Goal: Communication & Community: Answer question/provide support

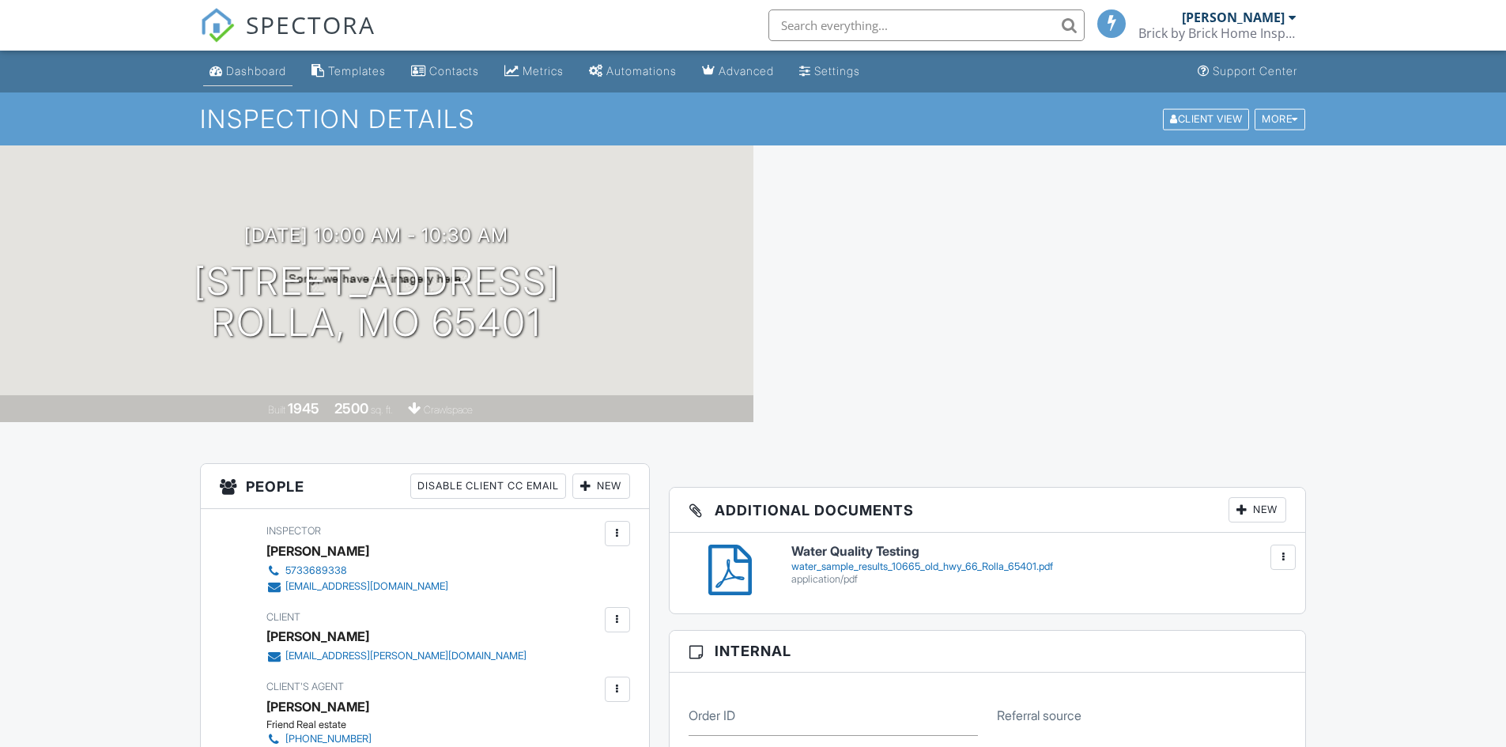
click at [261, 72] on div "Dashboard" at bounding box center [256, 70] width 60 height 13
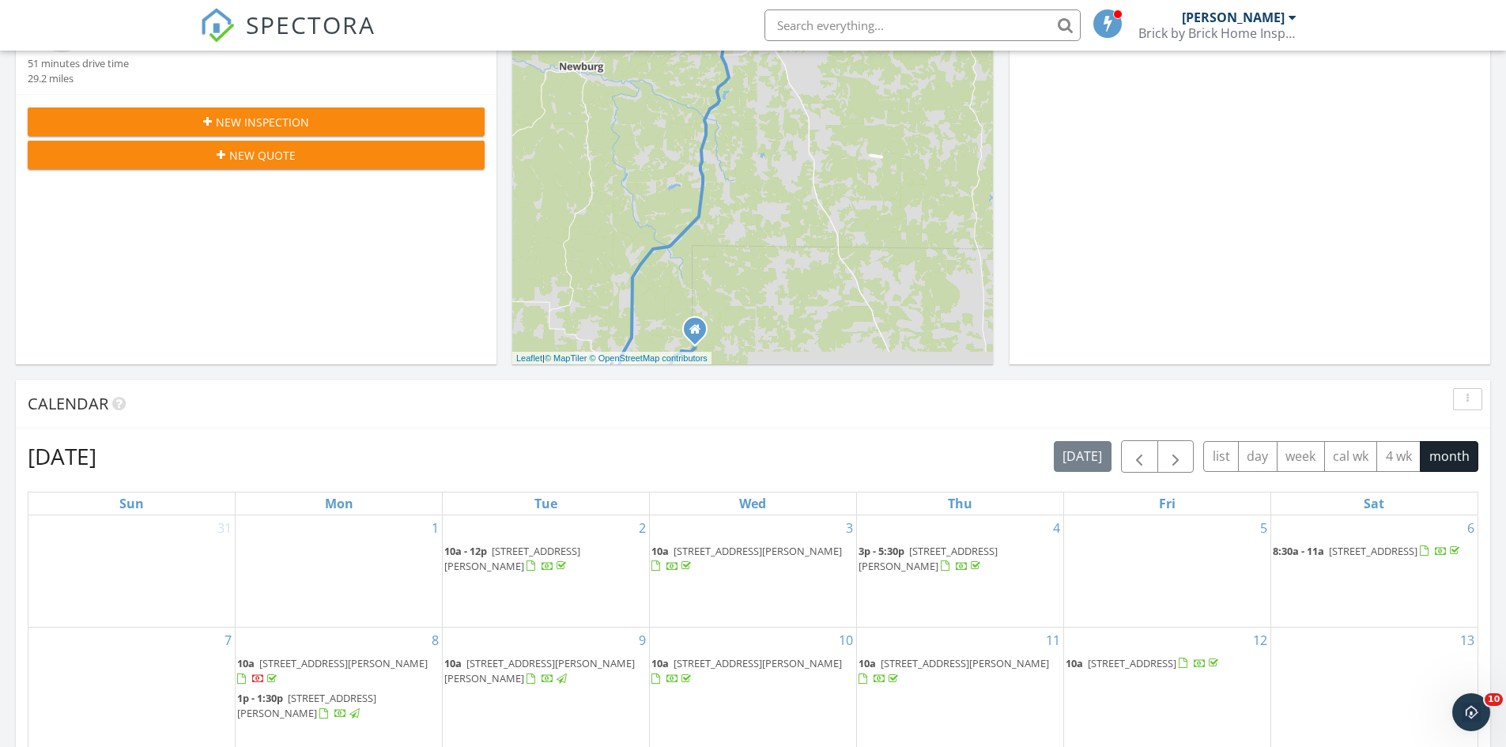
scroll to position [474, 0]
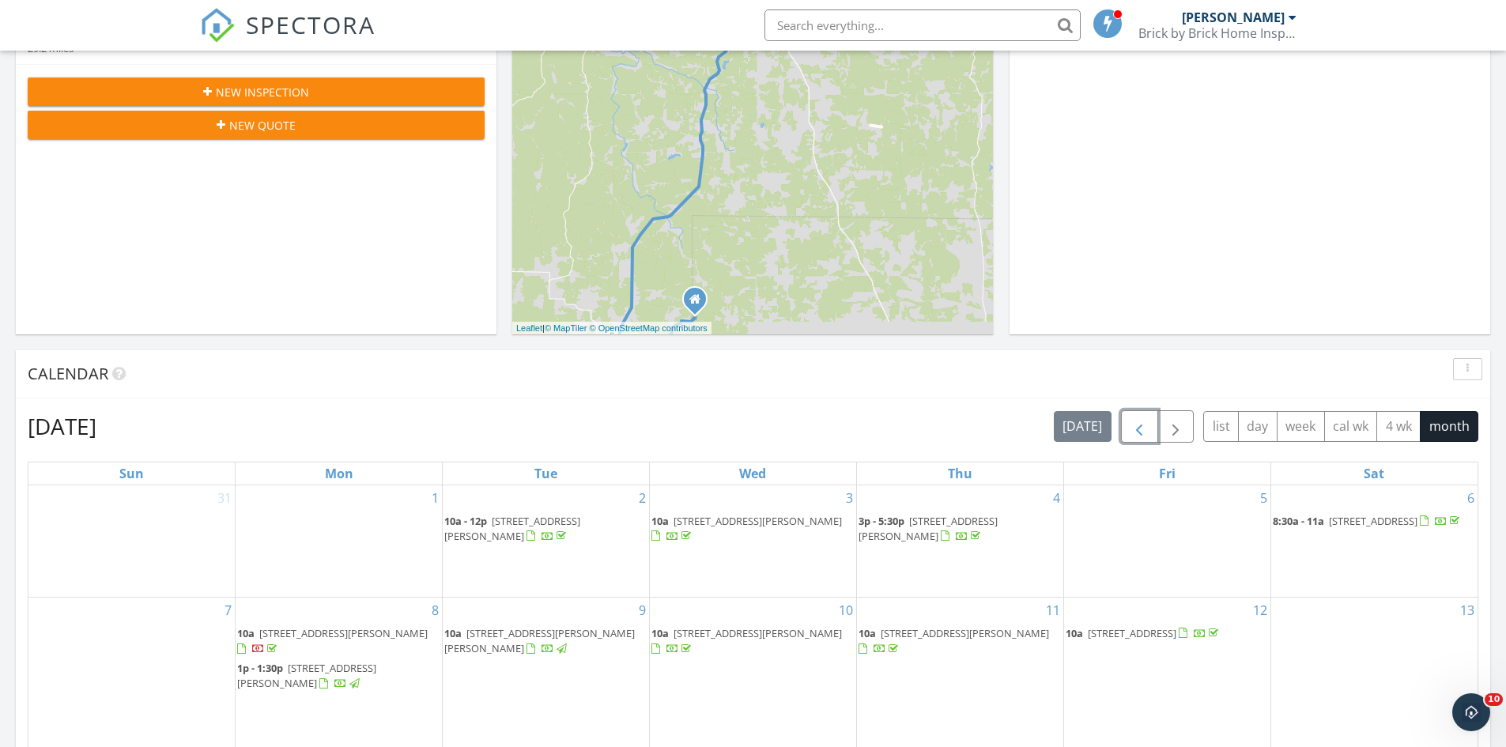
click at [1135, 423] on span "button" at bounding box center [1139, 426] width 19 height 19
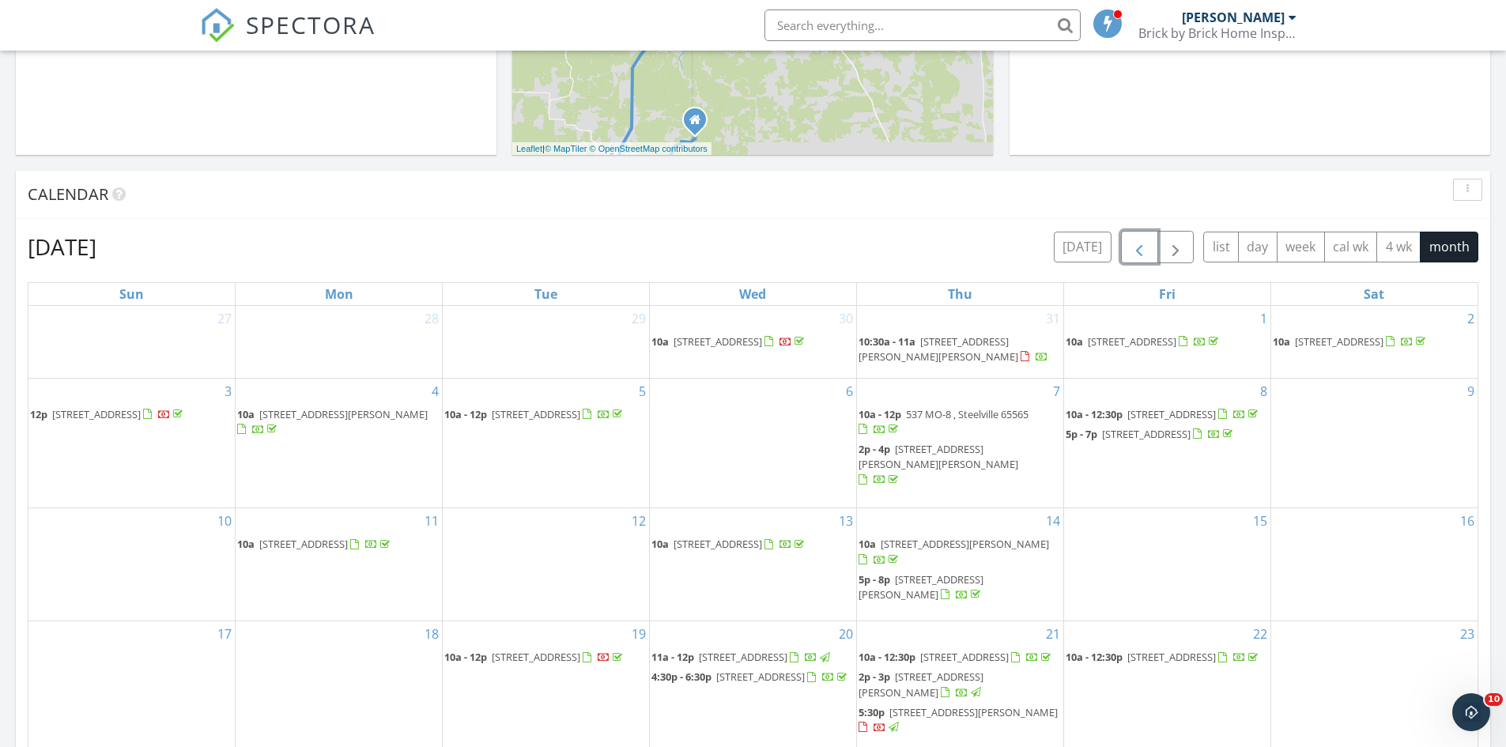
scroll to position [712, 0]
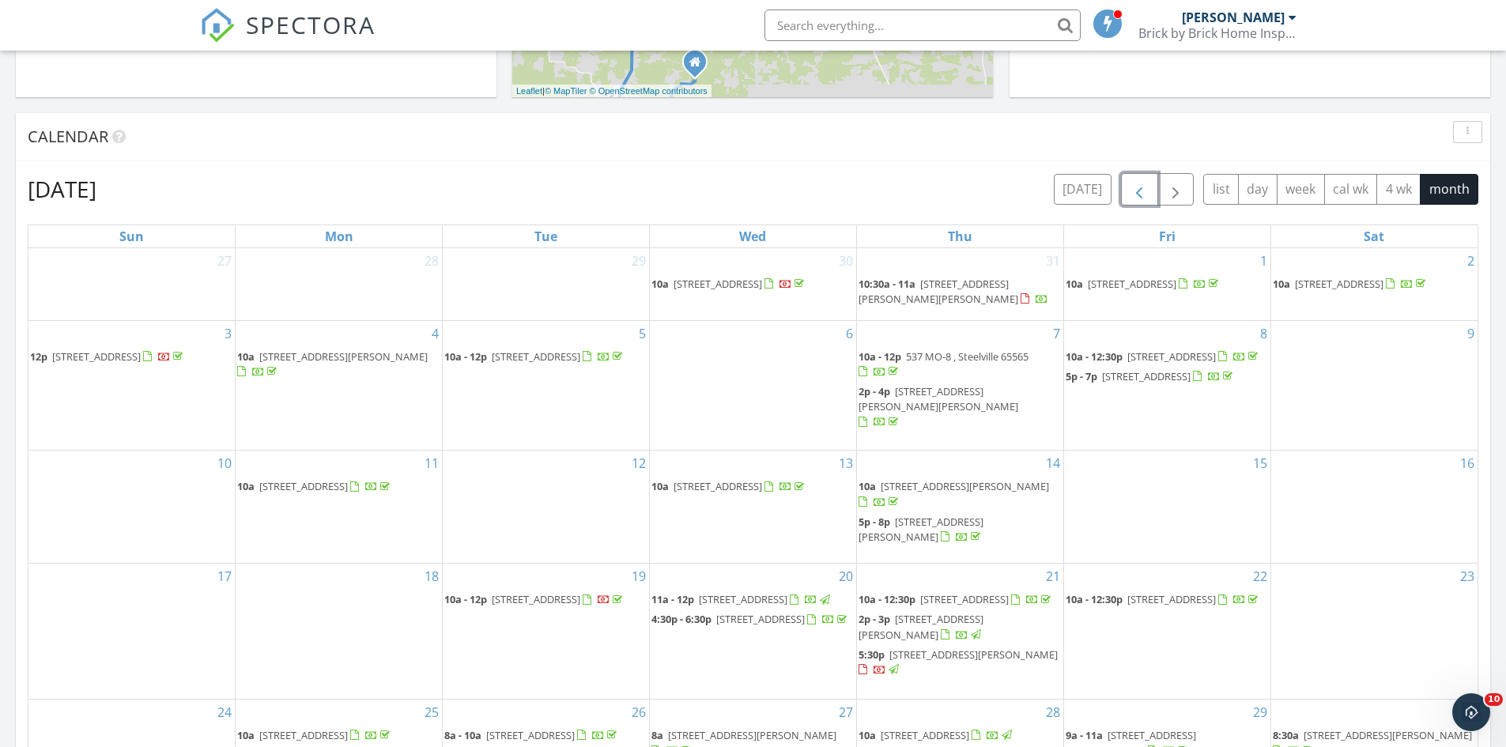
click at [997, 652] on span "5:30p 13705 Hawksbill Dr , Dixon 65459" at bounding box center [960, 663] width 203 height 31
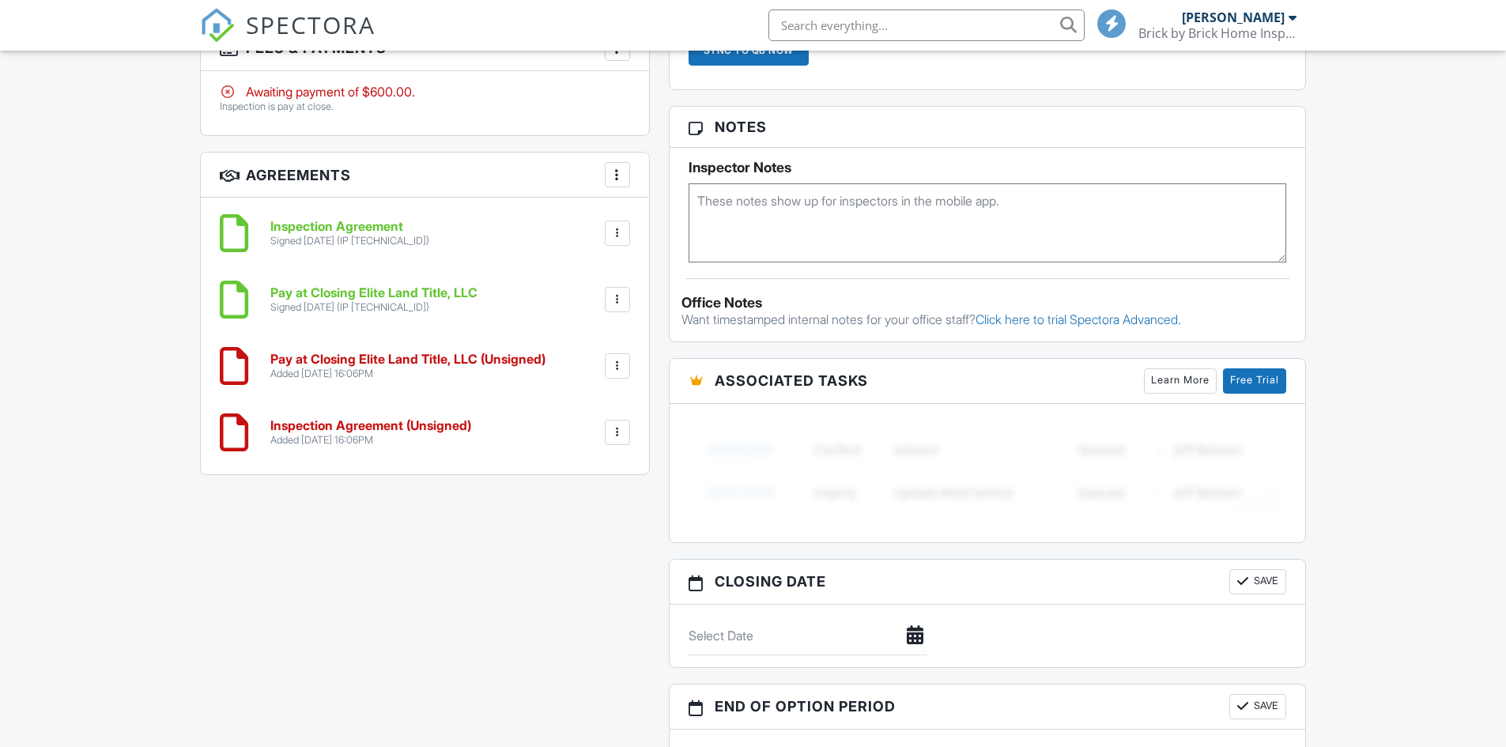
scroll to position [1032, 0]
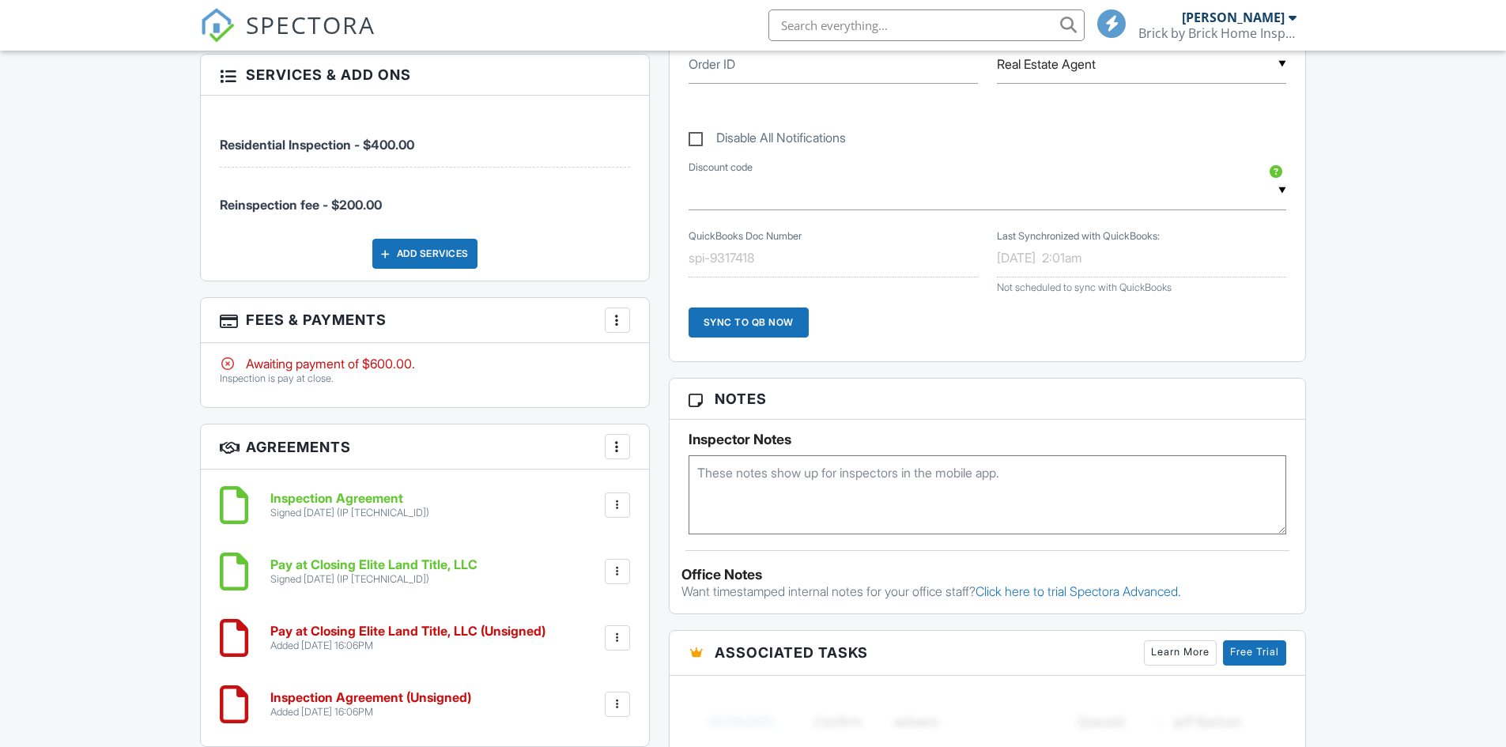
click at [621, 315] on div "More" at bounding box center [617, 320] width 25 height 25
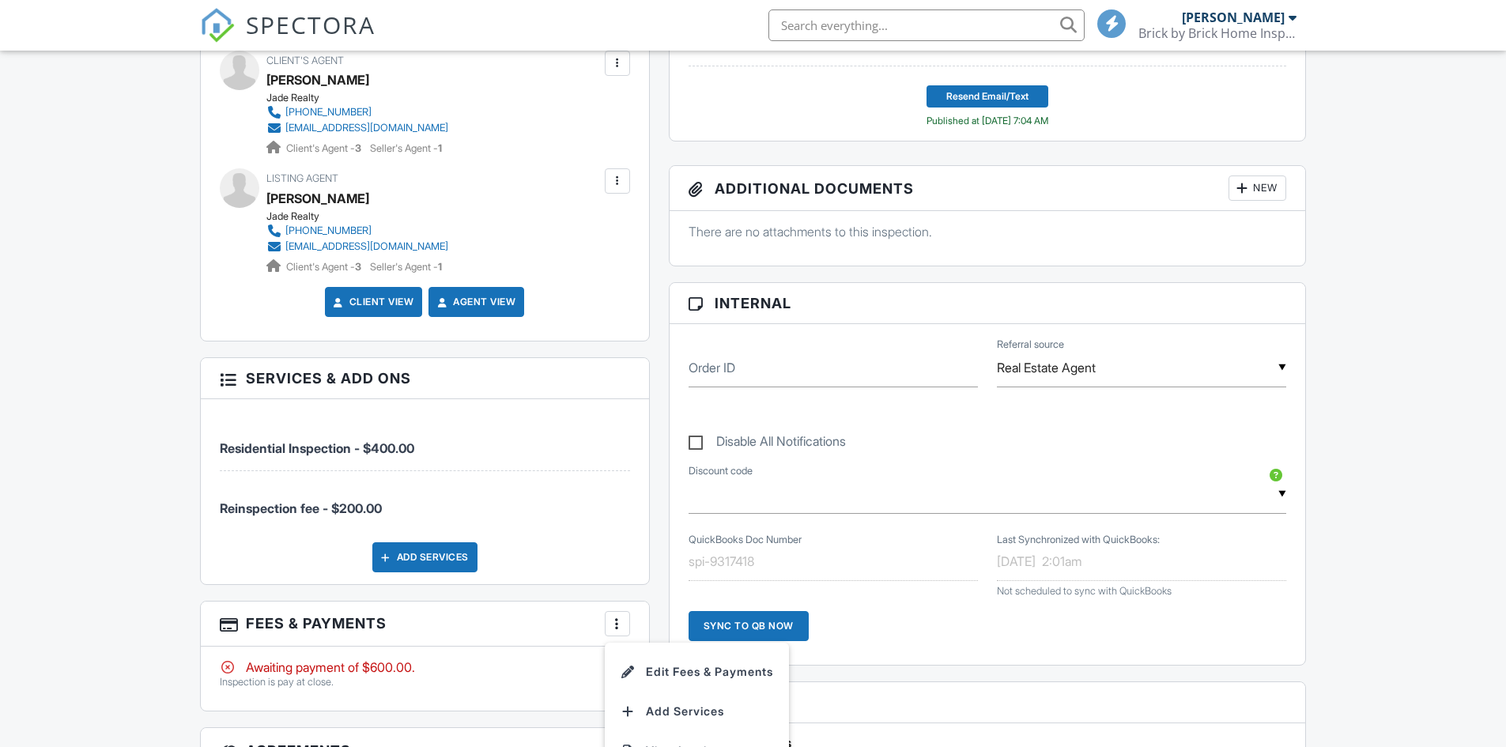
scroll to position [1107, 0]
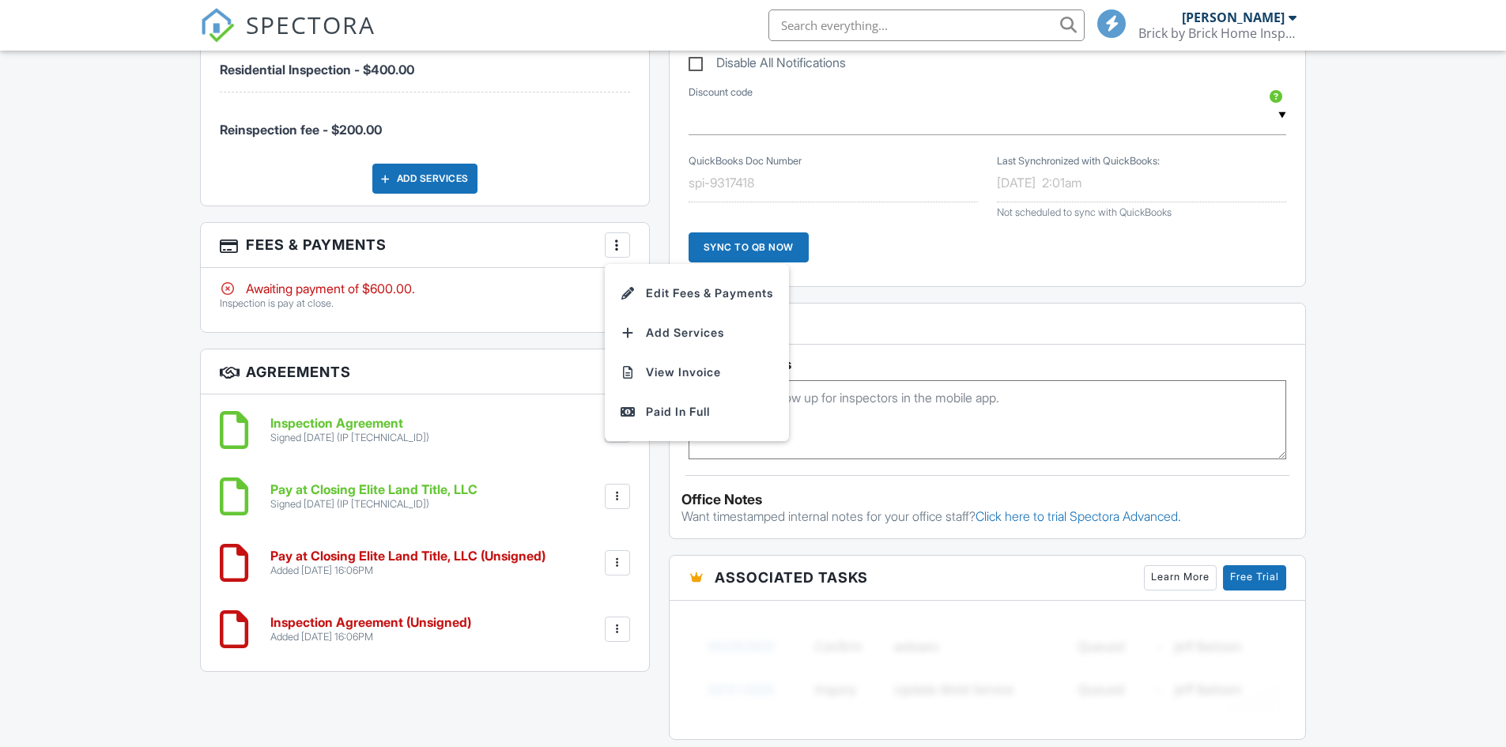
drag, startPoint x: 627, startPoint y: 561, endPoint x: 570, endPoint y: 560, distance: 56.9
click at [612, 561] on div at bounding box center [617, 562] width 25 height 25
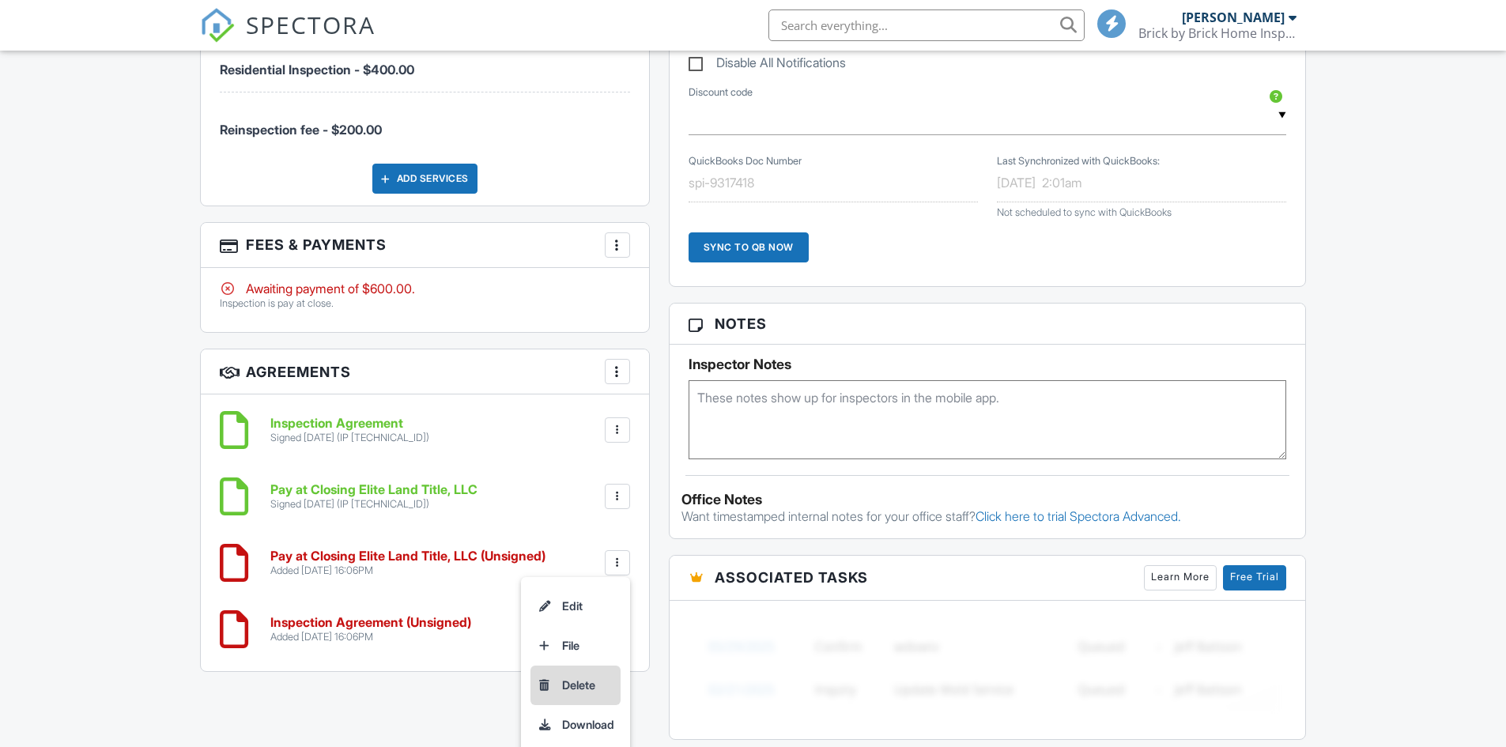
click at [575, 689] on li "Delete" at bounding box center [576, 686] width 90 height 40
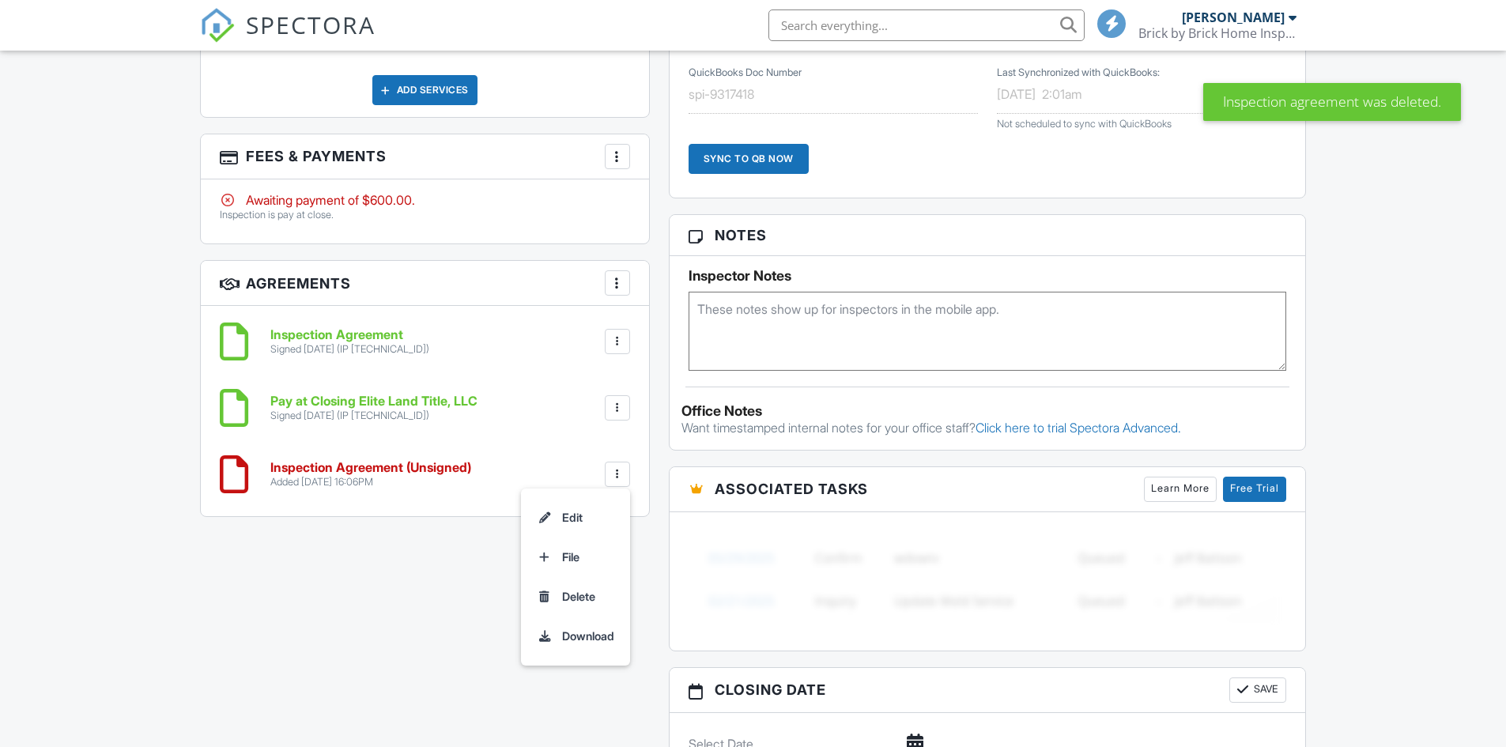
scroll to position [1187, 0]
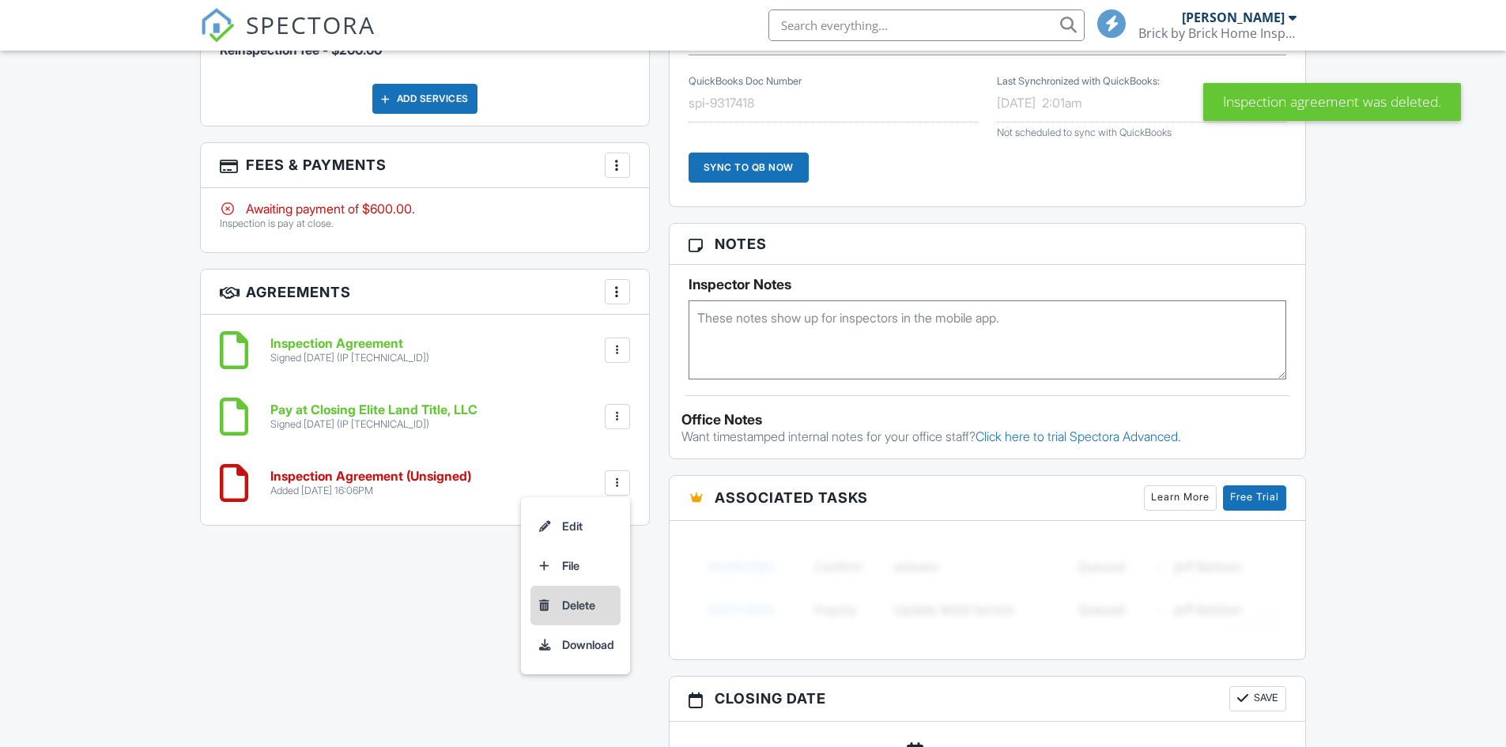
click at [588, 606] on li "Delete" at bounding box center [576, 606] width 90 height 40
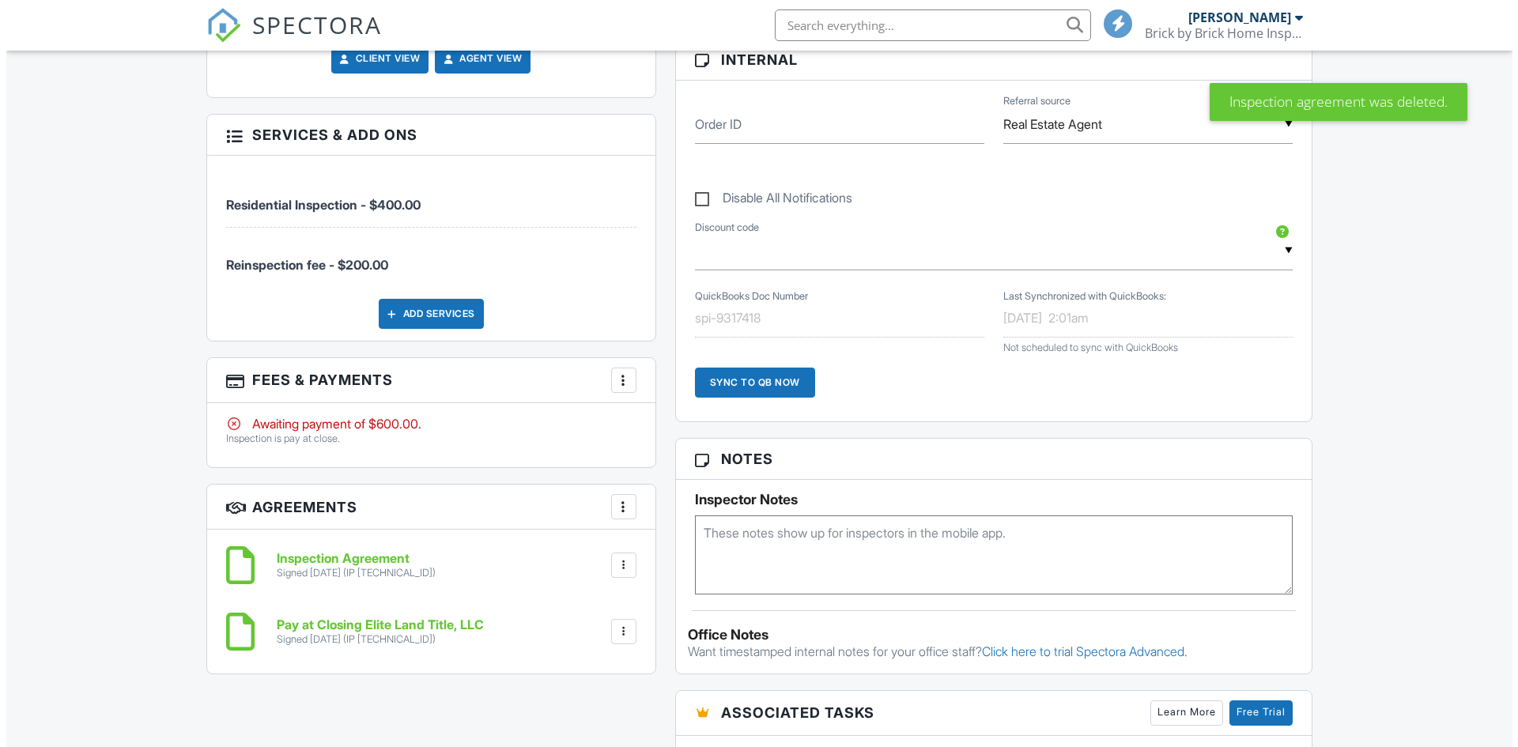
scroll to position [1107, 0]
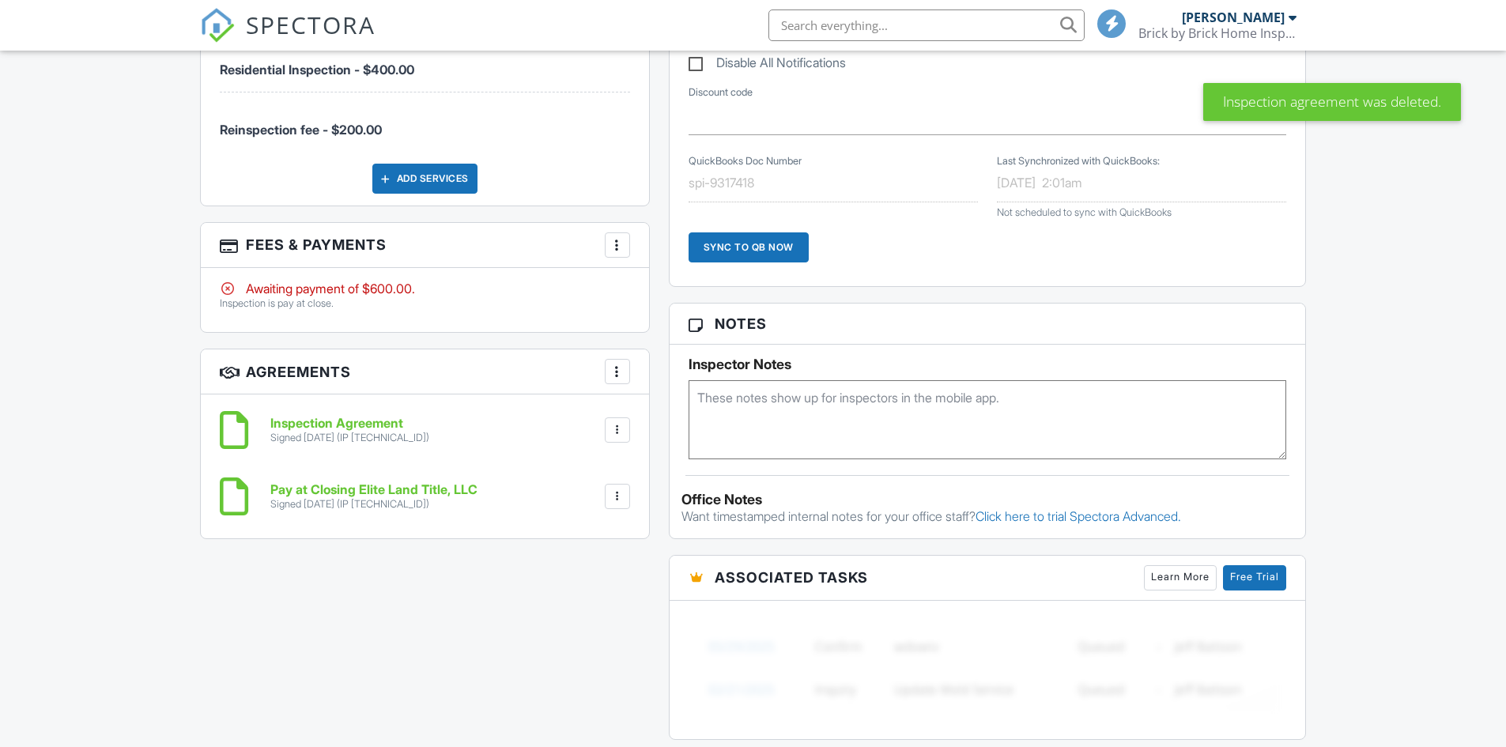
click at [625, 257] on div "More" at bounding box center [617, 244] width 25 height 25
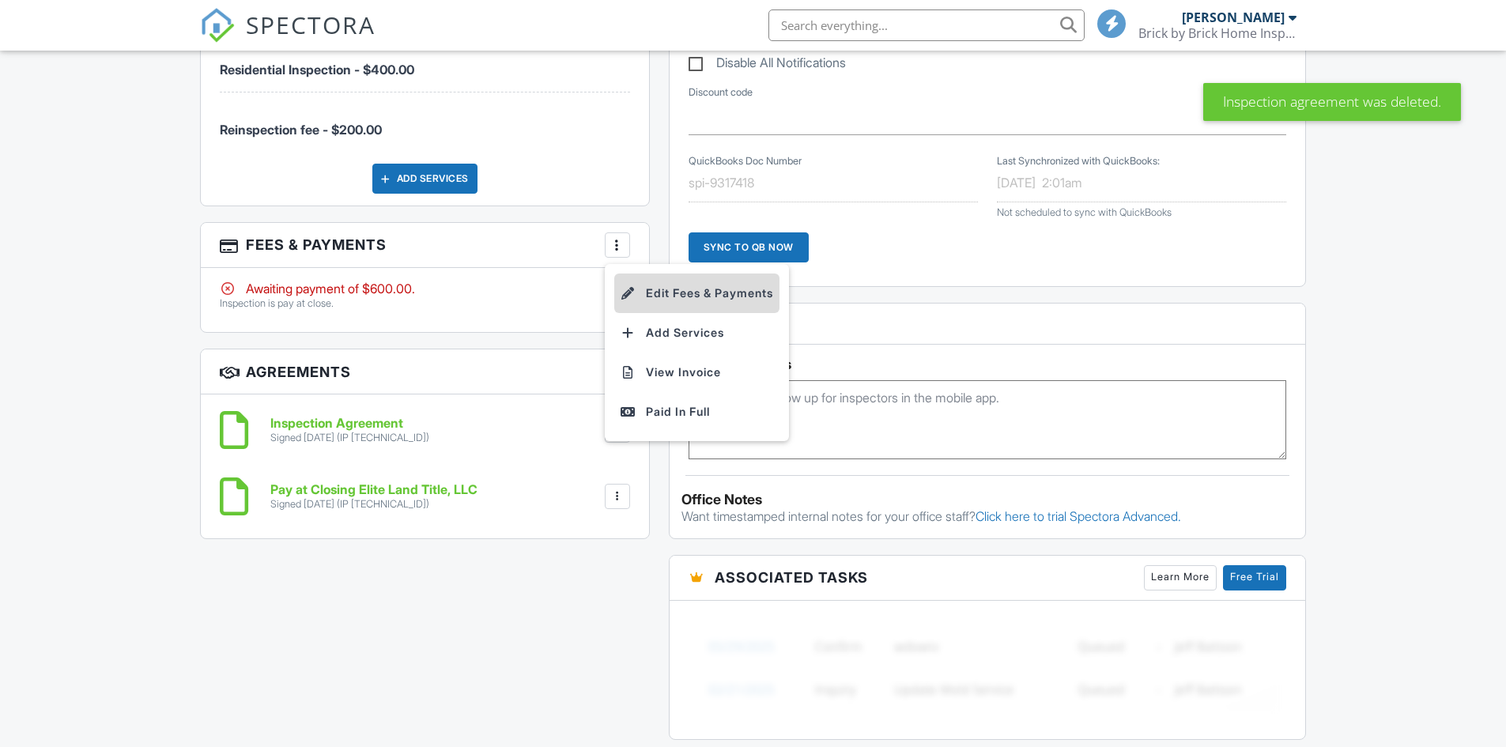
click at [643, 301] on li "Edit Fees & Payments" at bounding box center [696, 294] width 165 height 40
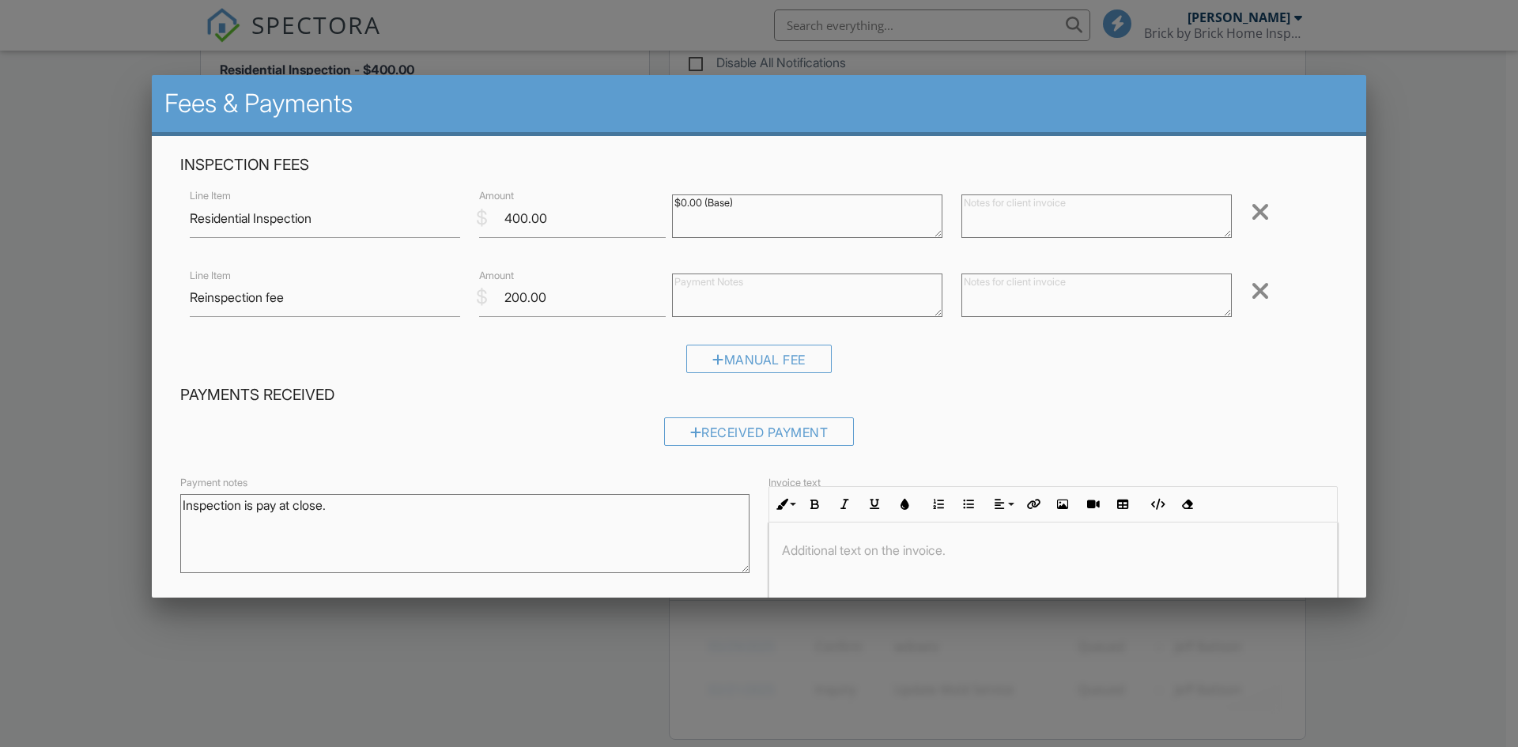
click at [1256, 293] on div at bounding box center [1260, 290] width 19 height 25
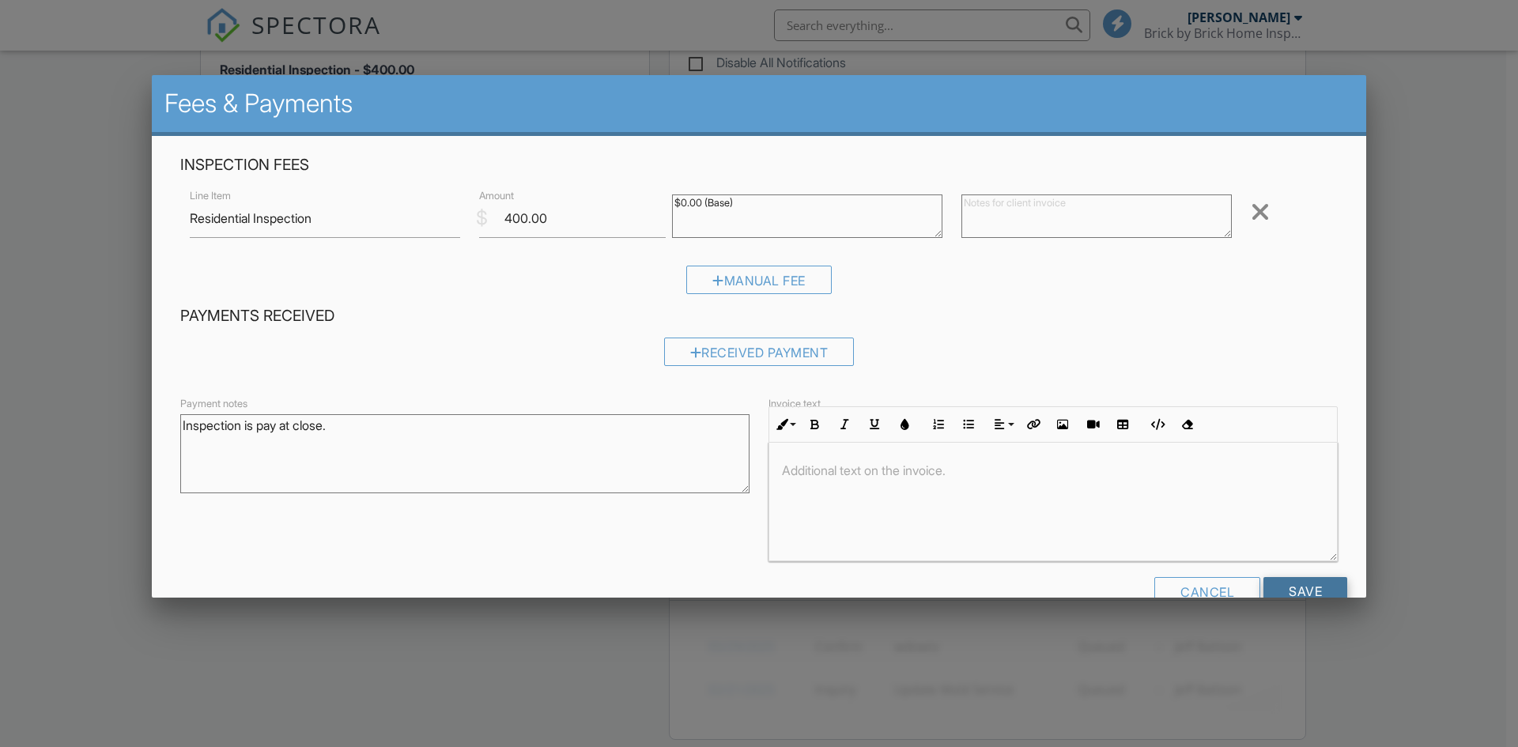
click at [1293, 591] on input "Save" at bounding box center [1305, 591] width 84 height 28
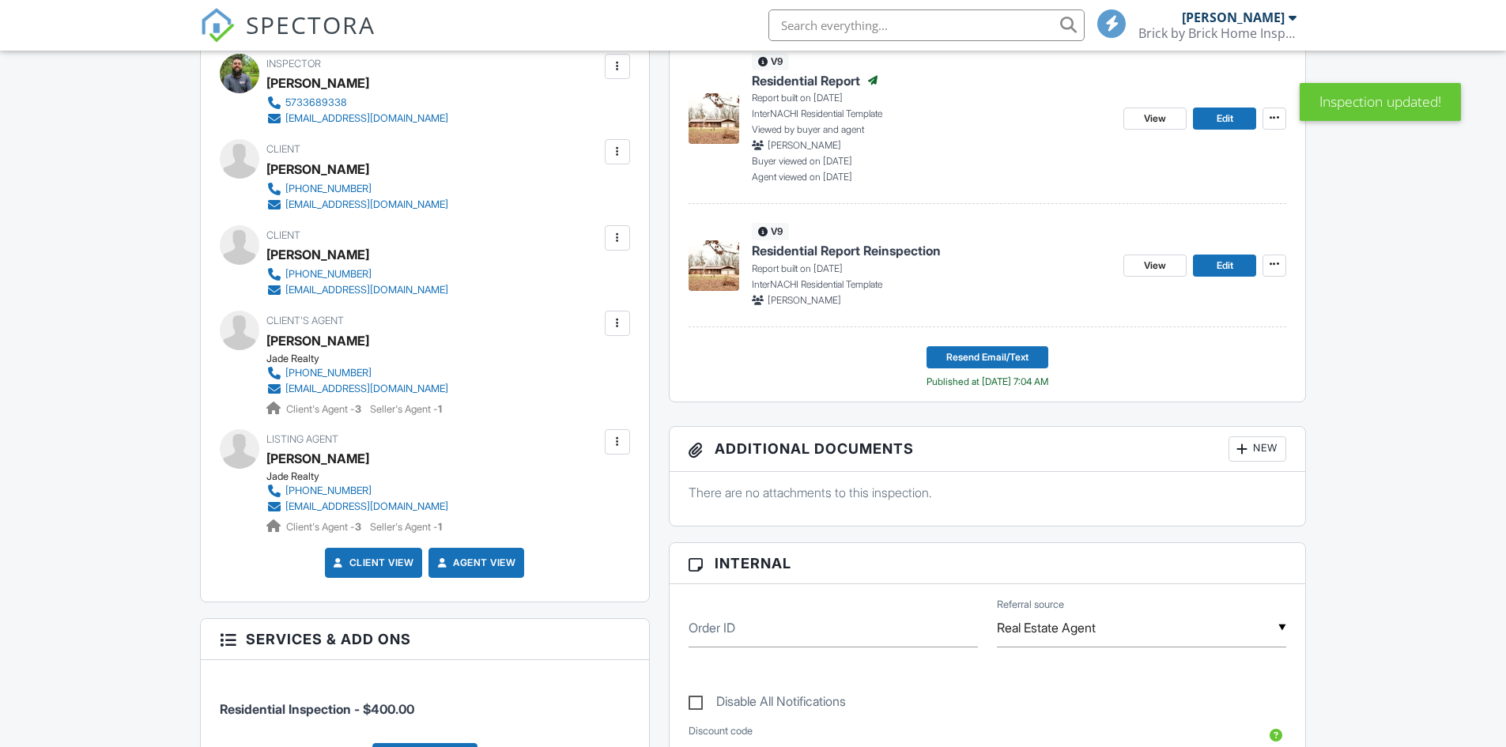
scroll to position [1108, 0]
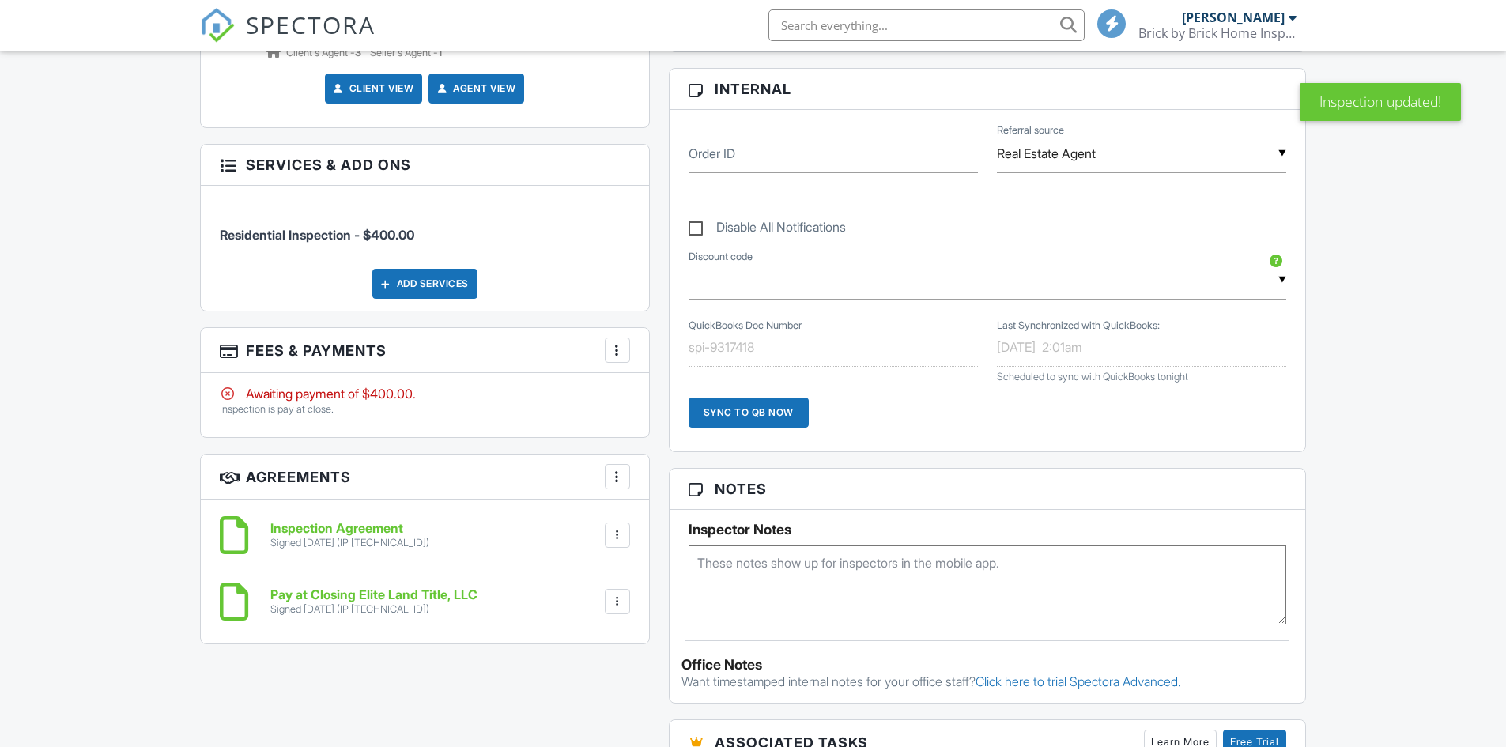
click at [365, 602] on link "Pay at Closing Elite Land Title, LLC Signed 08/21/2025 (IP 209.76.93.5)" at bounding box center [373, 602] width 207 height 28
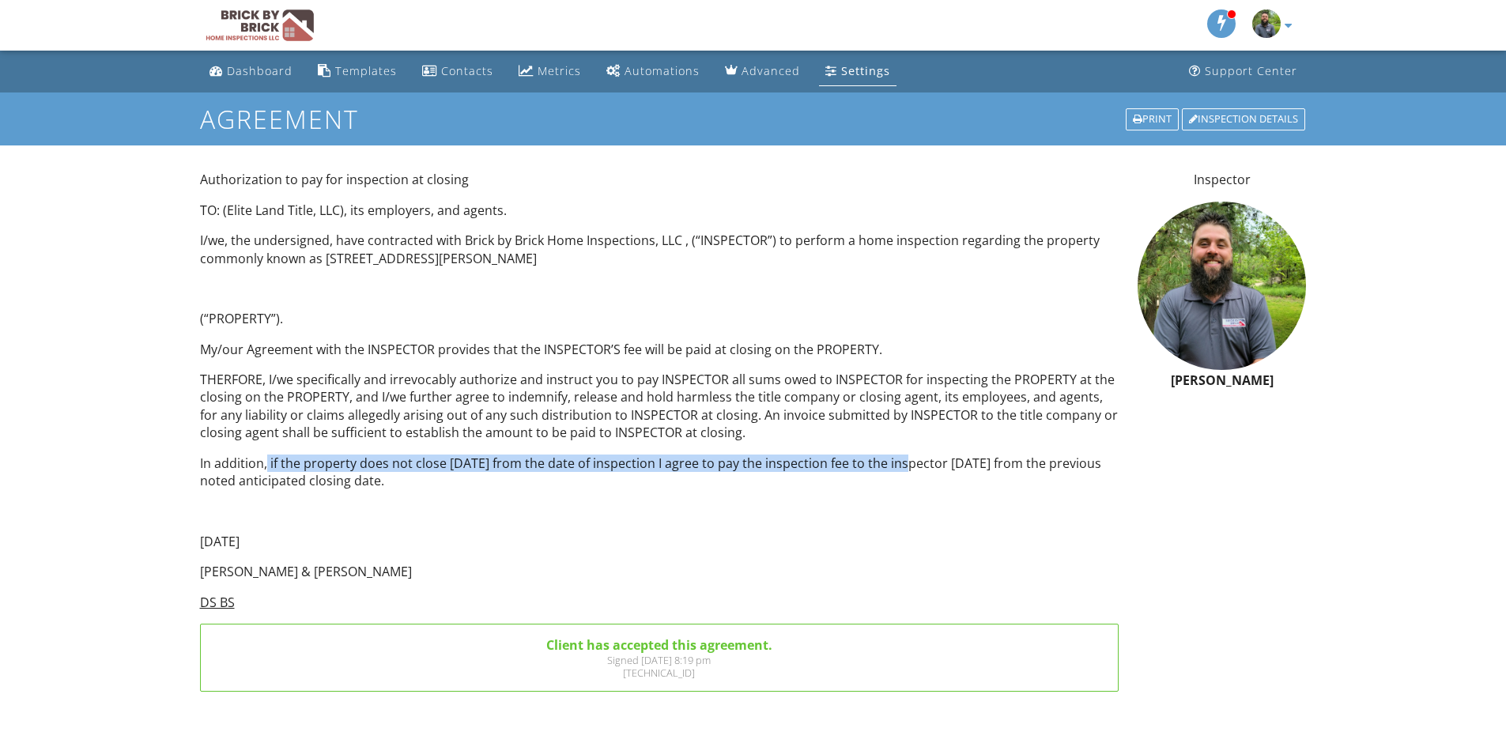
drag, startPoint x: 266, startPoint y: 463, endPoint x: 922, endPoint y: 472, distance: 655.5
click at [917, 472] on p "In addition, if the property does not close [DATE] from the date of inspection …" at bounding box center [660, 473] width 920 height 36
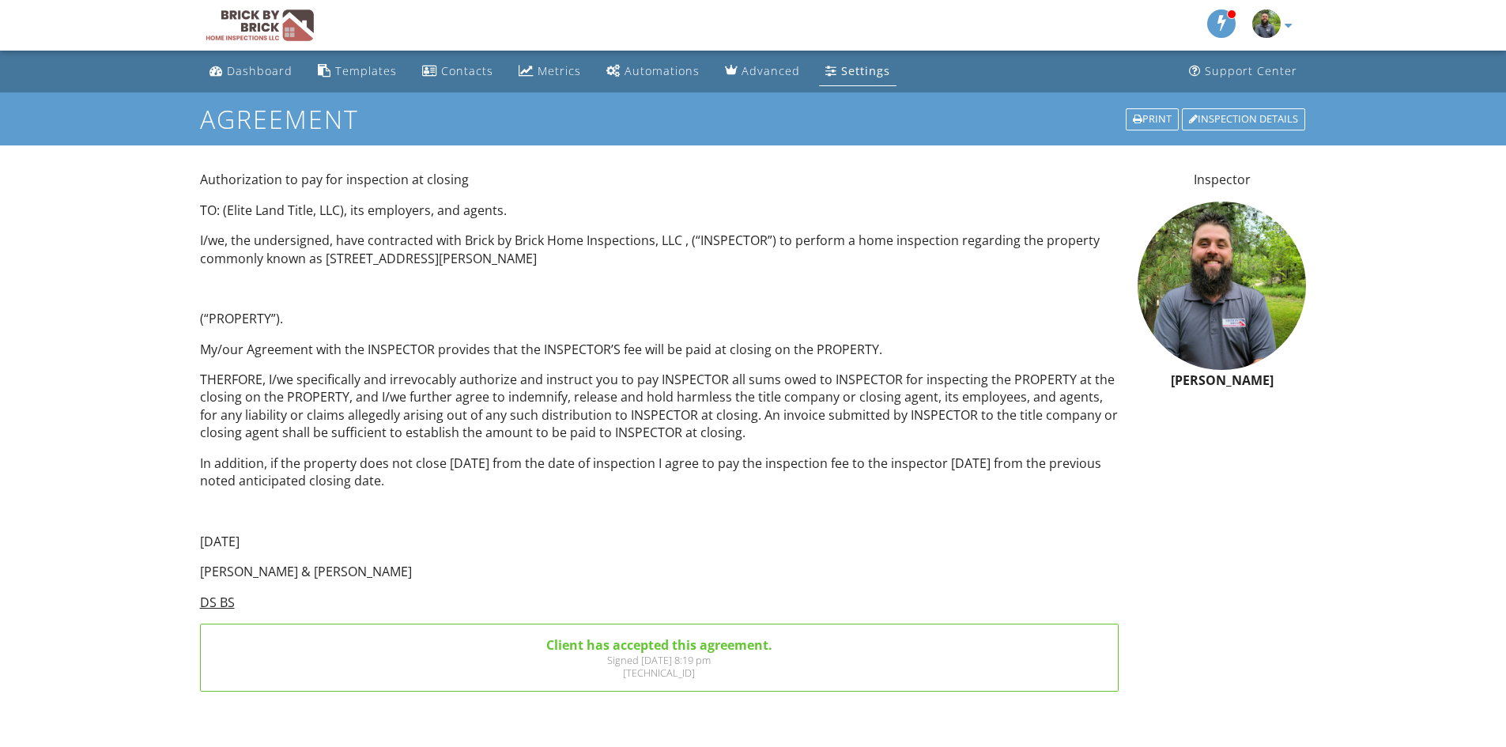
click at [1069, 474] on p "In addition, if the property does not close [DATE] from the date of inspection …" at bounding box center [660, 473] width 920 height 36
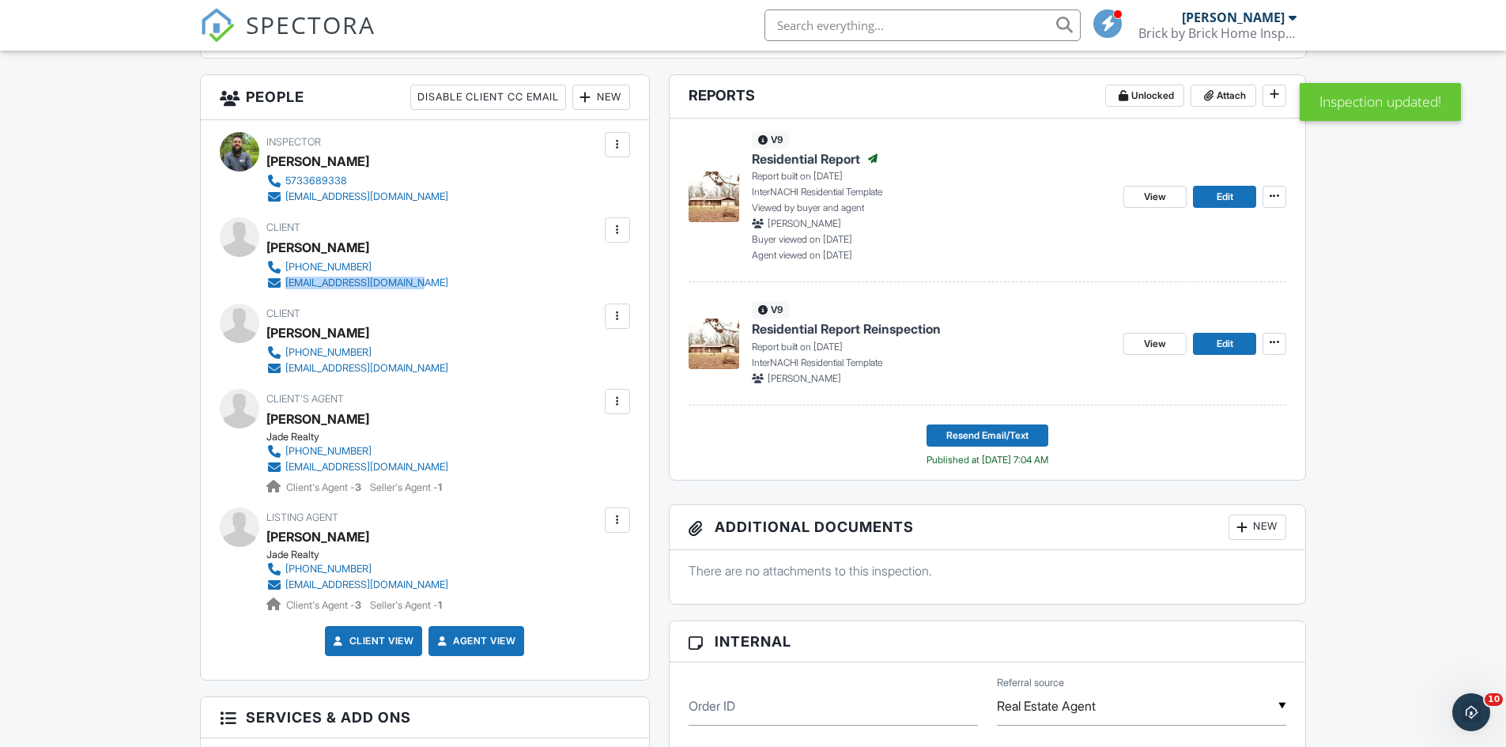
drag, startPoint x: 429, startPoint y: 284, endPoint x: 285, endPoint y: 284, distance: 144.7
click at [285, 284] on div "573-855-9866 superman420srh@gmail.com" at bounding box center [363, 275] width 195 height 32
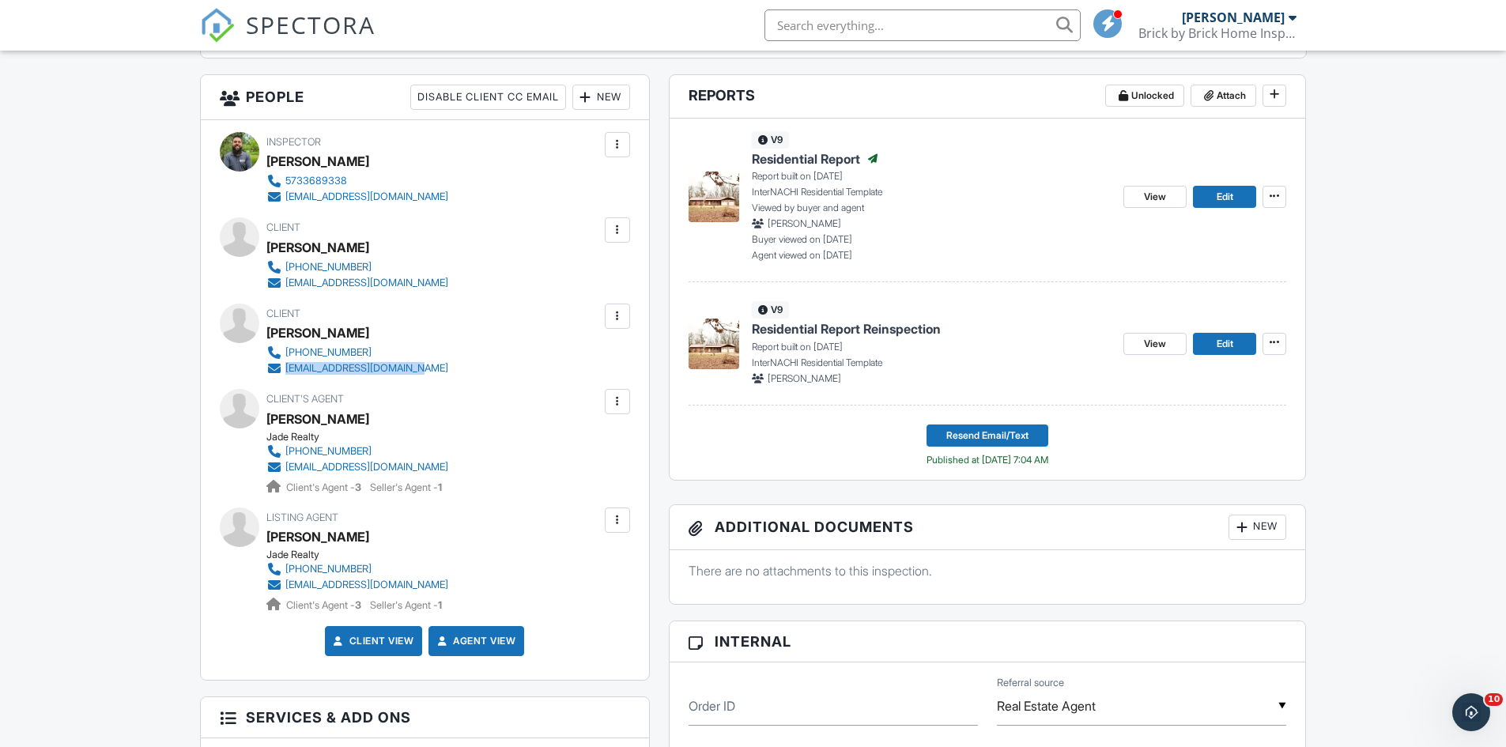
drag, startPoint x: 433, startPoint y: 374, endPoint x: 285, endPoint y: 375, distance: 147.9
click at [285, 375] on div "573-855-9879 mommy2010.brit@gmail.com" at bounding box center [363, 361] width 195 height 32
copy div "[EMAIL_ADDRESS][DOMAIN_NAME]"
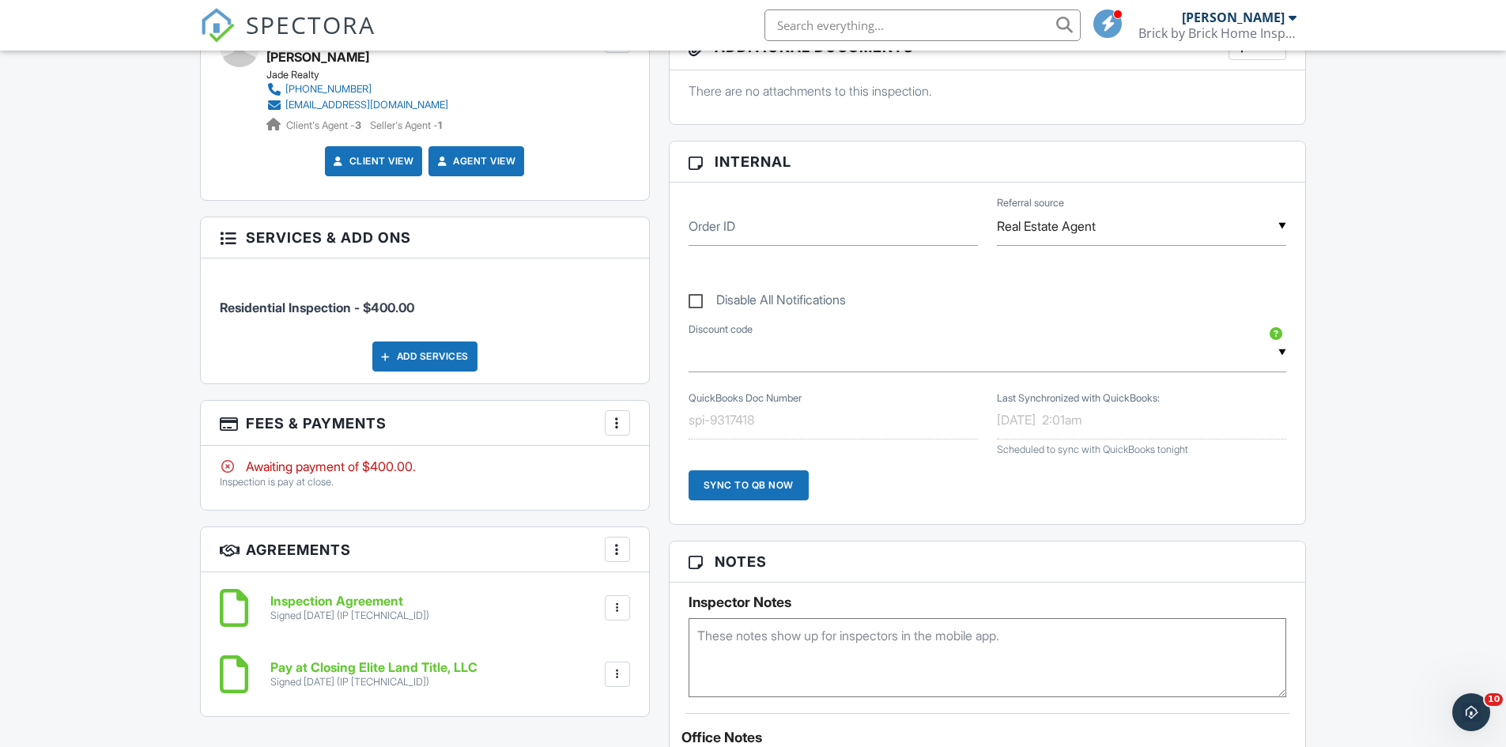
scroll to position [1188, 0]
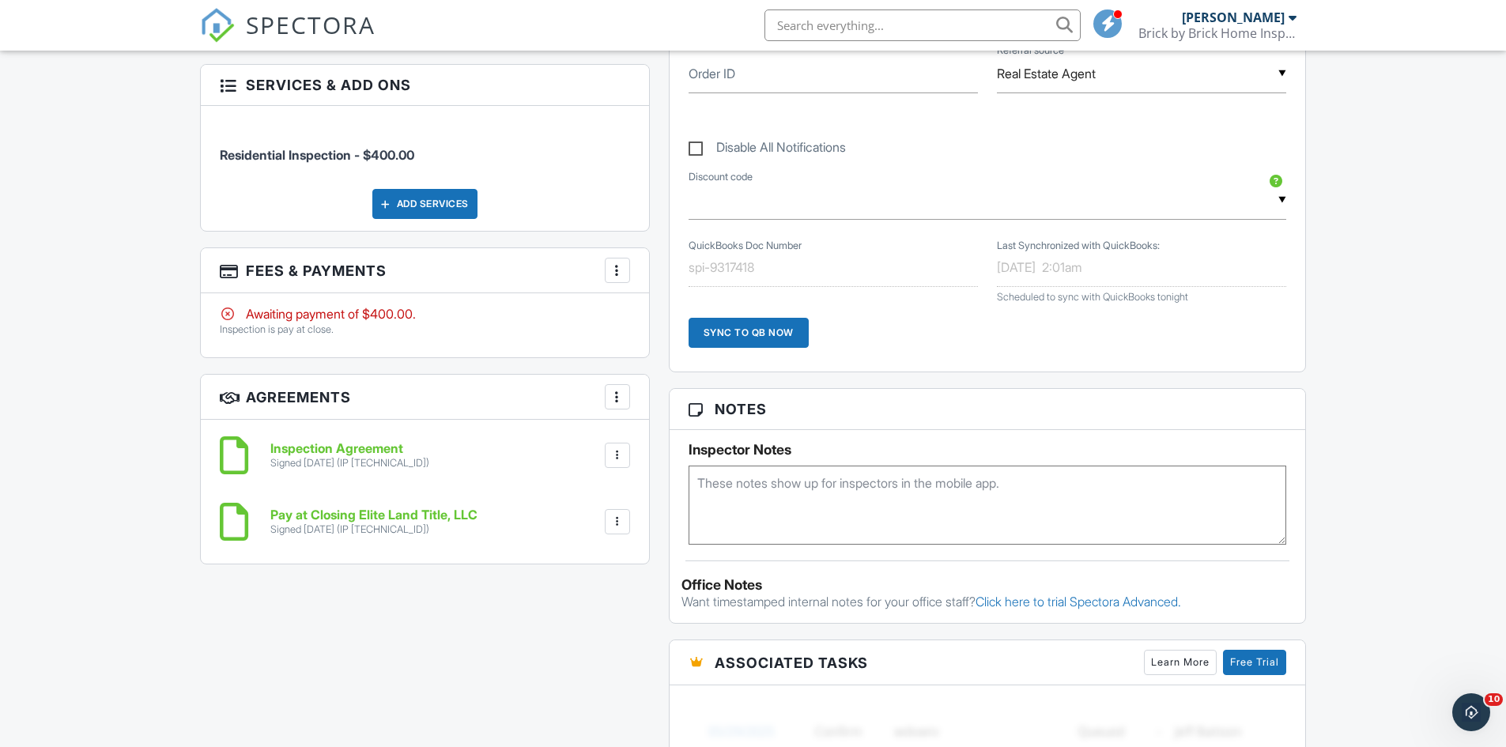
click at [616, 267] on div at bounding box center [618, 271] width 16 height 16
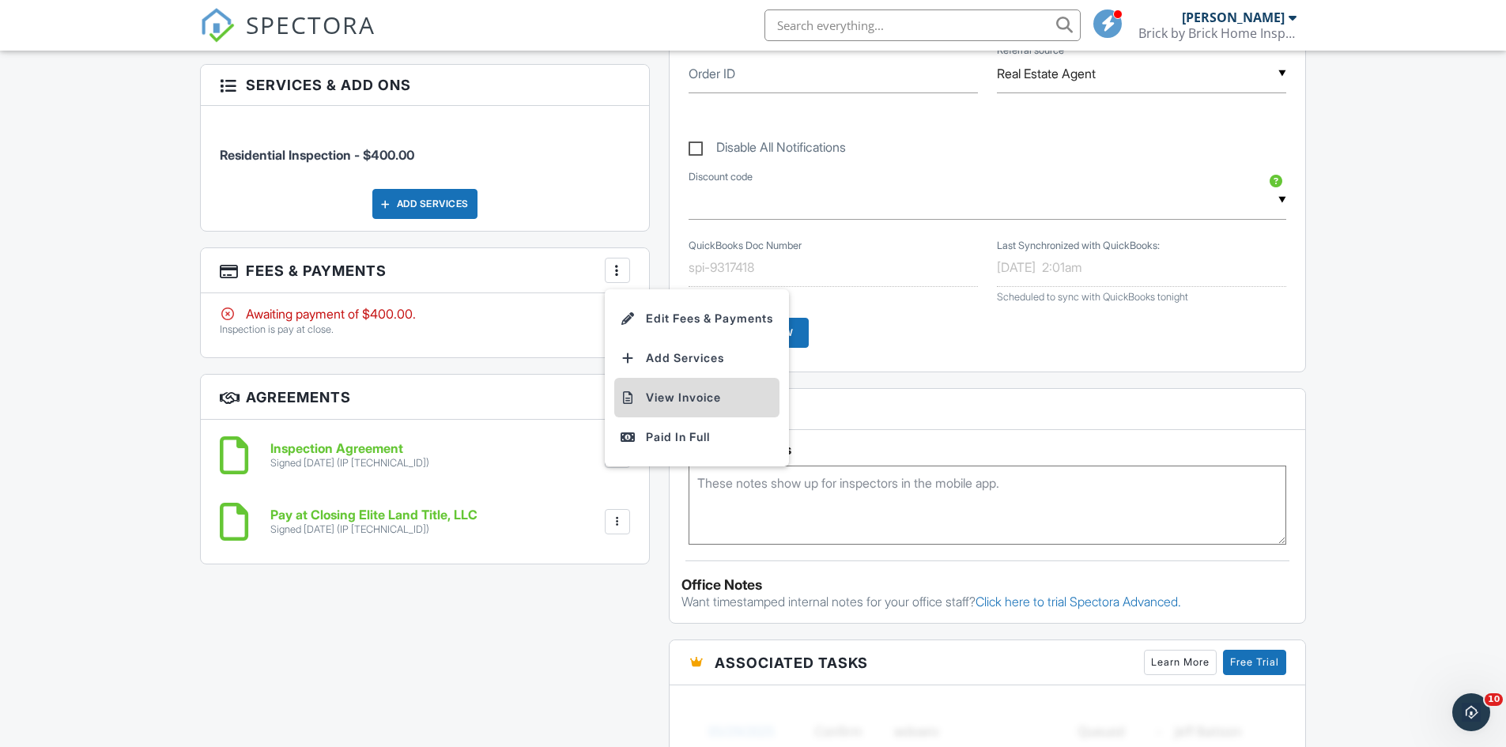
click at [671, 397] on li "View Invoice" at bounding box center [696, 398] width 165 height 40
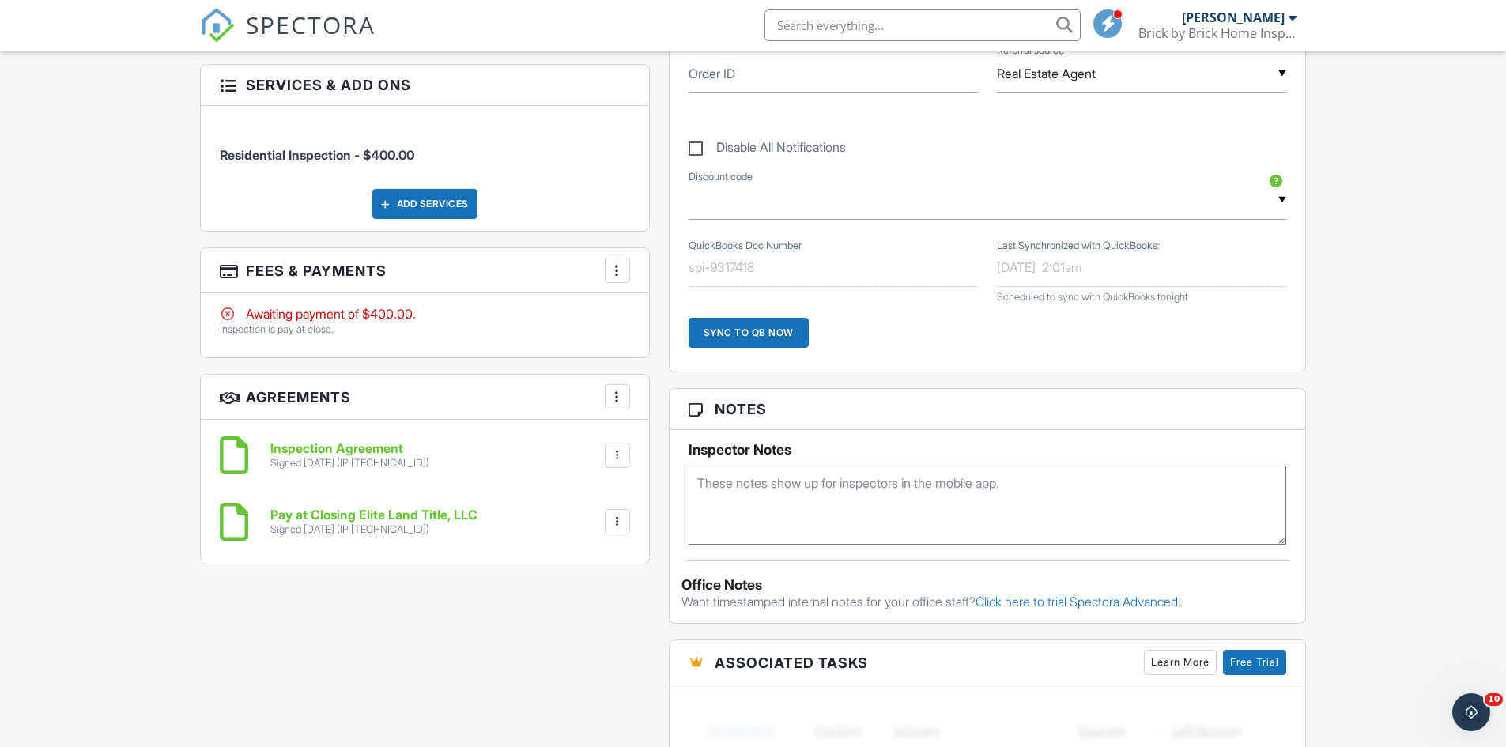
click at [610, 519] on div at bounding box center [618, 522] width 16 height 16
click at [581, 644] on li "Download" at bounding box center [576, 645] width 90 height 40
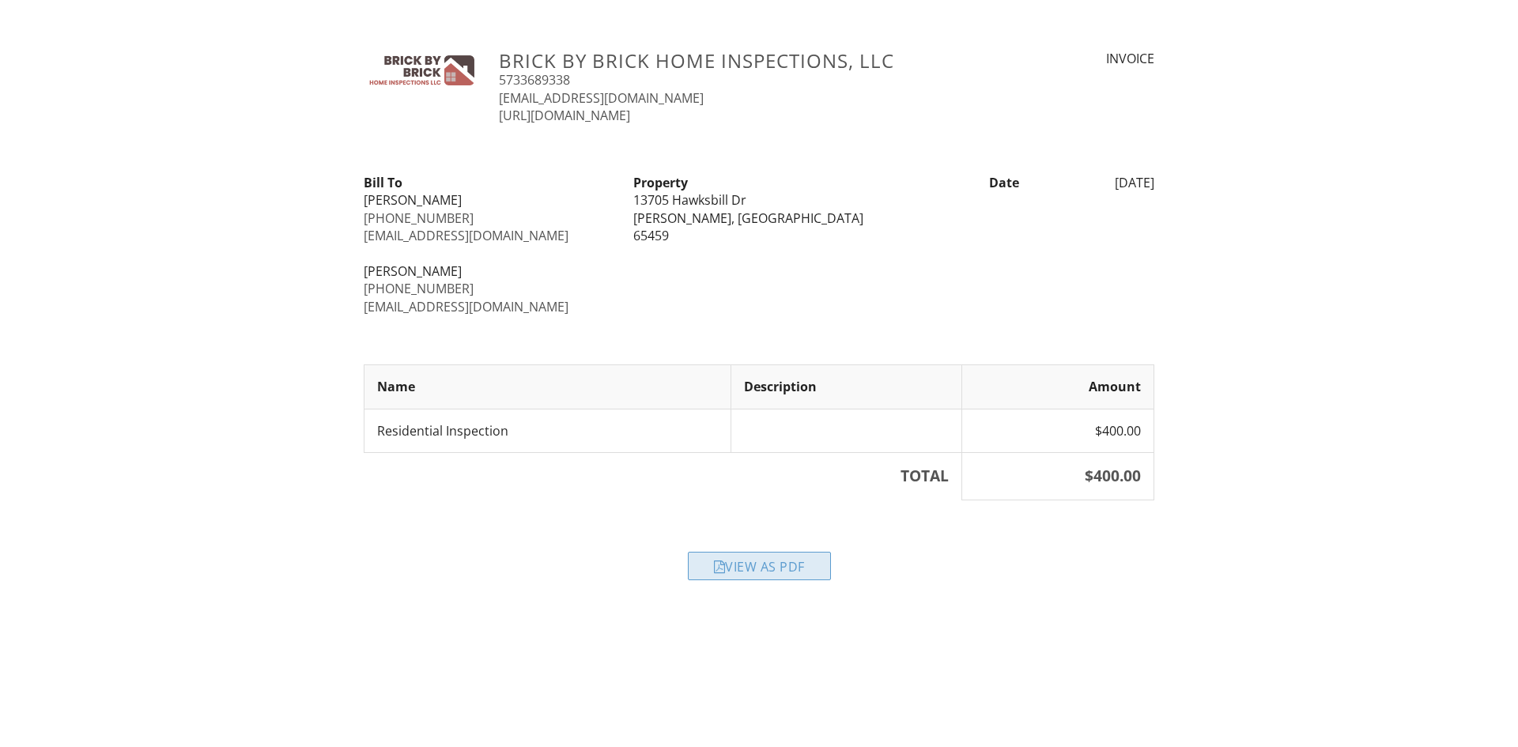
click at [723, 557] on div "View as PDF" at bounding box center [759, 566] width 143 height 28
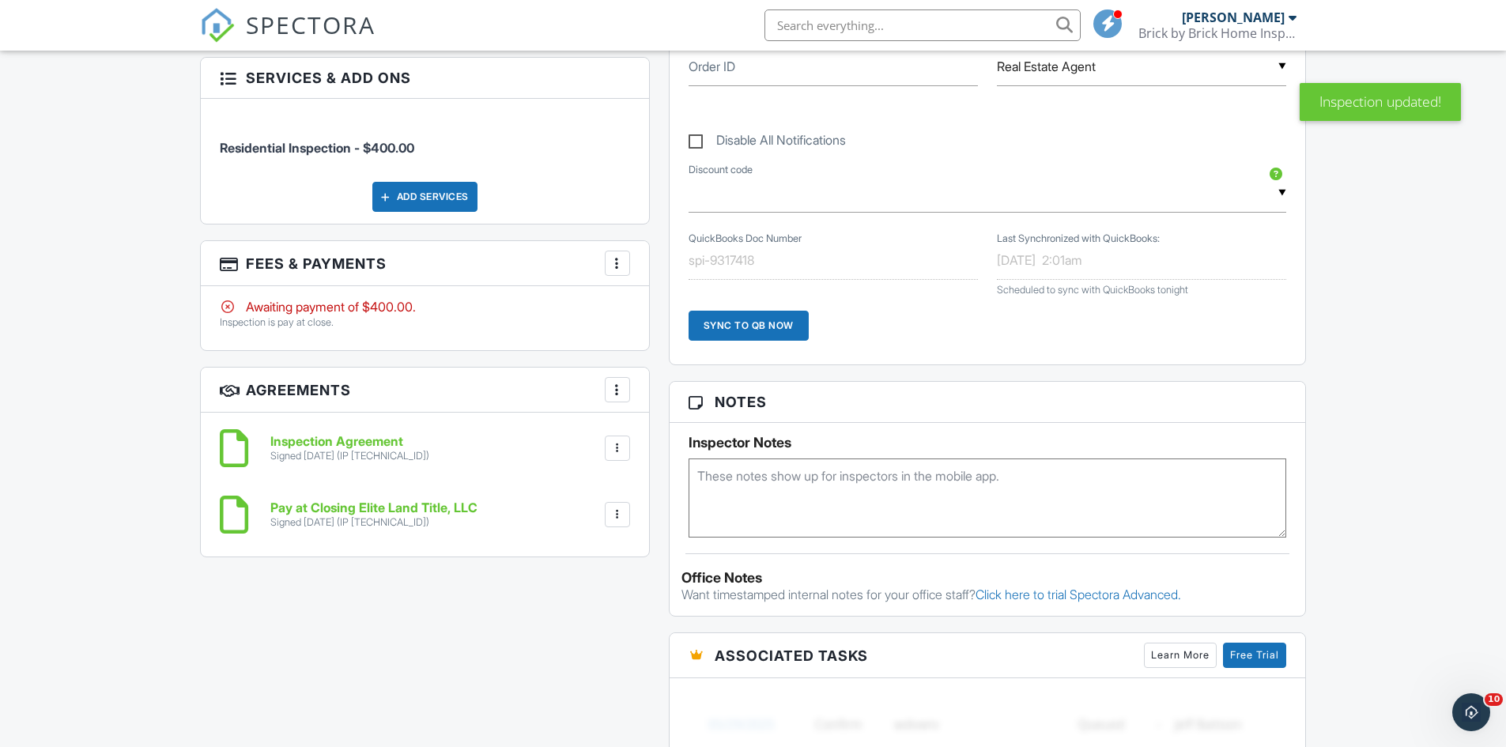
scroll to position [1188, 0]
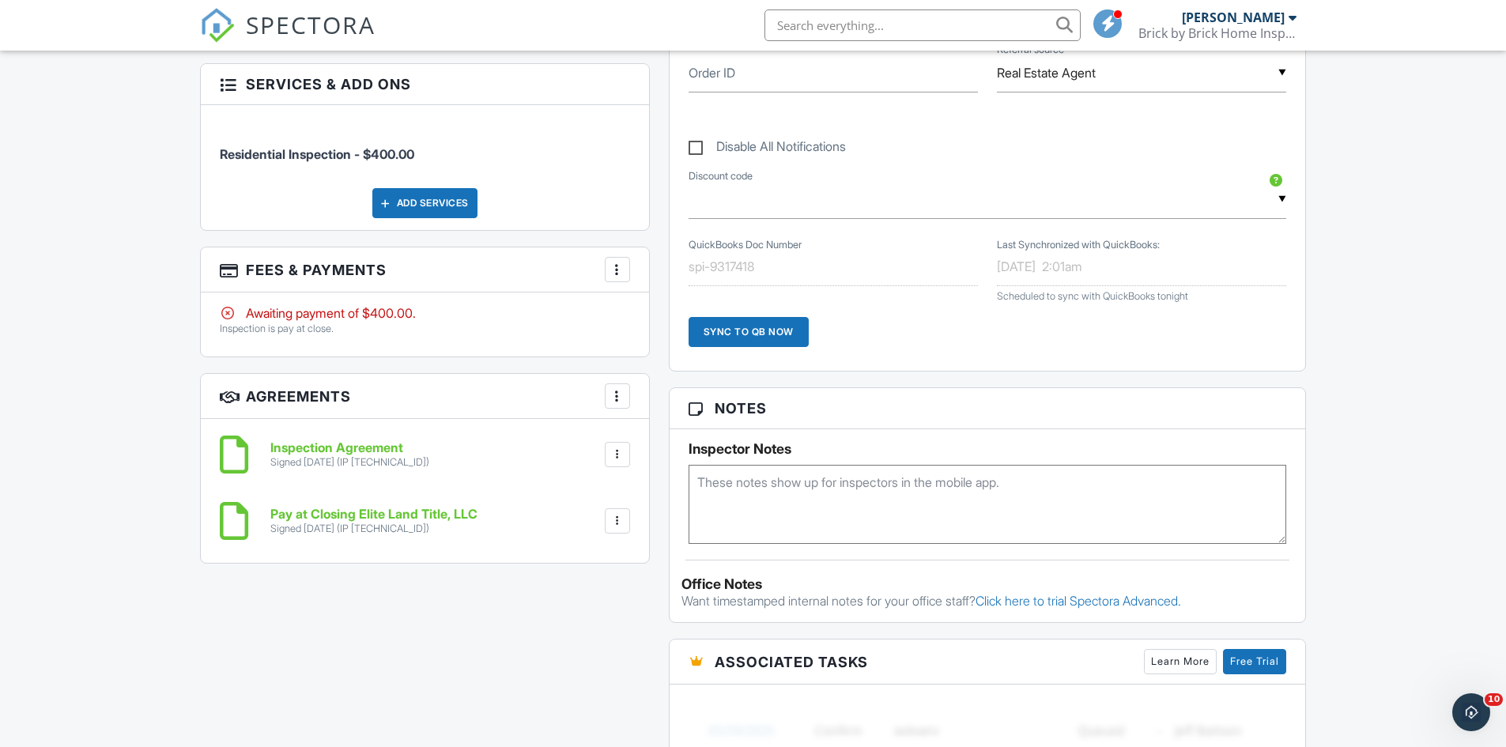
click at [611, 272] on div at bounding box center [618, 270] width 16 height 16
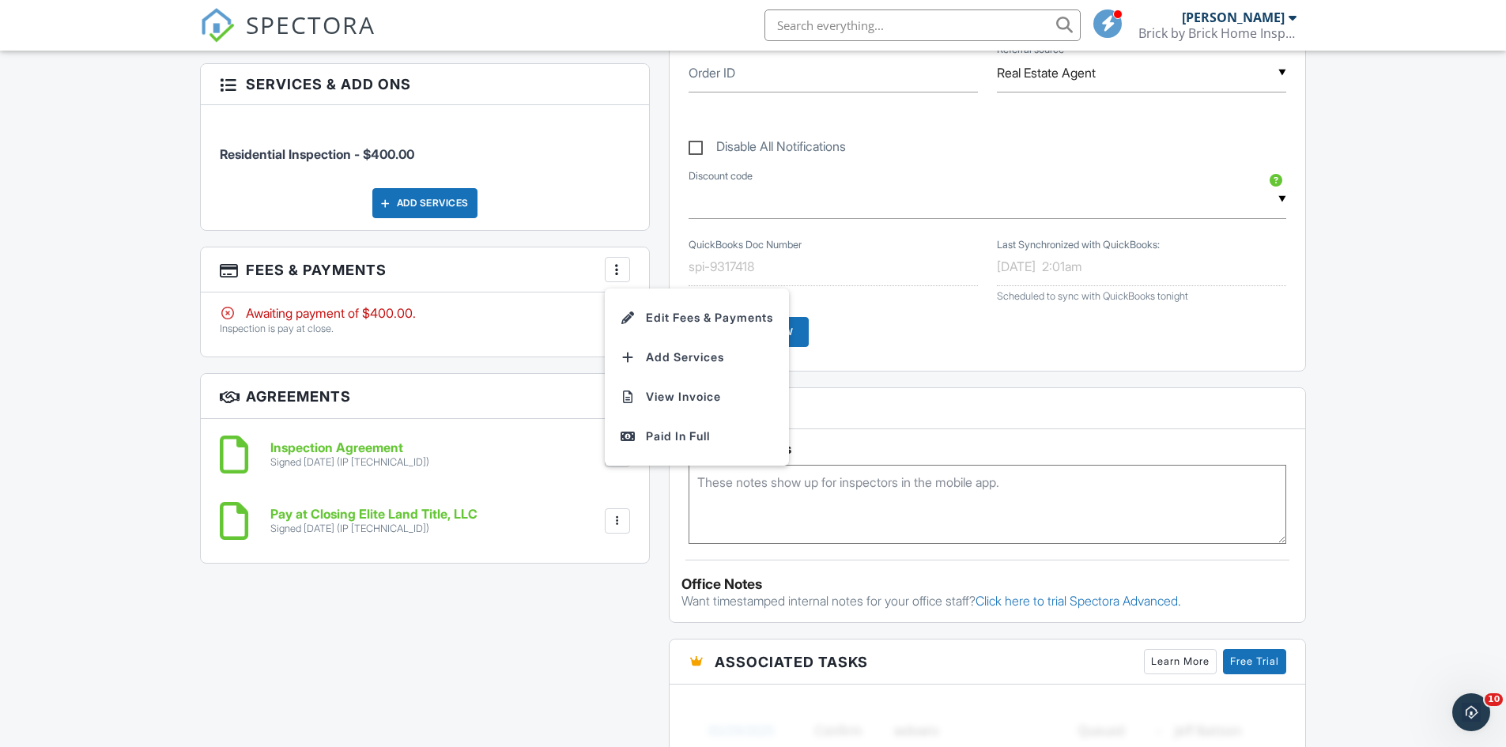
click at [63, 405] on div "Dashboard Templates Contacts Metrics Automations Advanced Settings Support Cent…" at bounding box center [753, 595] width 1506 height 3466
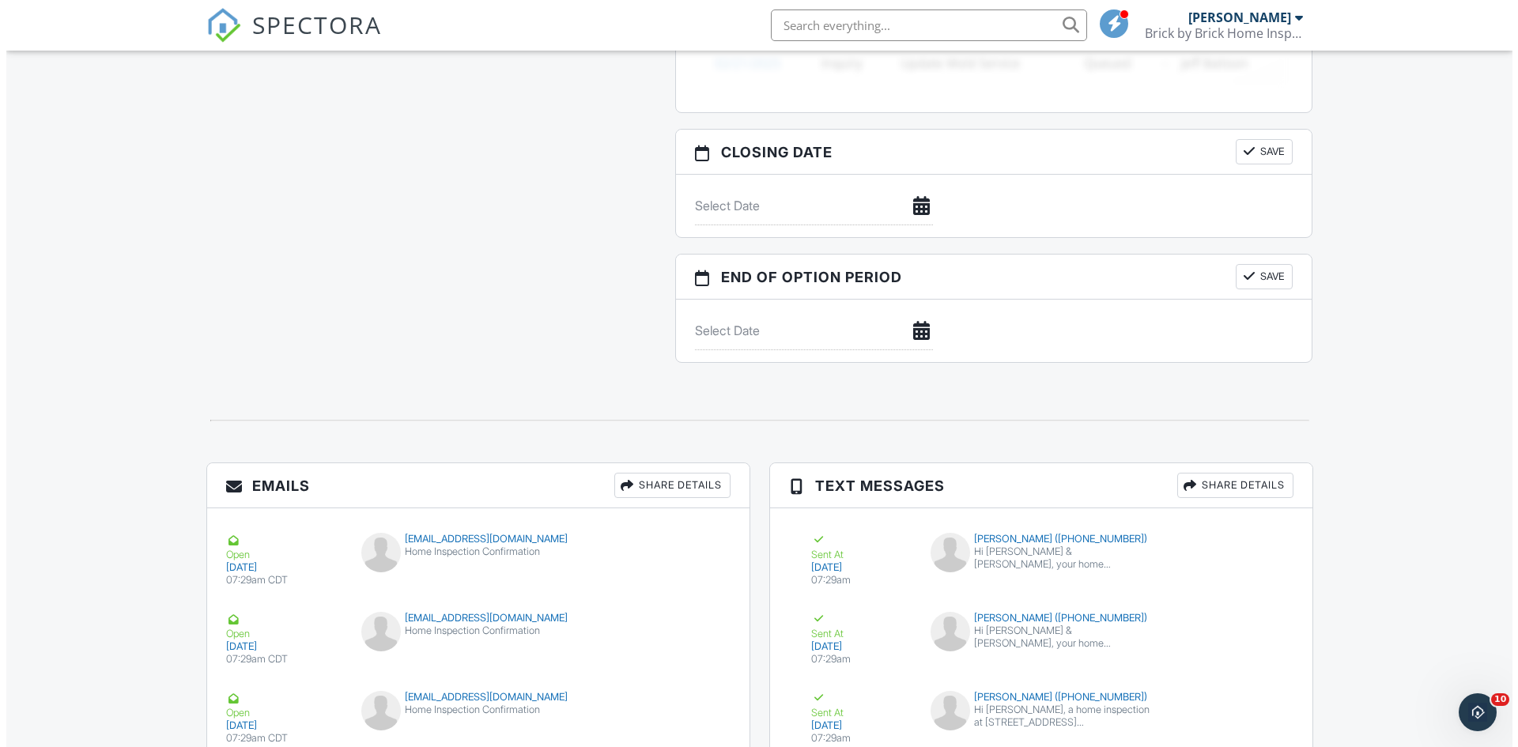
scroll to position [2058, 0]
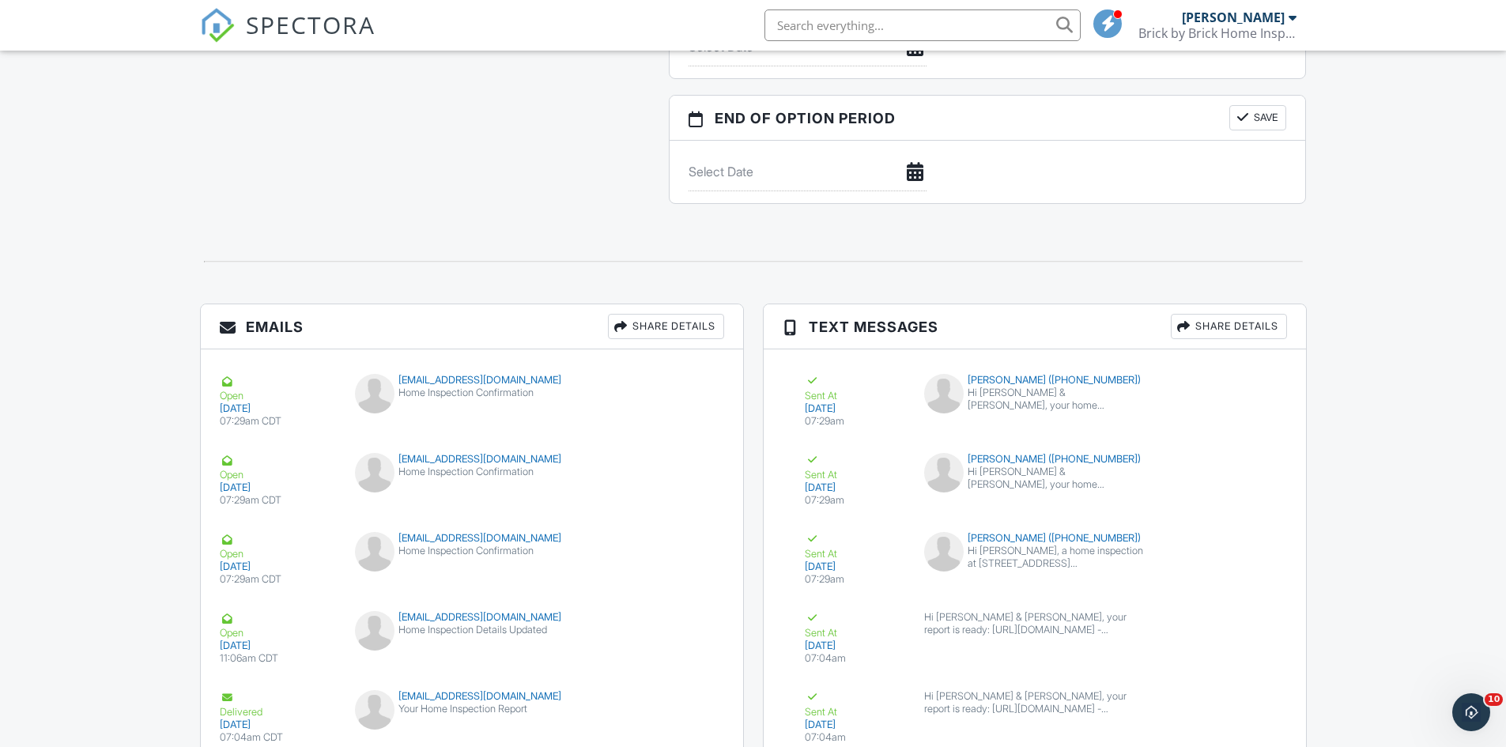
click at [615, 335] on div "Share Details" at bounding box center [666, 326] width 116 height 25
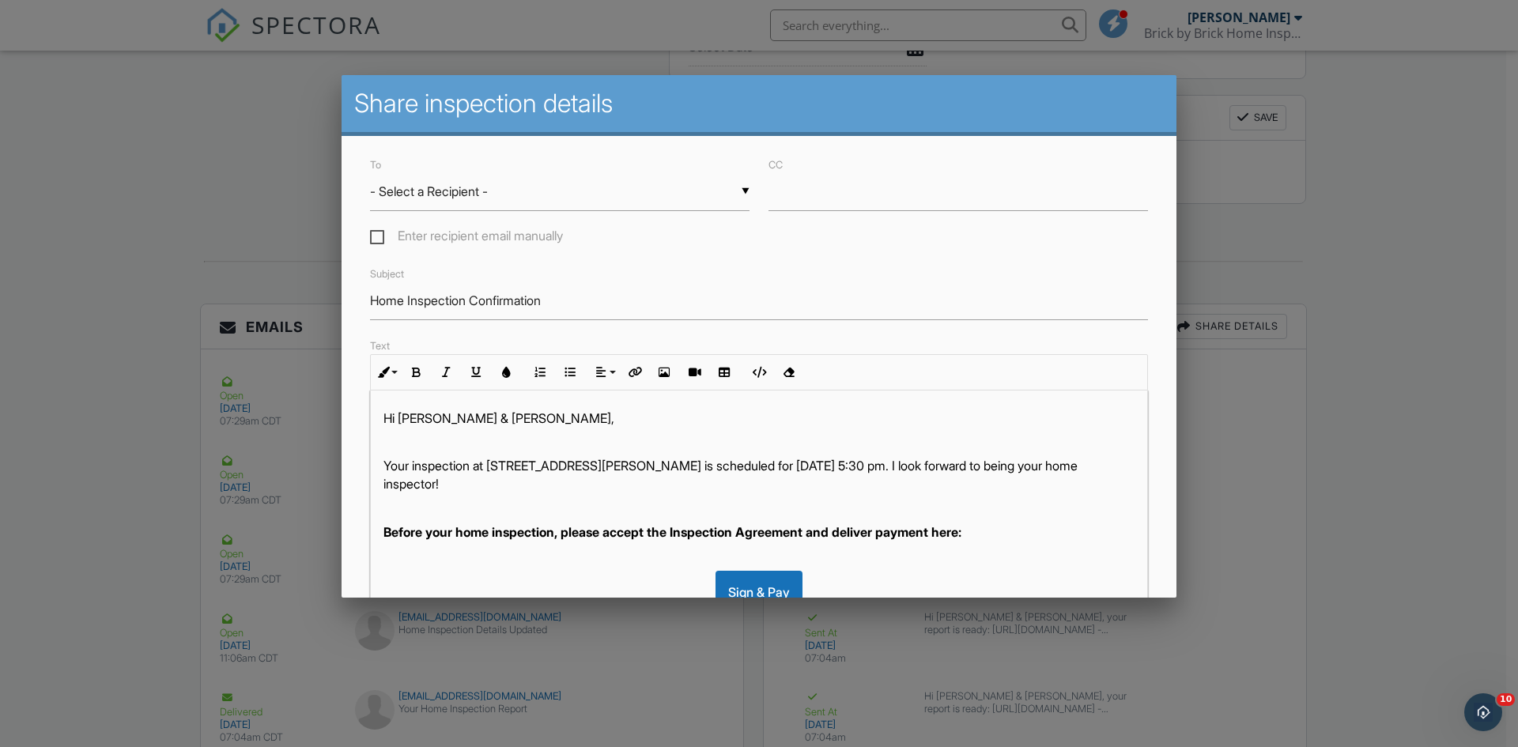
scroll to position [40, 0]
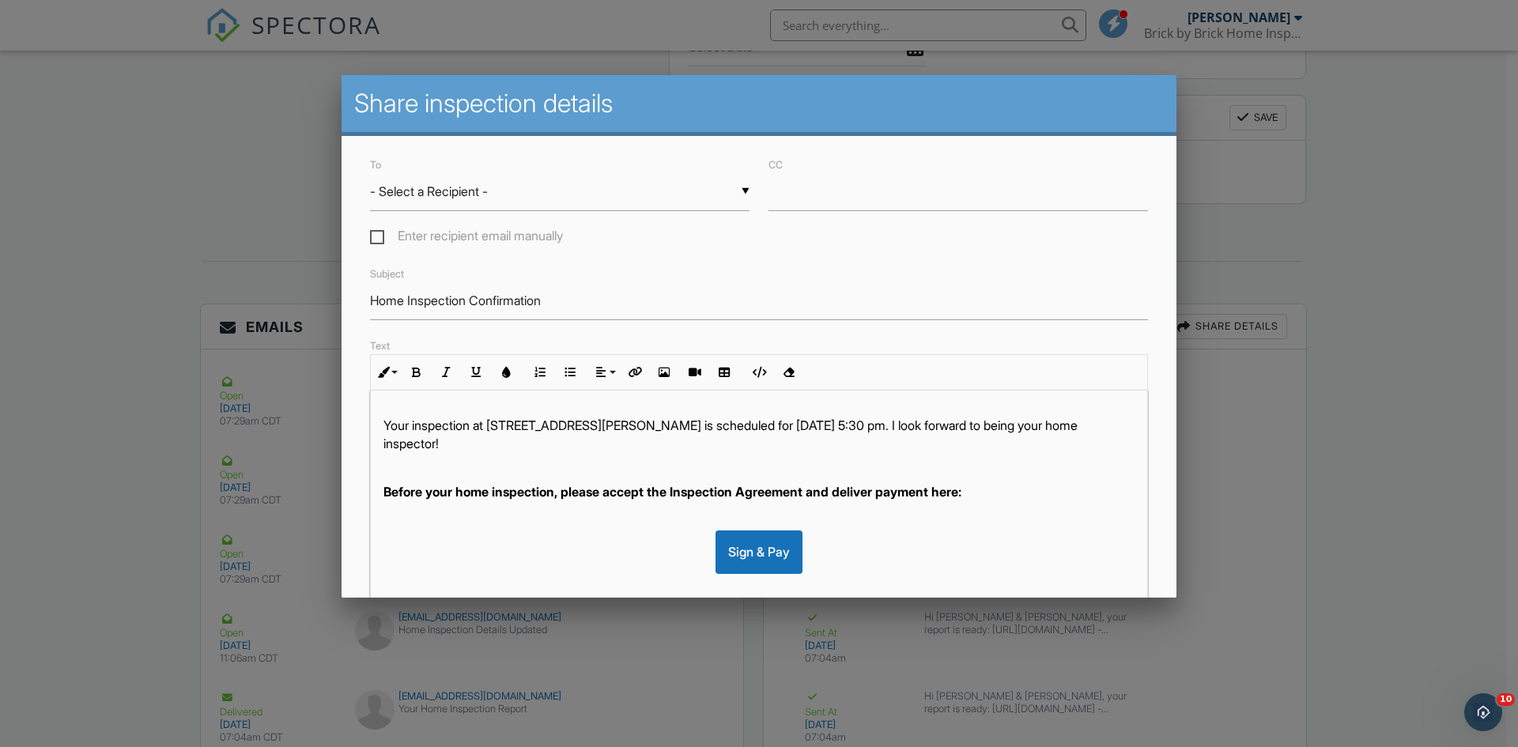
click at [451, 192] on div "▼ - Select a Recipient - - Select a Recipient - Daneal Stark (Client) Britney S…" at bounding box center [560, 191] width 380 height 39
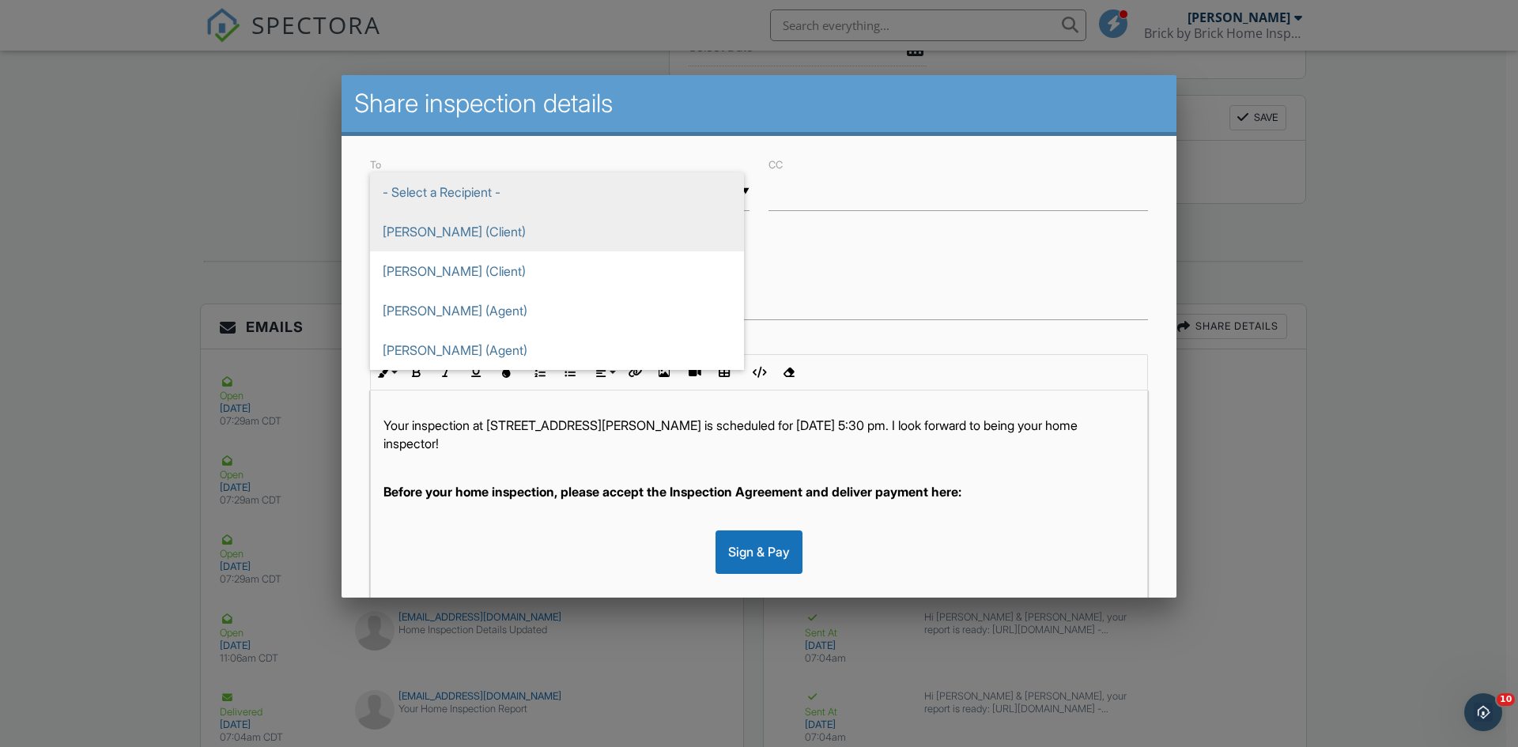
click at [454, 237] on span "[PERSON_NAME] (Client)" at bounding box center [557, 232] width 374 height 40
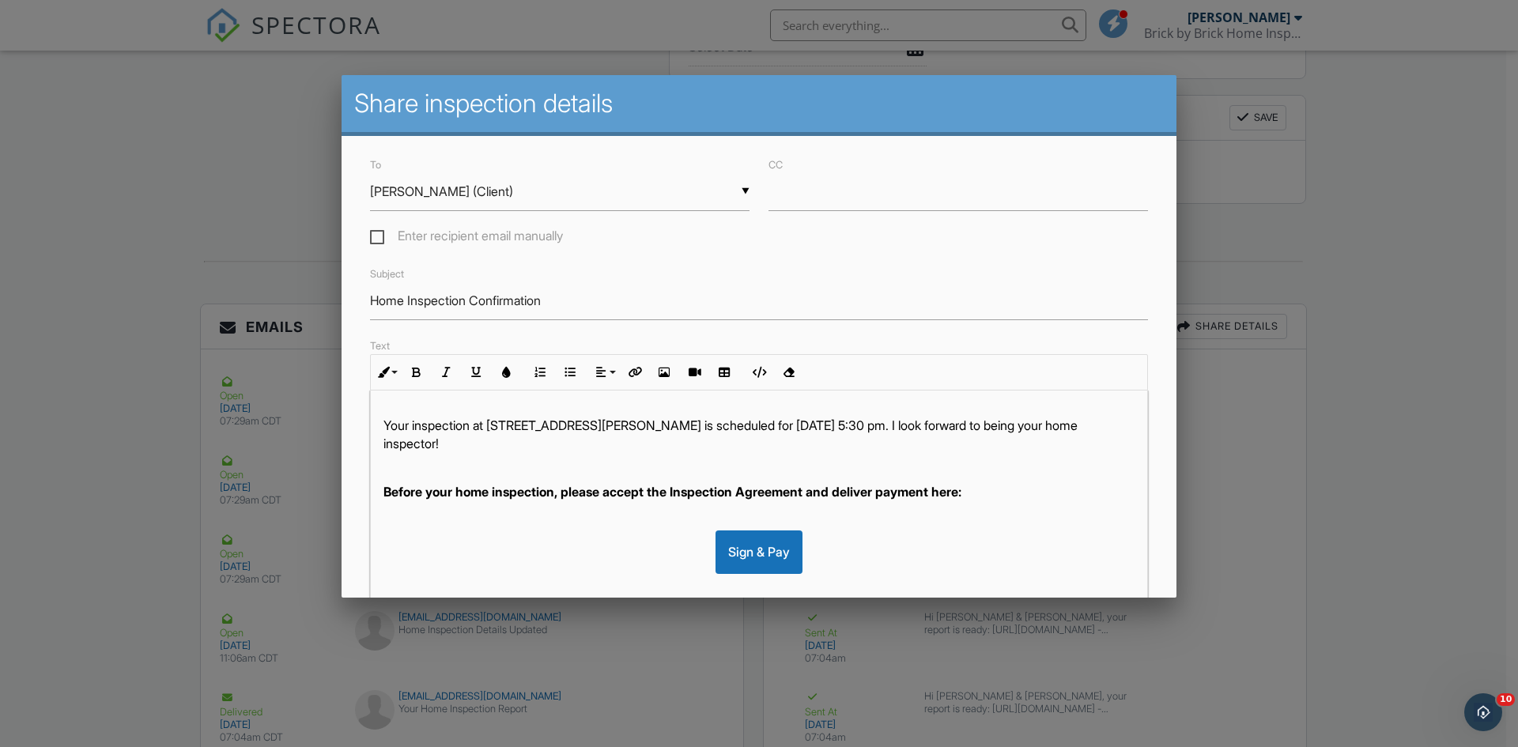
click at [659, 193] on div "▼ Daneal Stark (Client) - Select a Recipient - Daneal Stark (Client) Britney St…" at bounding box center [560, 191] width 380 height 39
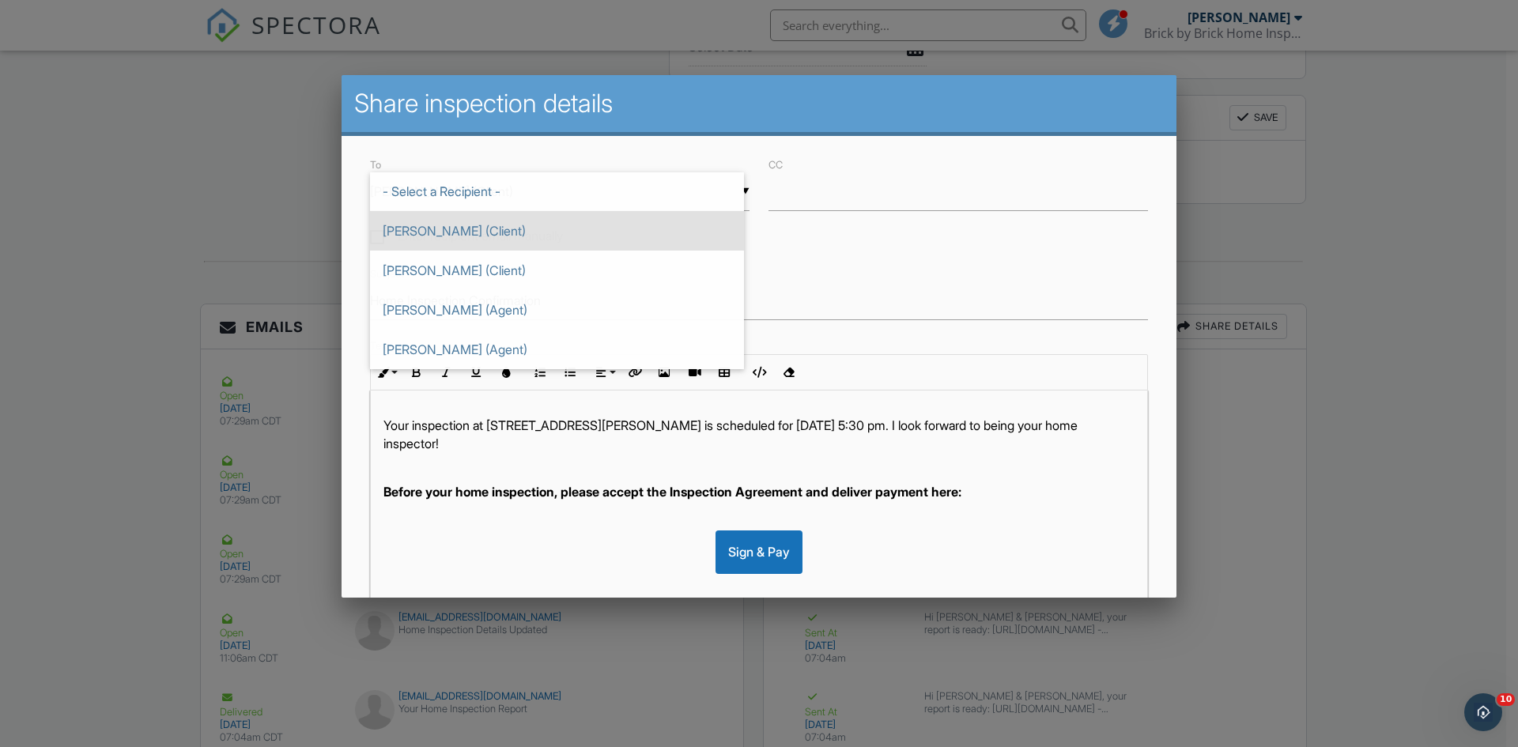
scroll to position [0, 0]
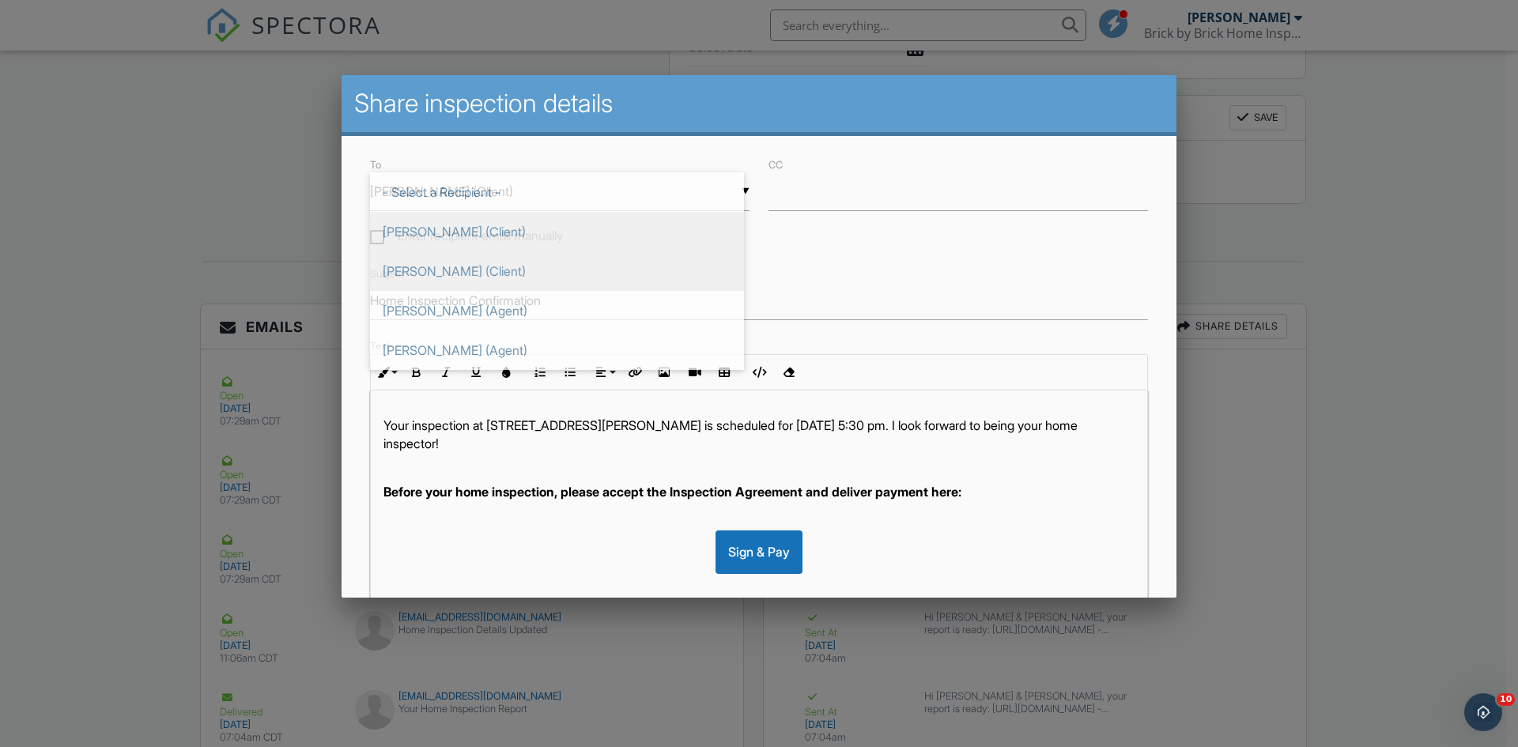
click at [533, 275] on span "[PERSON_NAME] (Client)" at bounding box center [557, 271] width 374 height 40
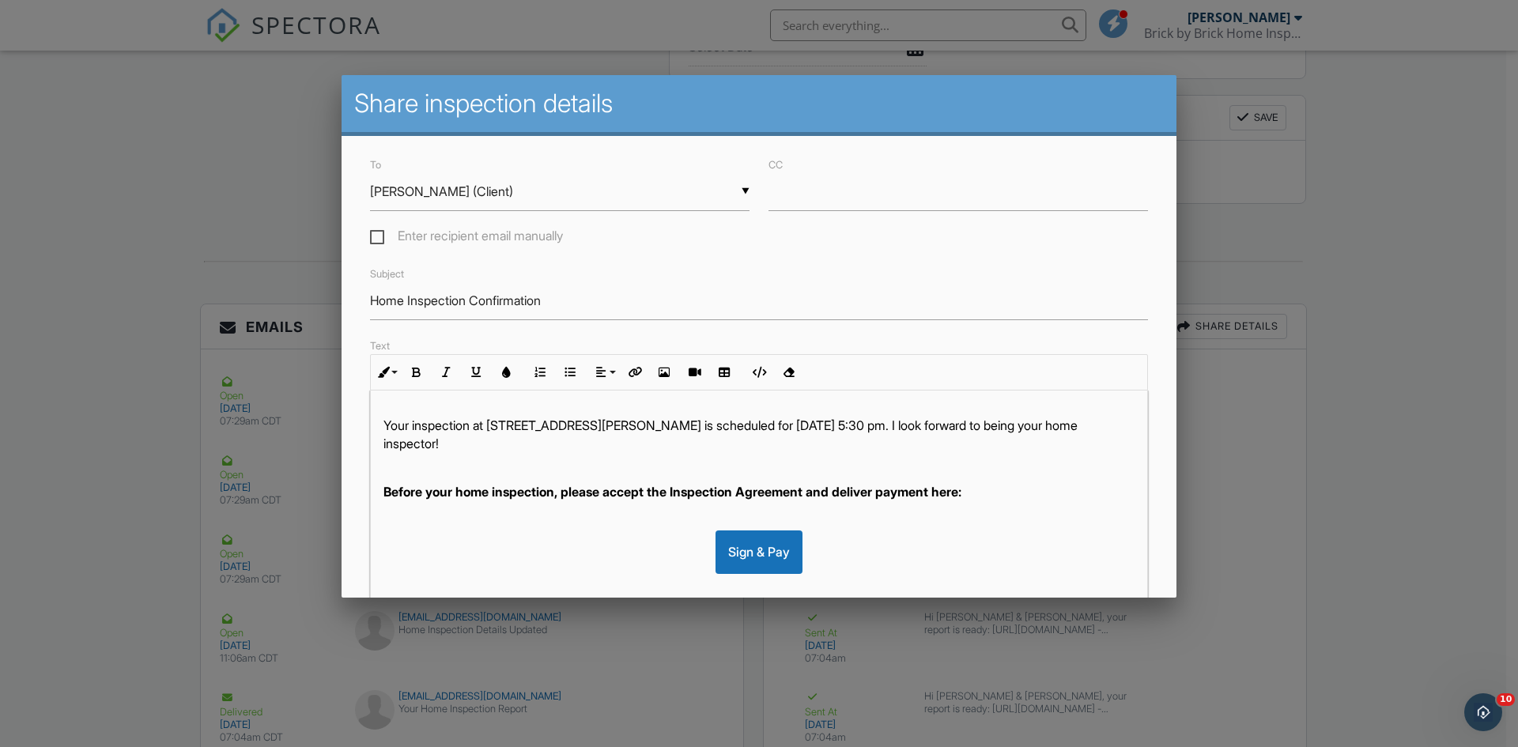
click at [504, 192] on div "▼ Britney Stark (Client) - Select a Recipient - Daneal Stark (Client) Britney S…" at bounding box center [560, 191] width 380 height 39
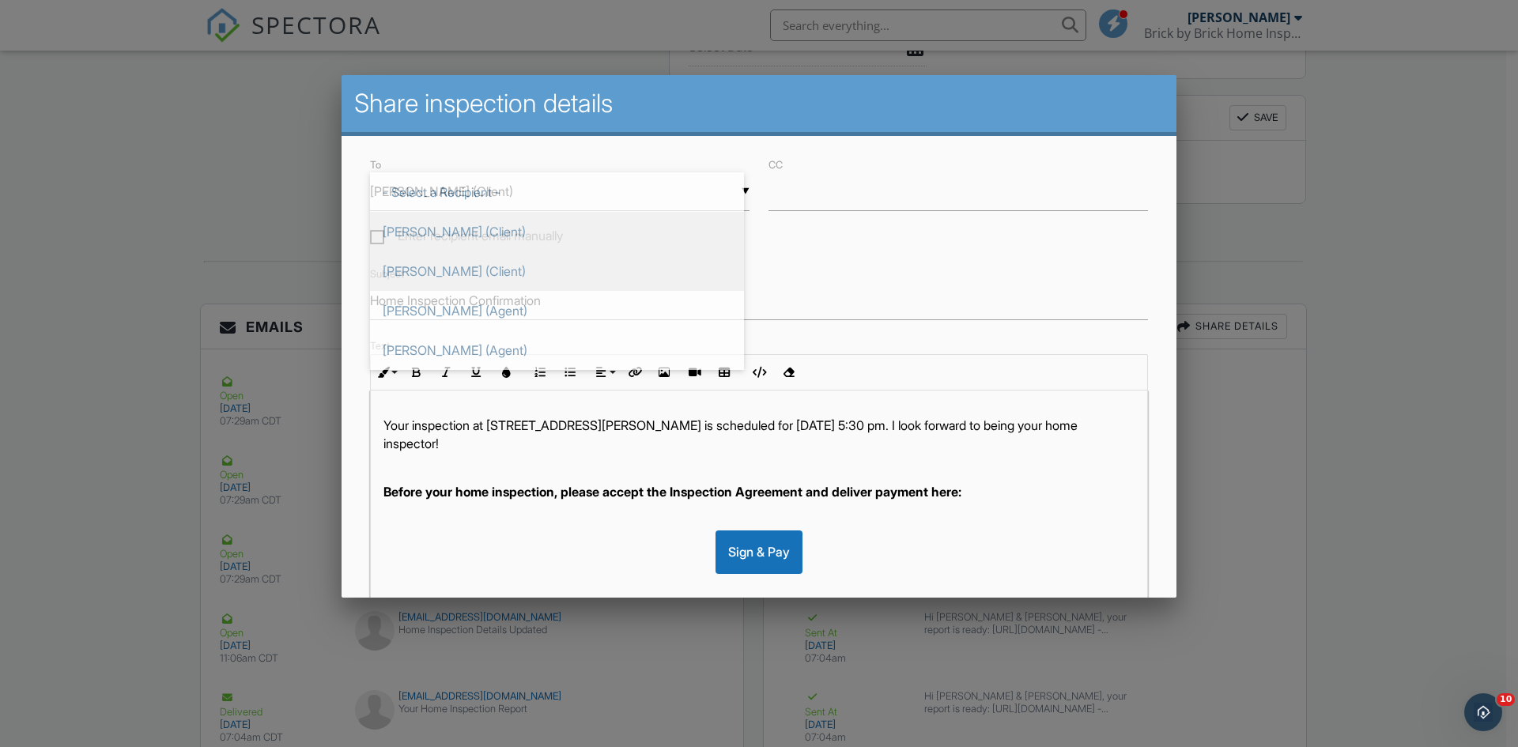
click at [473, 225] on span "[PERSON_NAME] (Client)" at bounding box center [557, 232] width 374 height 40
type input "[PERSON_NAME] (Client)"
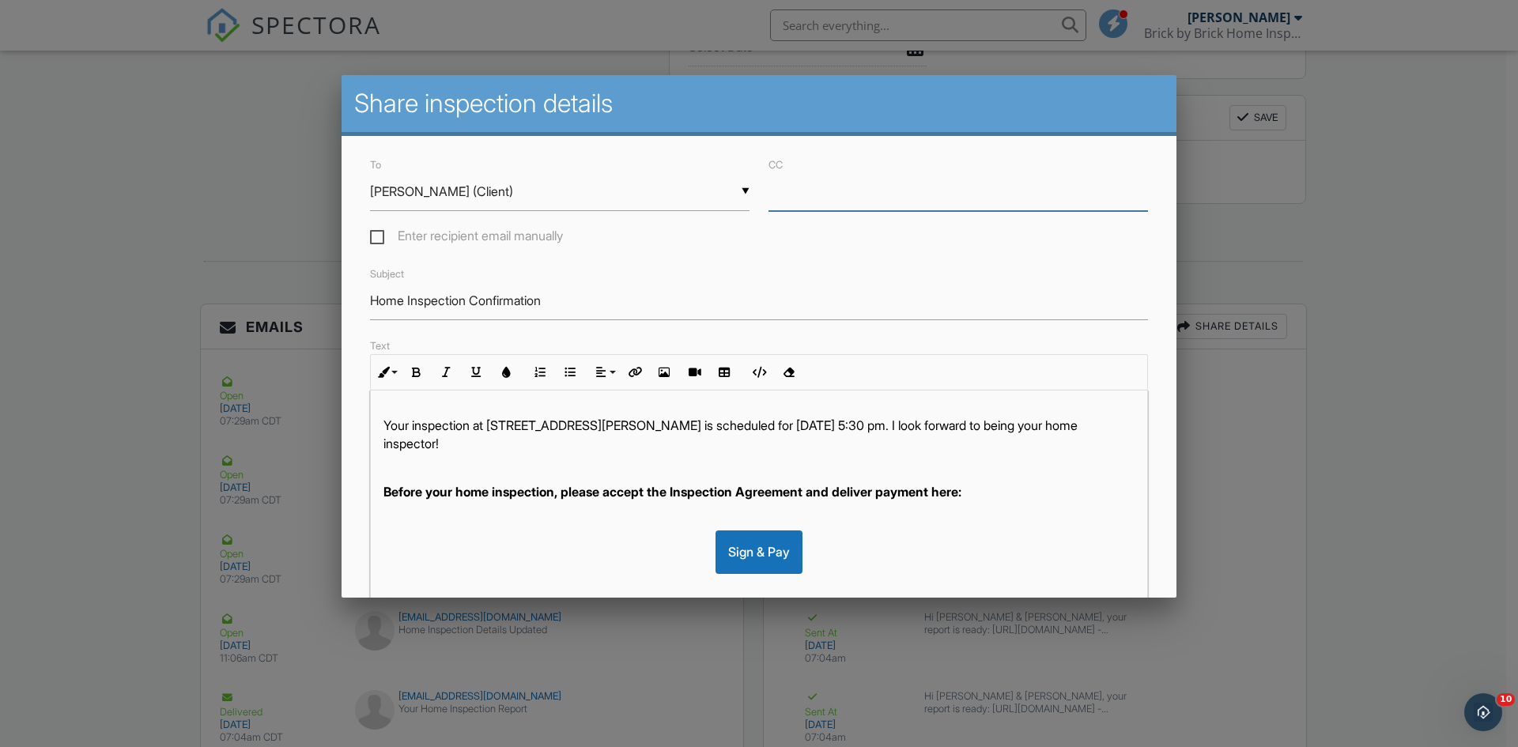
click at [792, 191] on input "CC" at bounding box center [959, 191] width 380 height 39
click at [784, 201] on input "CC" at bounding box center [959, 191] width 380 height 39
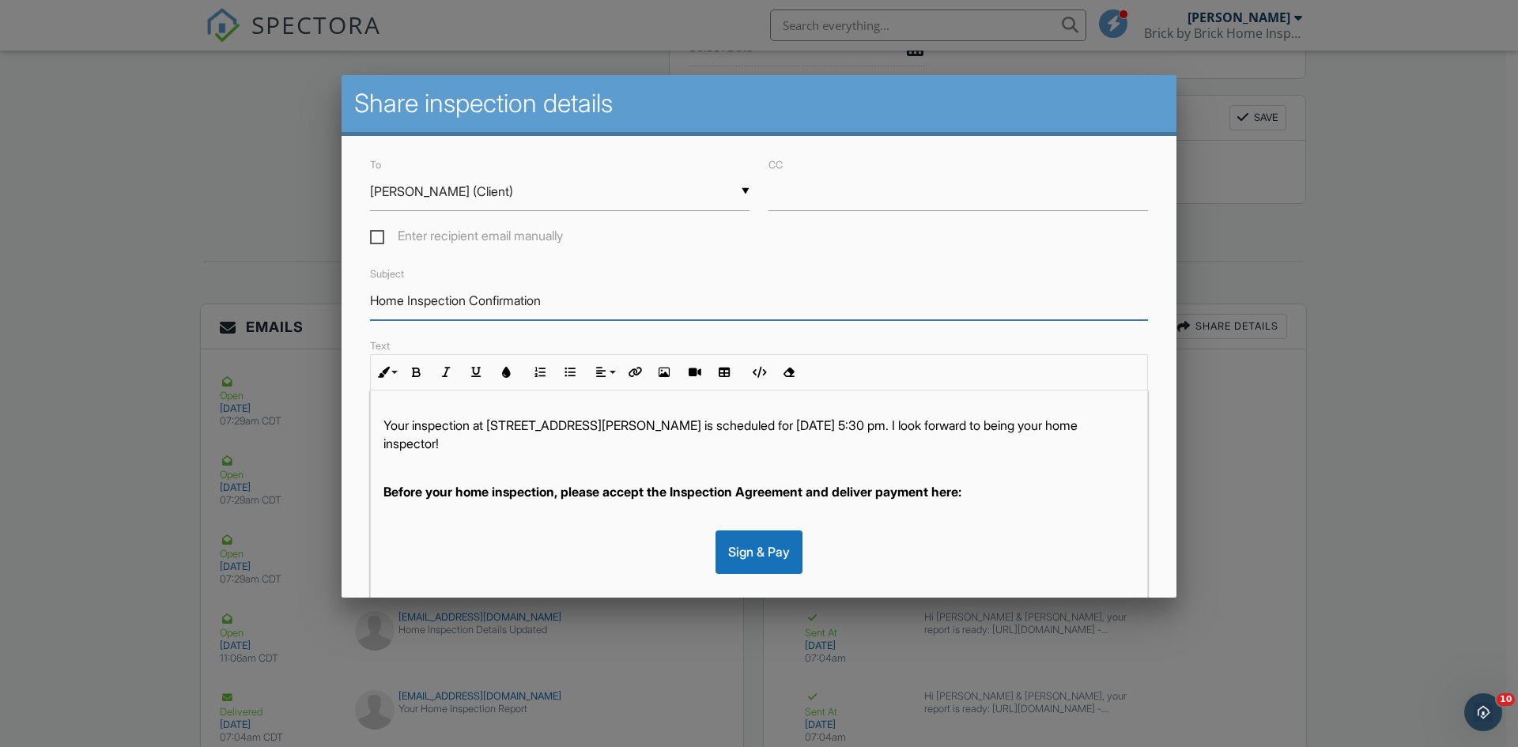
click at [708, 289] on input "Home Inspection Confirmation" at bounding box center [759, 300] width 778 height 39
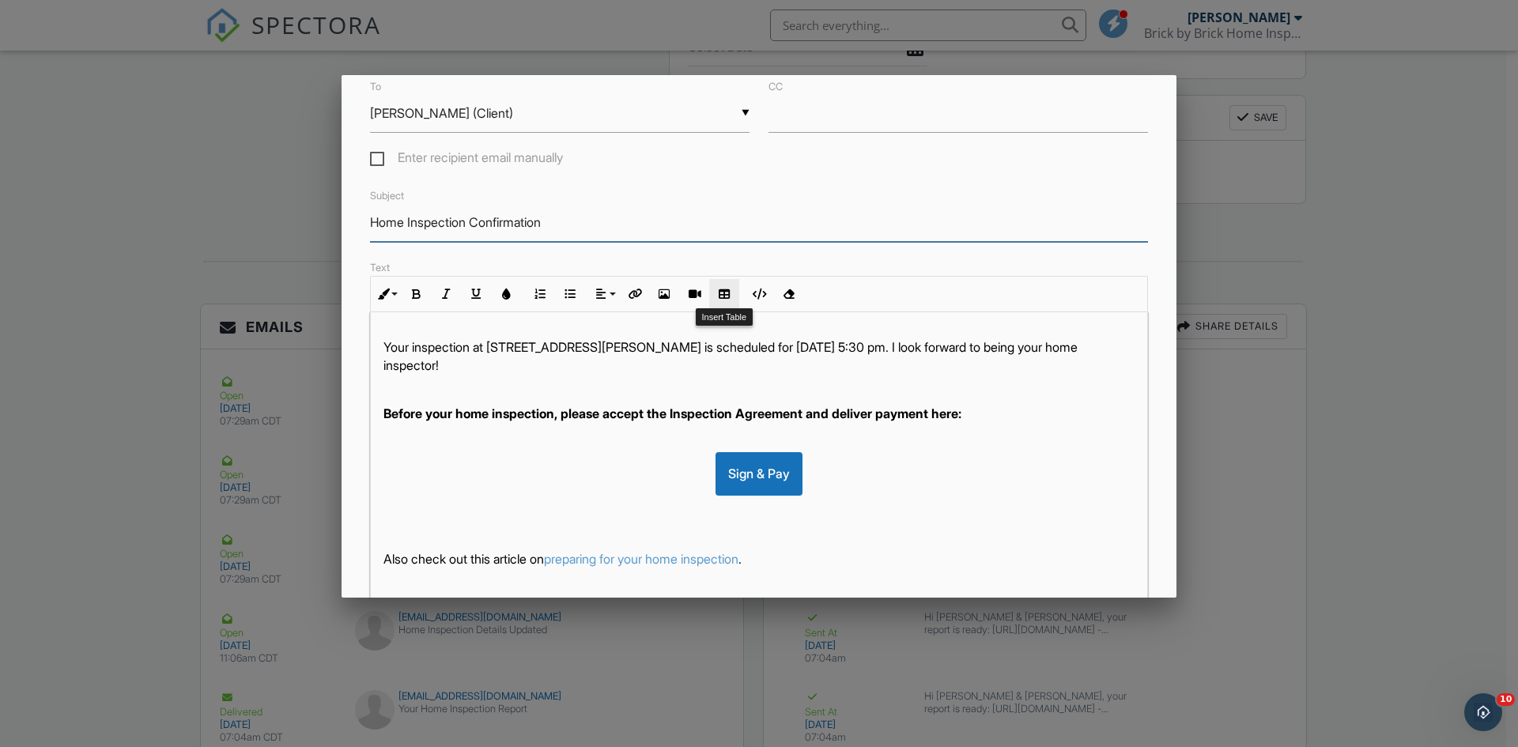
scroll to position [79, 0]
drag, startPoint x: 532, startPoint y: 372, endPoint x: 965, endPoint y: 344, distance: 434.2
click at [965, 344] on p "Your inspection at [STREET_ADDRESS][PERSON_NAME] is scheduled for [DATE] 5:30 p…" at bounding box center [758, 356] width 751 height 36
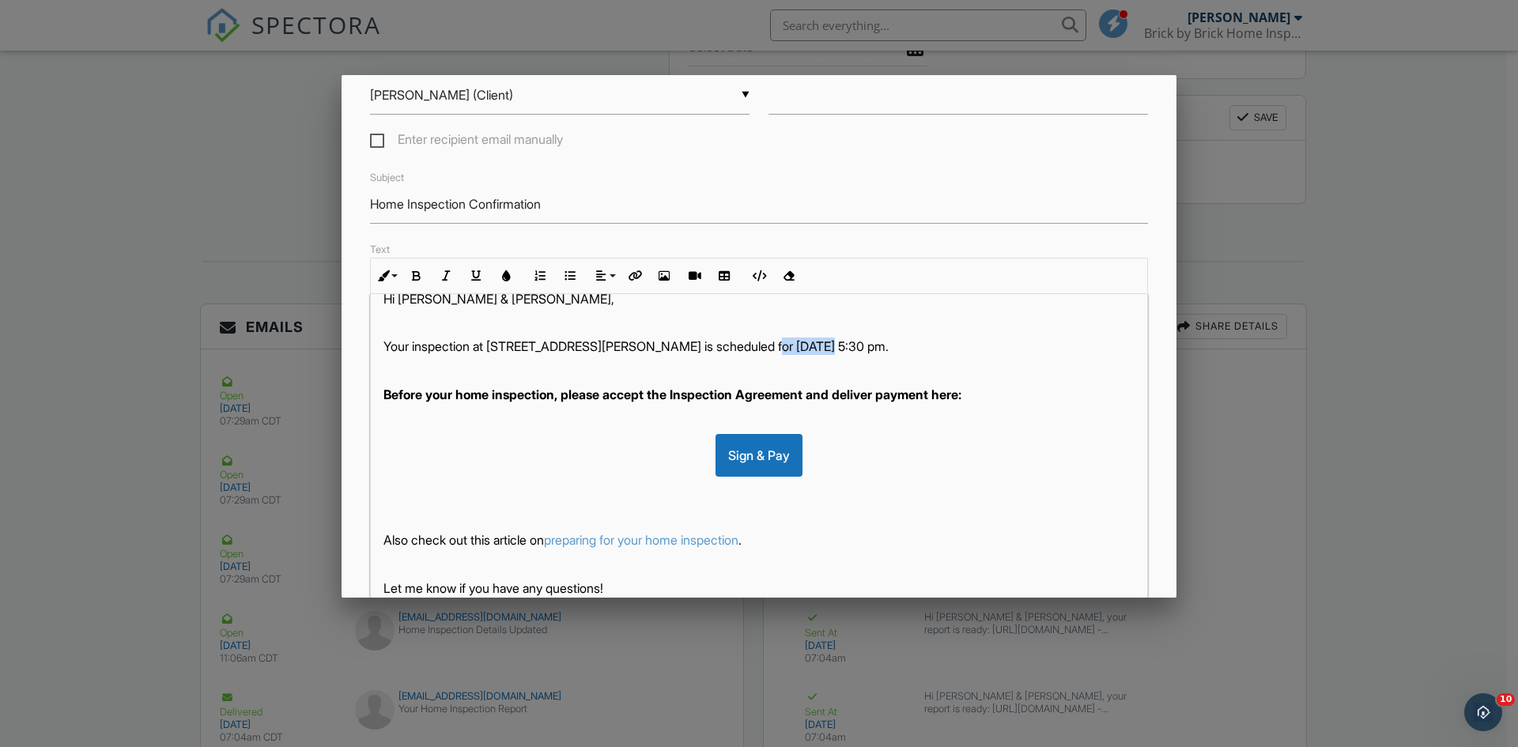
drag, startPoint x: 820, startPoint y: 343, endPoint x: 751, endPoint y: 346, distance: 68.9
click at [765, 346] on p "Your inspection at 13705 Hawksbill Dr , Dixon, MO 65459 is scheduled for 08/21/…" at bounding box center [758, 346] width 751 height 17
drag, startPoint x: 721, startPoint y: 346, endPoint x: 764, endPoint y: 338, distance: 43.6
click at [723, 345] on p "Your inspection at 13705 Hawksbill Dr , Dixon, MO 65459 is scheduled for 08/21/…" at bounding box center [758, 346] width 751 height 17
click at [822, 349] on p "Your inspection at 13705 Hawksbill Dr , Dixon, MO 65459 is scheduled for 08/21/…" at bounding box center [758, 346] width 751 height 17
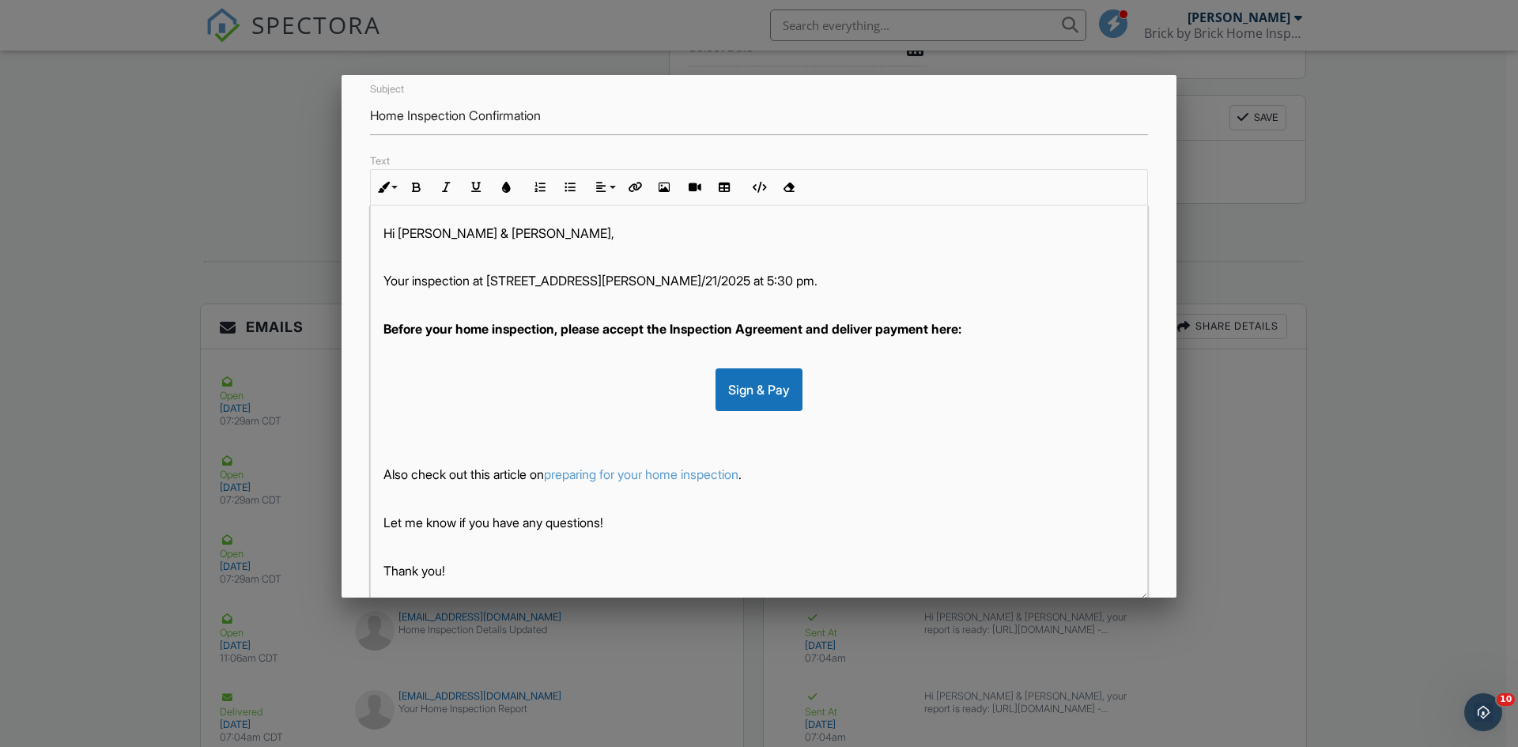
scroll to position [17, 0]
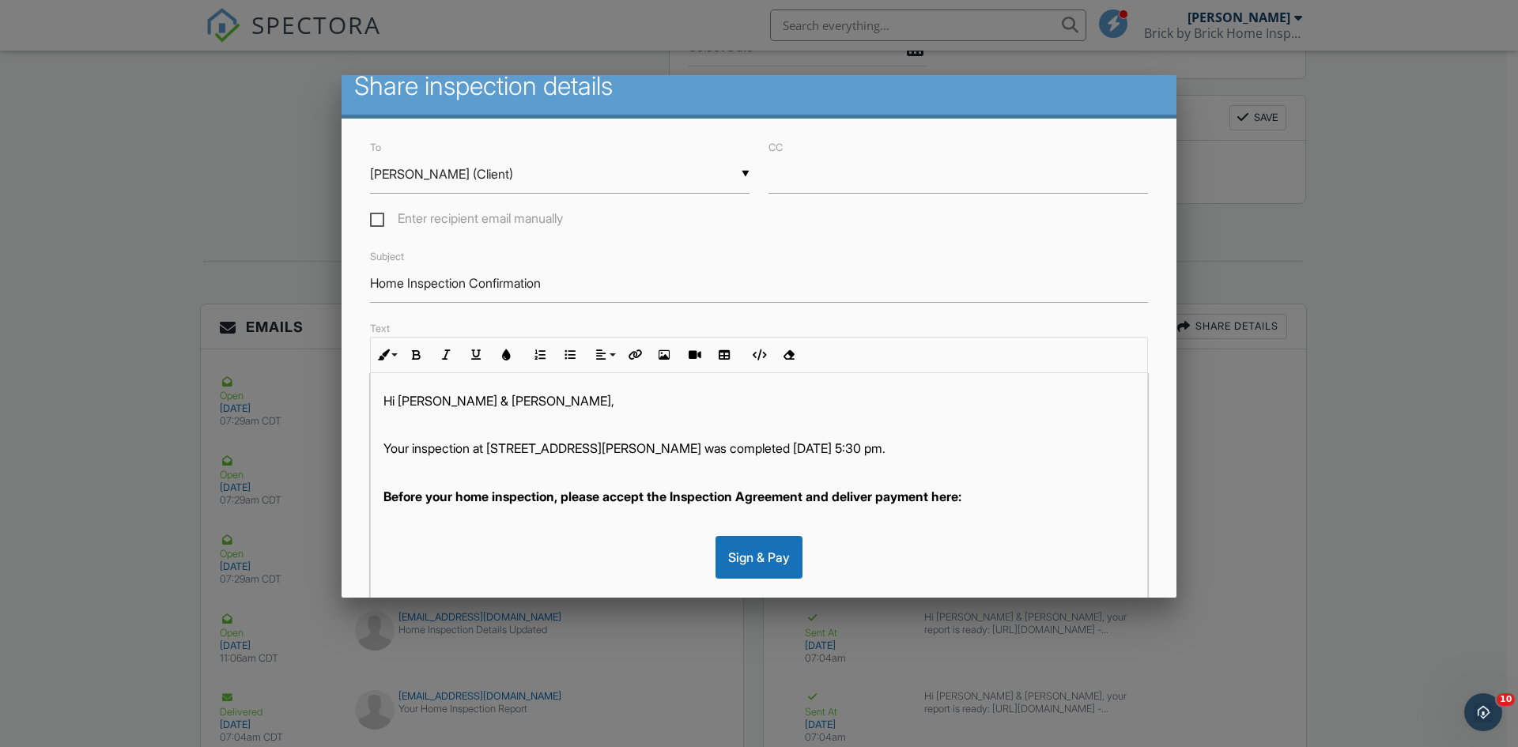
click at [955, 453] on p "Your inspection at 13705 Hawksbill Dr , Dixon, MO was completed 08/21/2025 at 5…" at bounding box center [758, 448] width 751 height 17
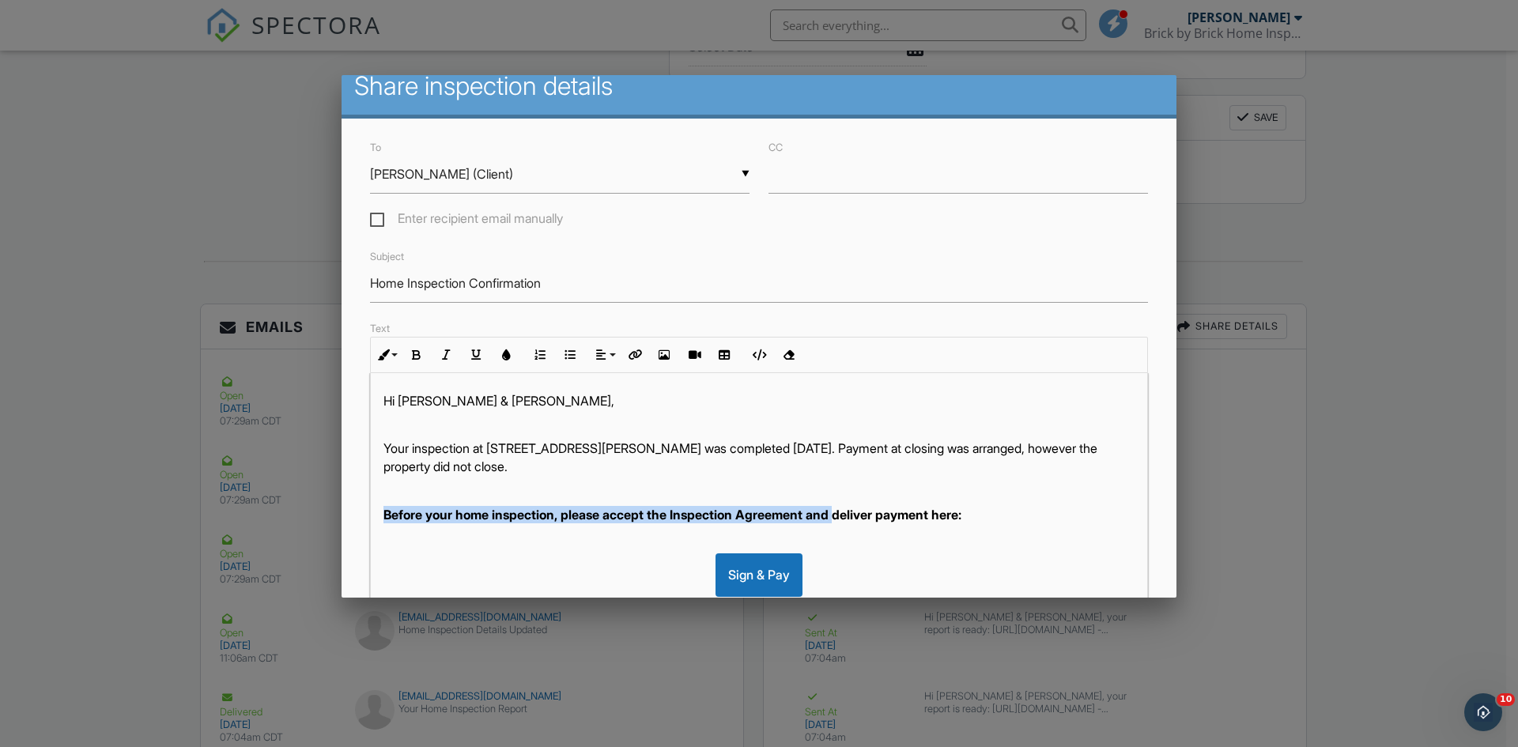
drag, startPoint x: 844, startPoint y: 516, endPoint x: 384, endPoint y: 506, distance: 459.5
click at [384, 507] on strong "Before your home inspection, please accept the Inspection Agreement and deliver…" at bounding box center [672, 515] width 578 height 16
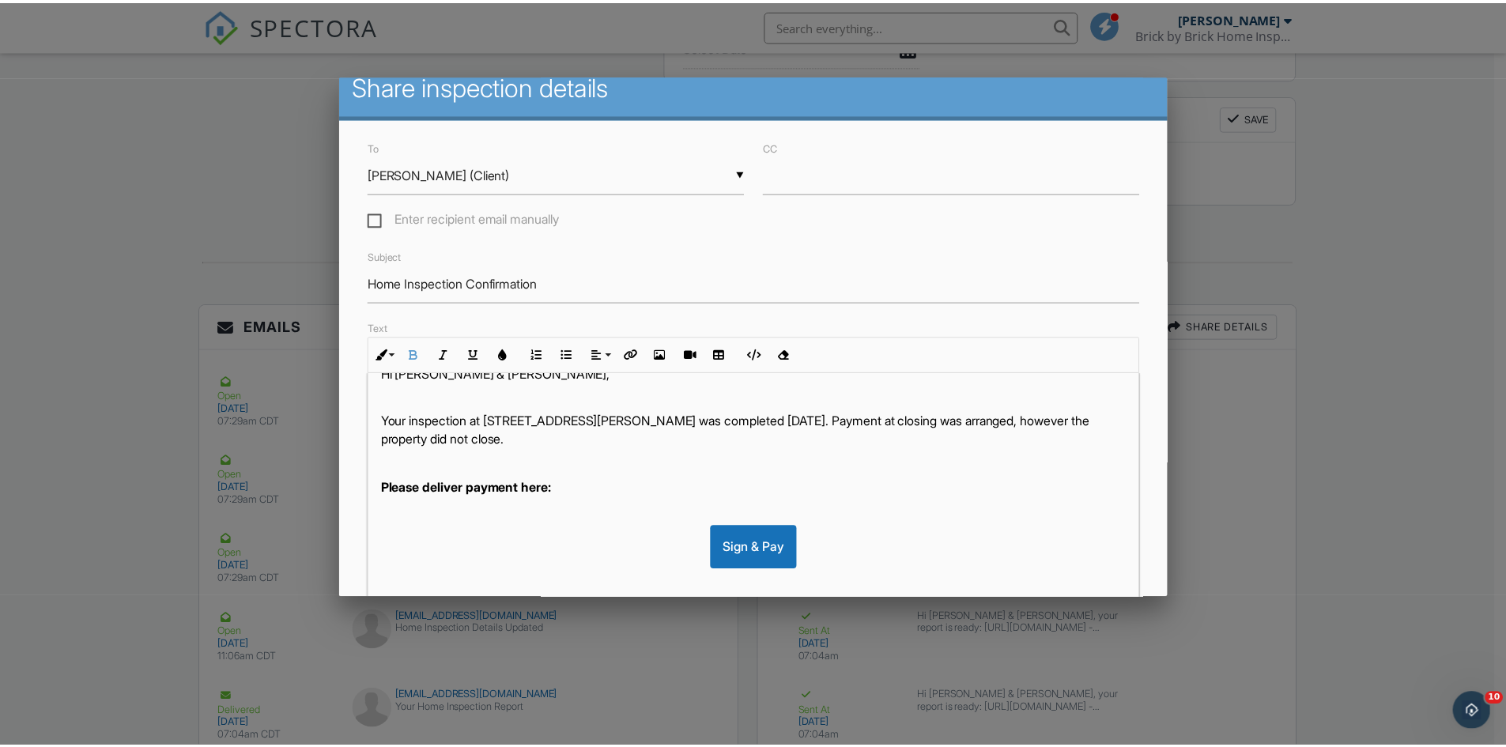
scroll to position [40, 0]
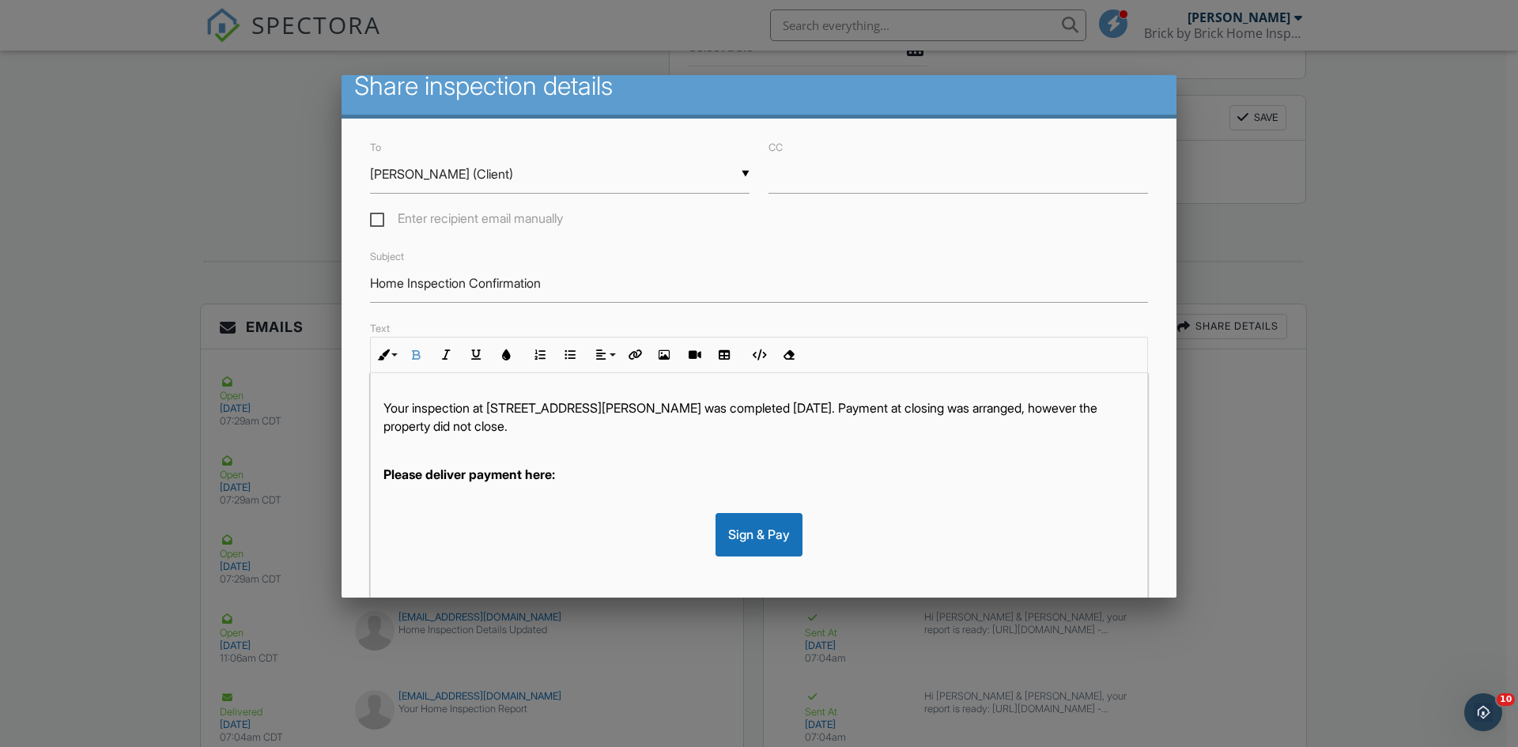
click at [1505, 389] on div at bounding box center [759, 388] width 1518 height 934
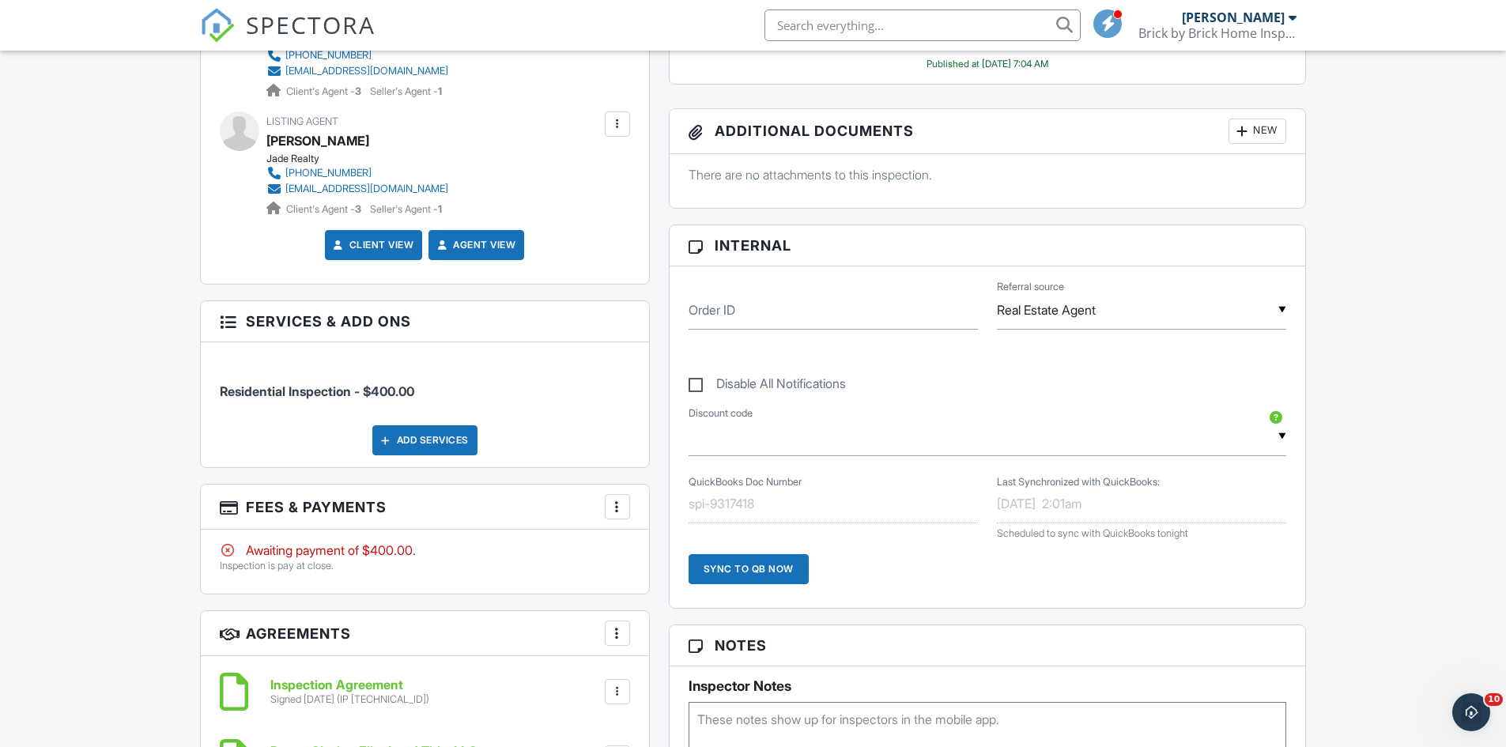
scroll to position [1030, 0]
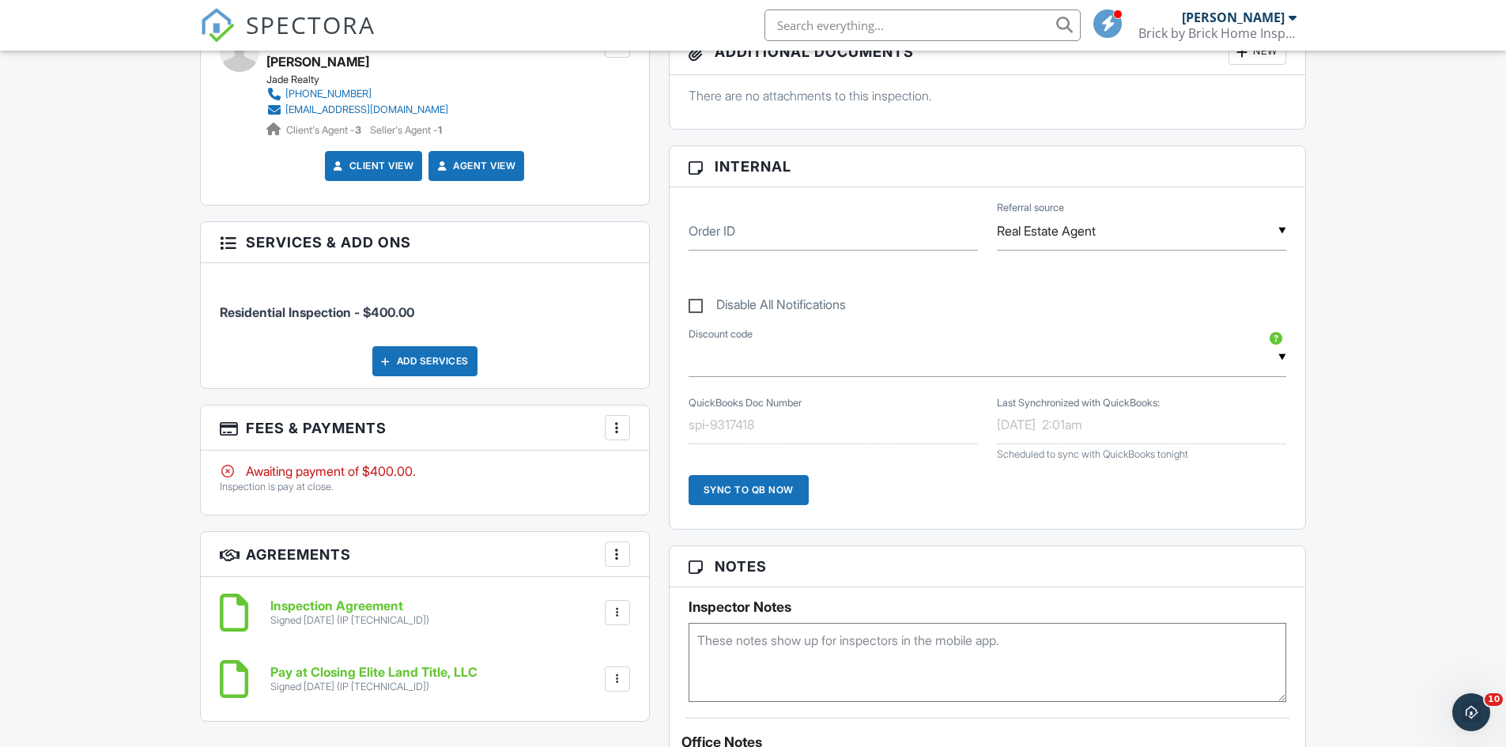
click at [621, 431] on div at bounding box center [618, 428] width 16 height 16
click at [1372, 542] on div "Dashboard Templates Contacts Metrics Automations Advanced Settings Support Cent…" at bounding box center [753, 753] width 1506 height 3466
click at [1466, 702] on icon "Open Intercom Messenger" at bounding box center [1469, 710] width 26 height 26
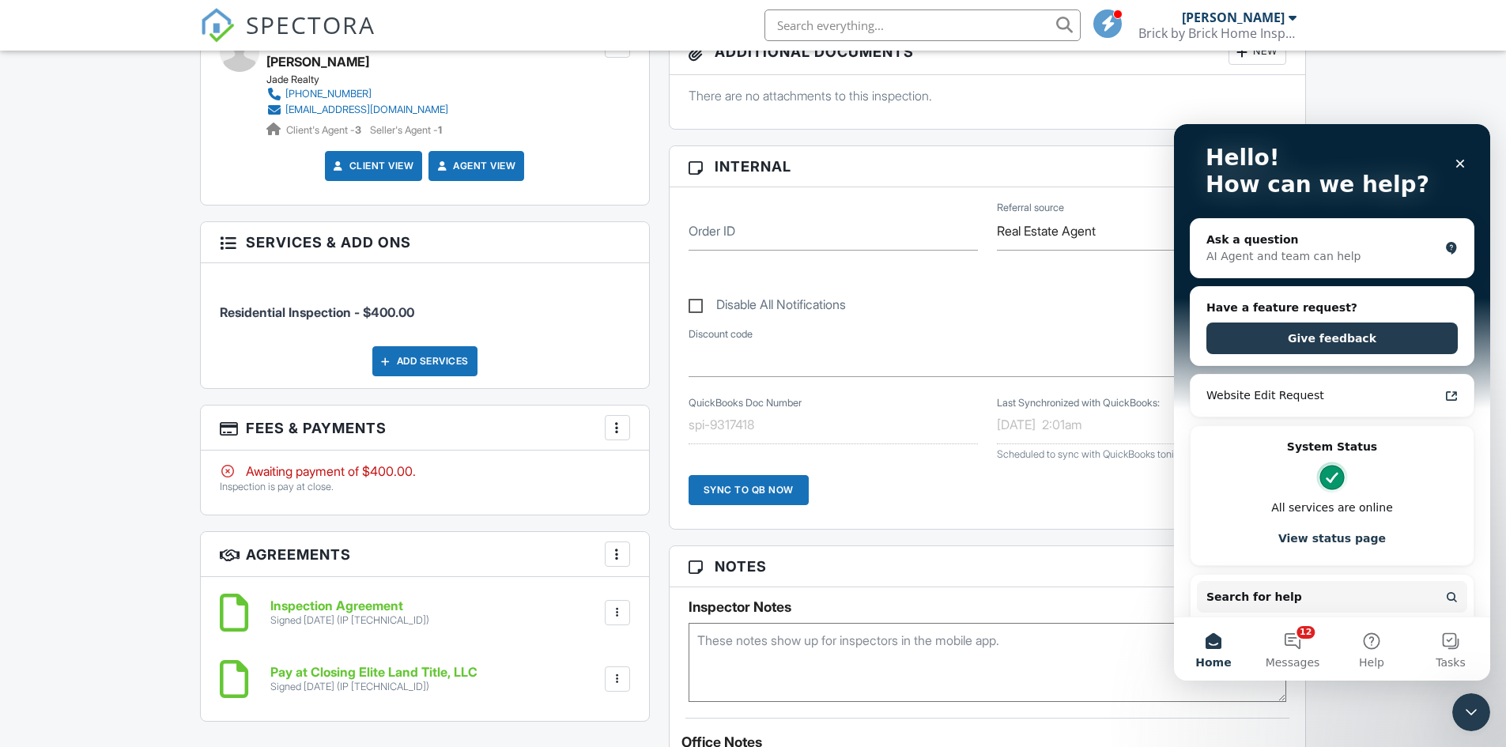
scroll to position [0, 0]
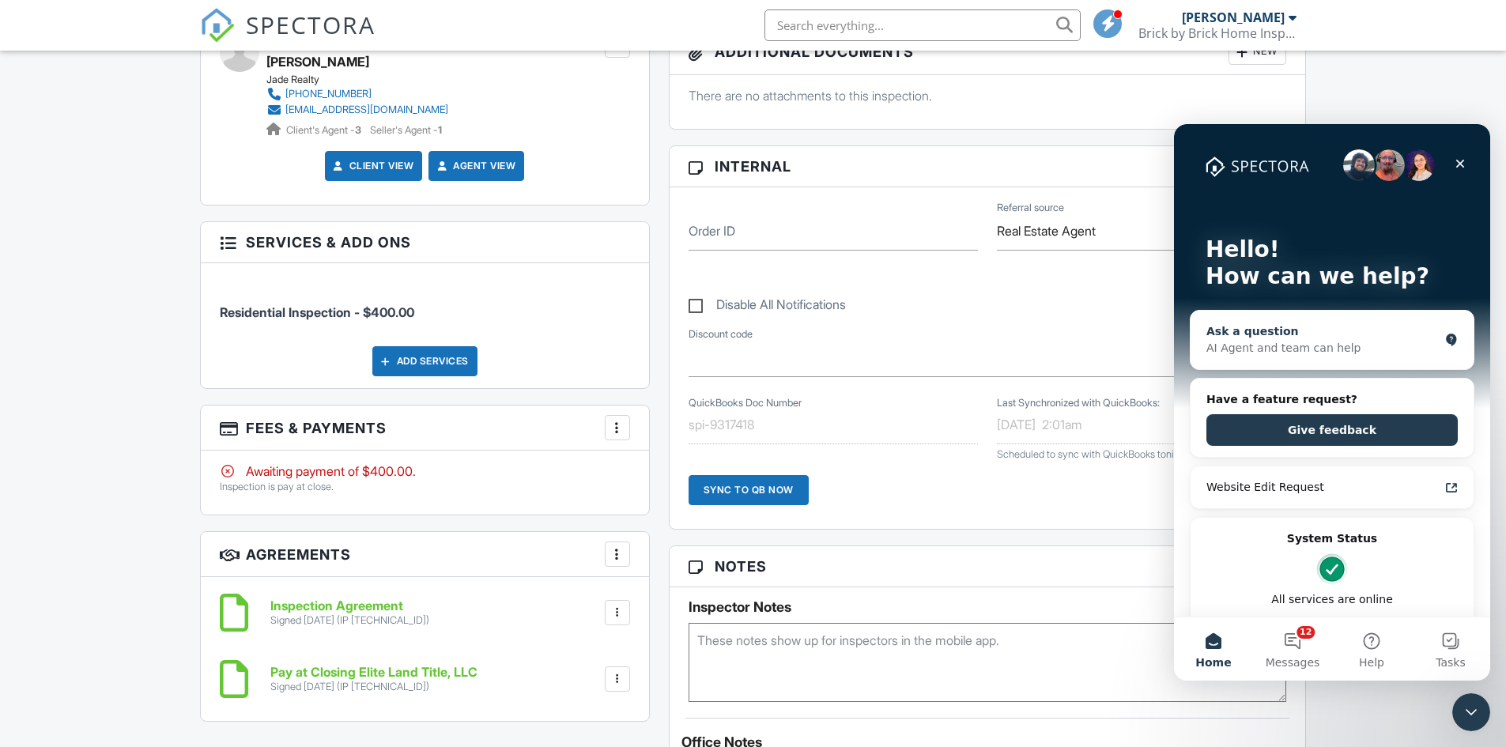
click at [1250, 342] on div "AI Agent and team can help" at bounding box center [1323, 348] width 232 height 17
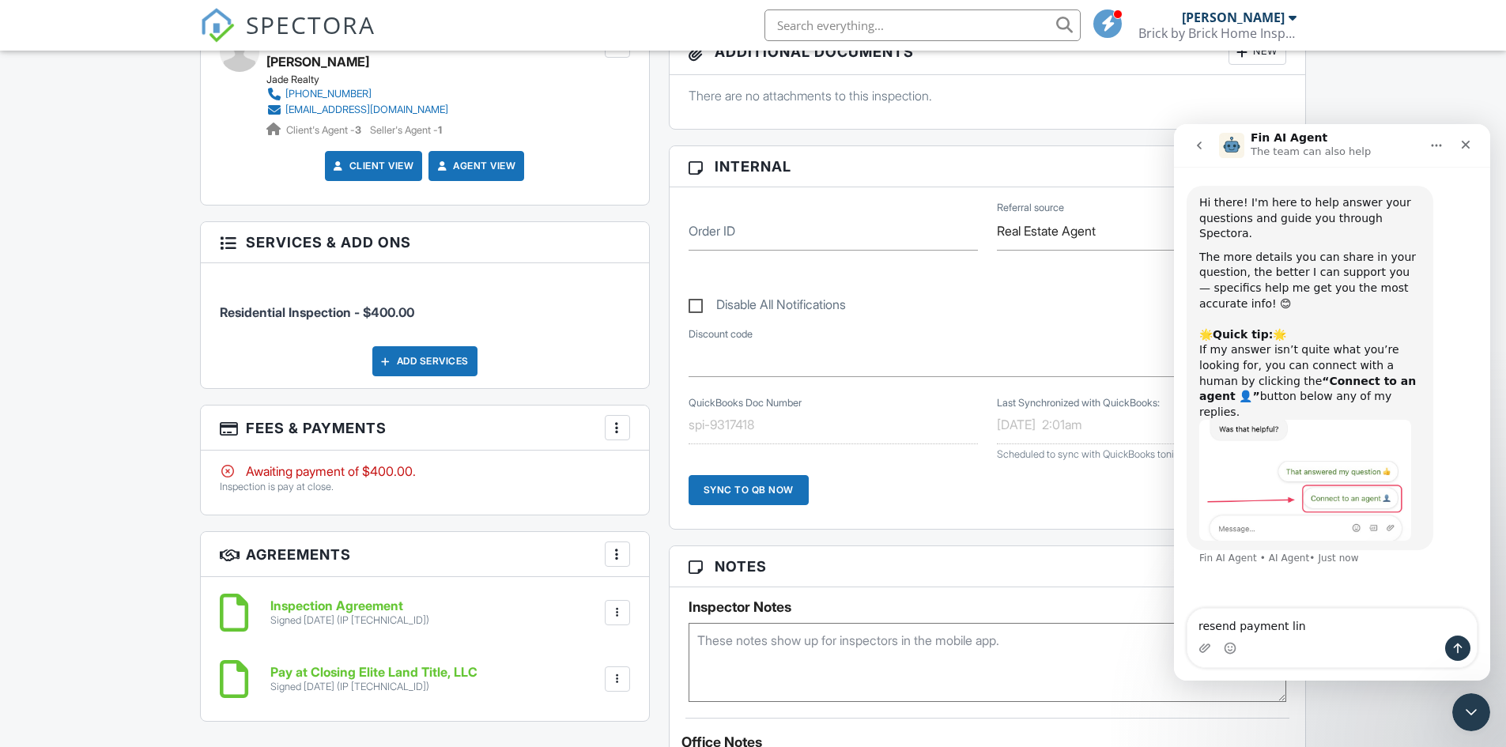
type textarea "resend payment link"
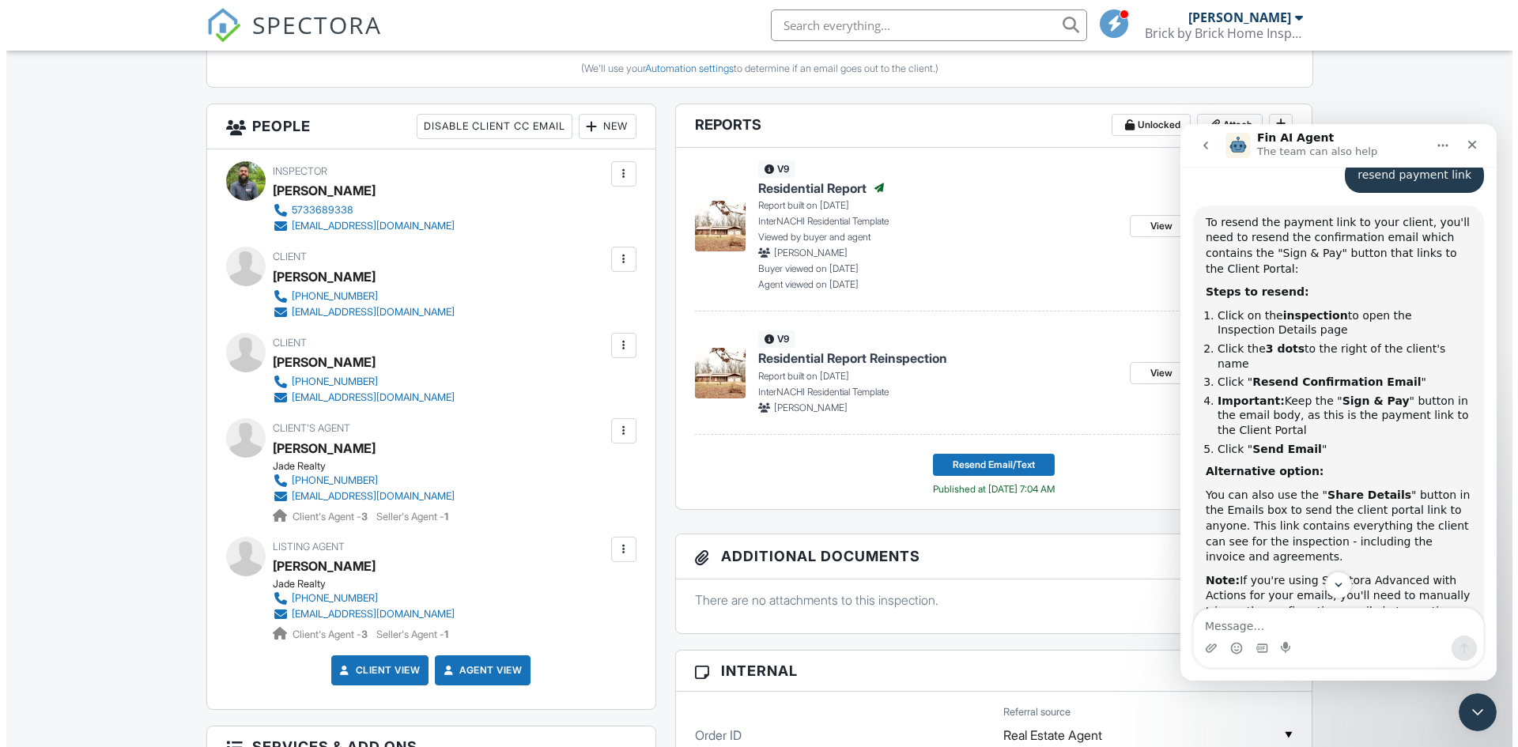
scroll to position [556, 0]
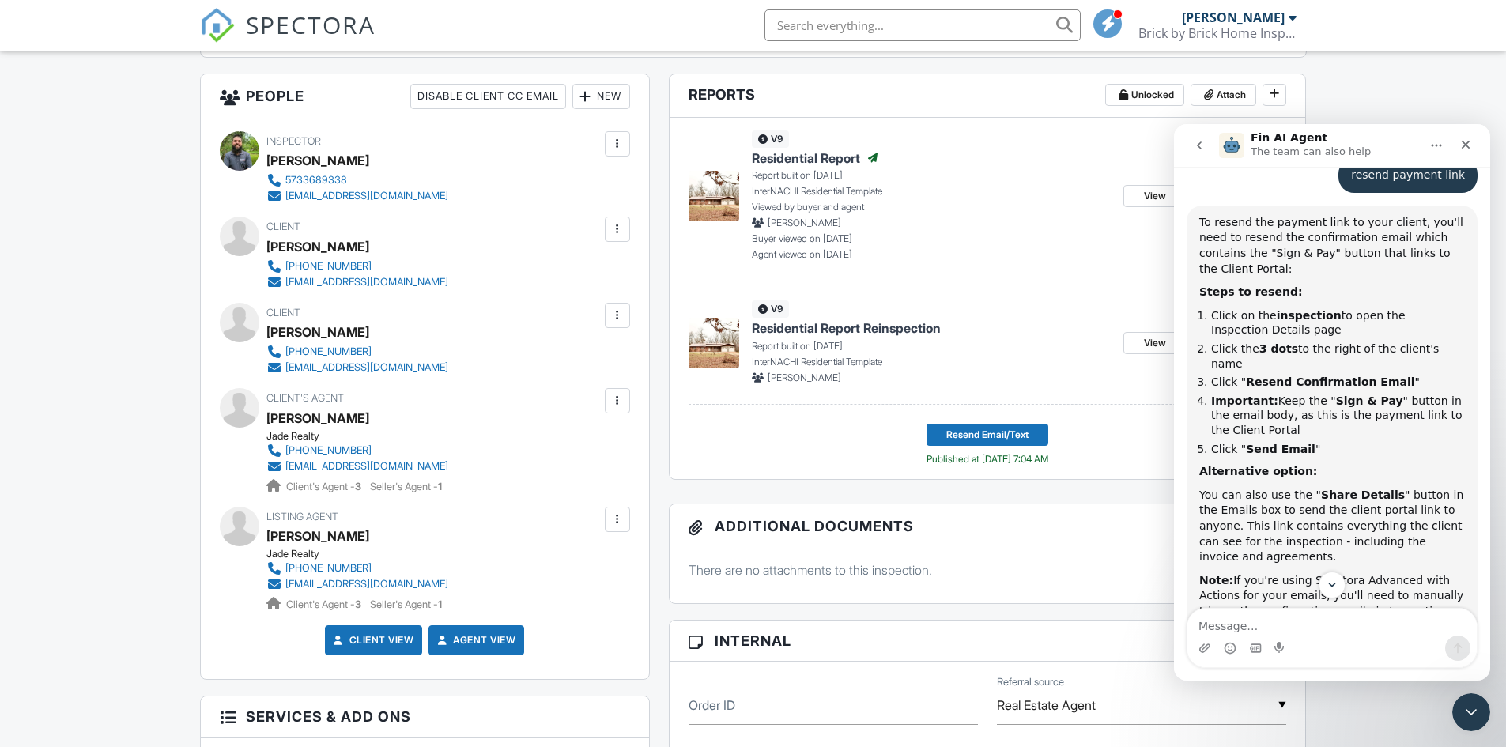
click at [621, 231] on div at bounding box center [618, 229] width 16 height 16
click at [581, 321] on li "Resend Confirmation Email" at bounding box center [532, 317] width 176 height 40
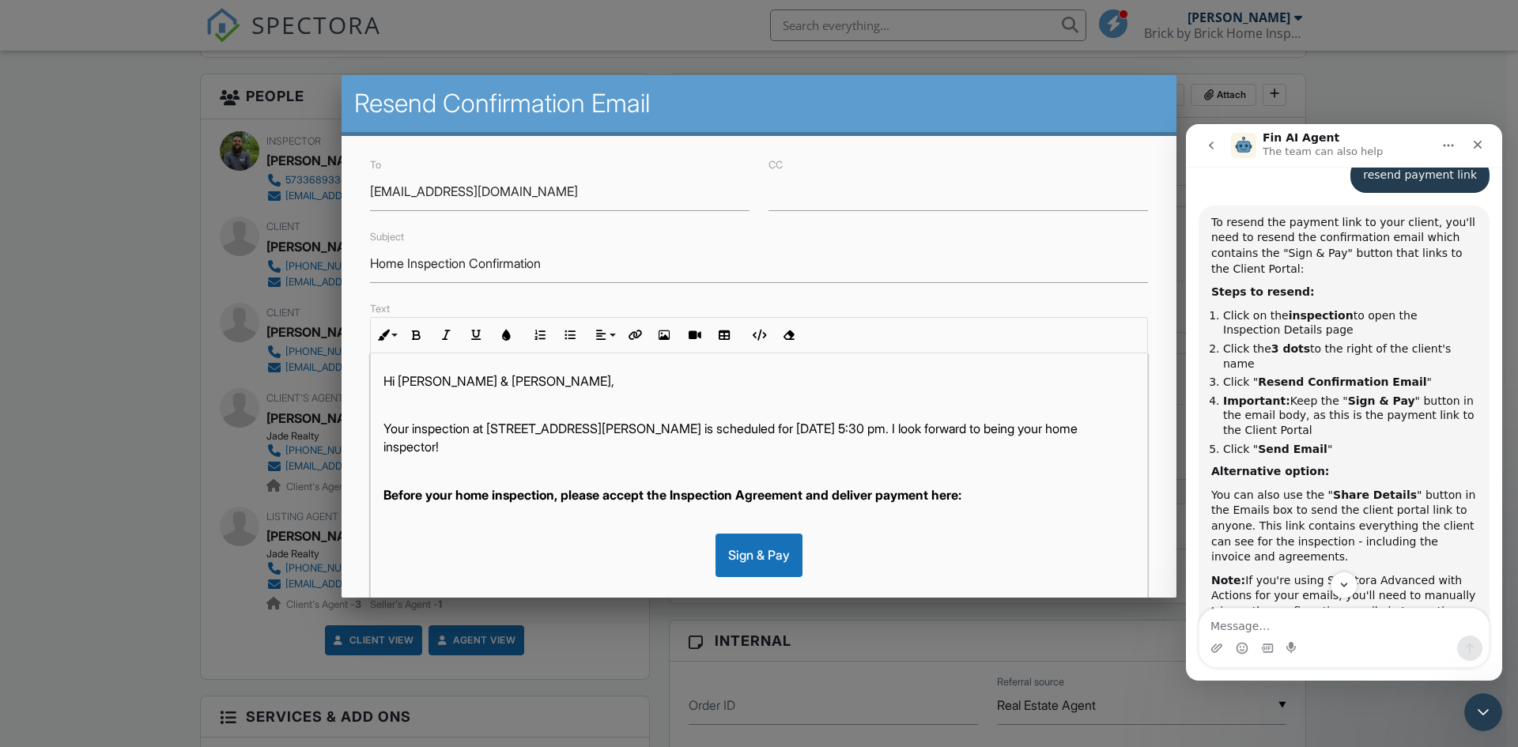
click at [525, 446] on p "Your inspection at [STREET_ADDRESS][PERSON_NAME] is scheduled for [DATE] 5:30 p…" at bounding box center [758, 438] width 751 height 36
drag, startPoint x: 528, startPoint y: 448, endPoint x: 966, endPoint y: 432, distance: 438.3
click at [966, 432] on p "Your inspection at [STREET_ADDRESS][PERSON_NAME] is scheduled for [DATE] 5:30 p…" at bounding box center [758, 438] width 751 height 36
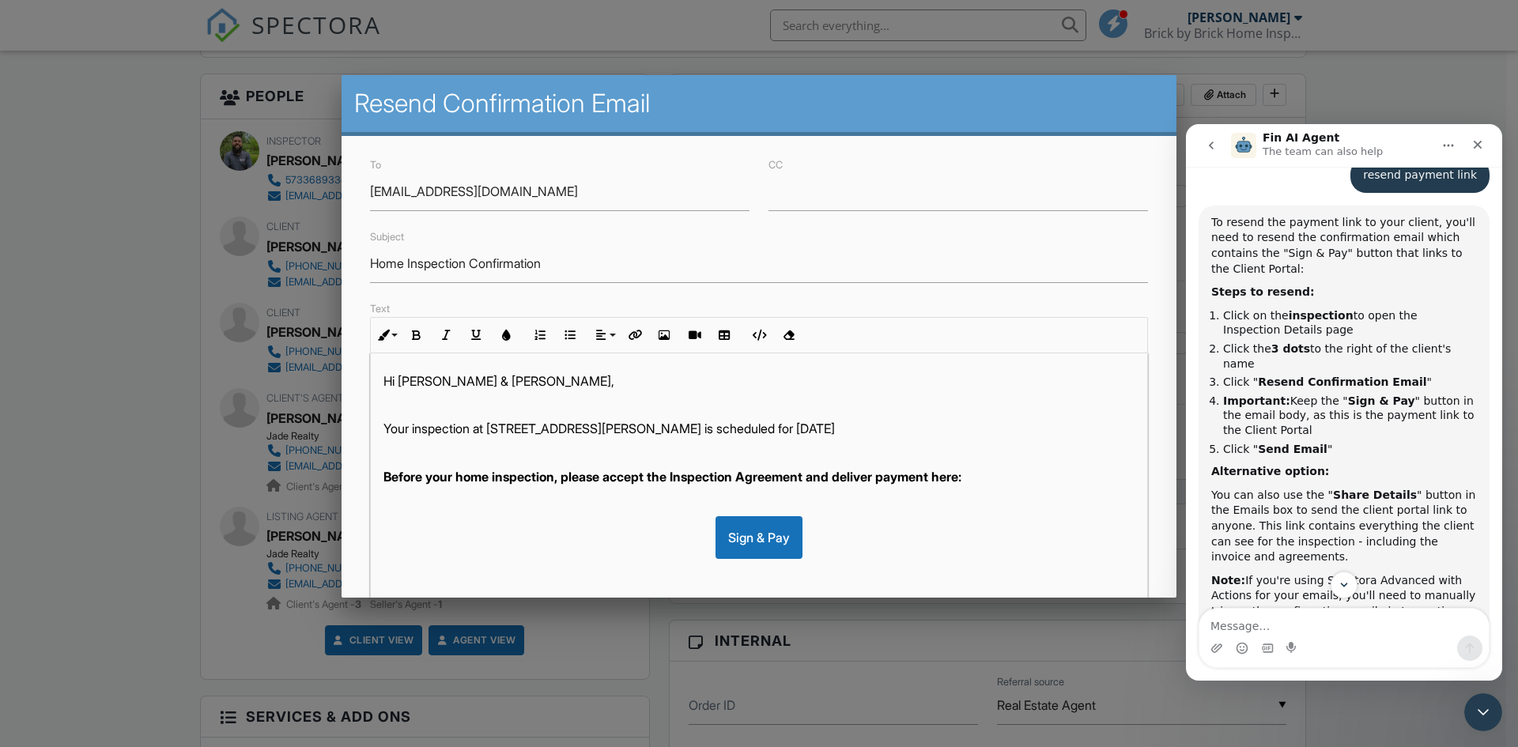
click at [820, 428] on p "Your inspection at 13705 Hawksbill Dr , Dixon, MO 65459 is scheduled for 08/21/…" at bounding box center [758, 428] width 751 height 17
click at [948, 434] on p "Your inspection at 13705 Hawksbill Dr , Dixon, MO 65459 was completed 08/21/2025" at bounding box center [758, 428] width 751 height 17
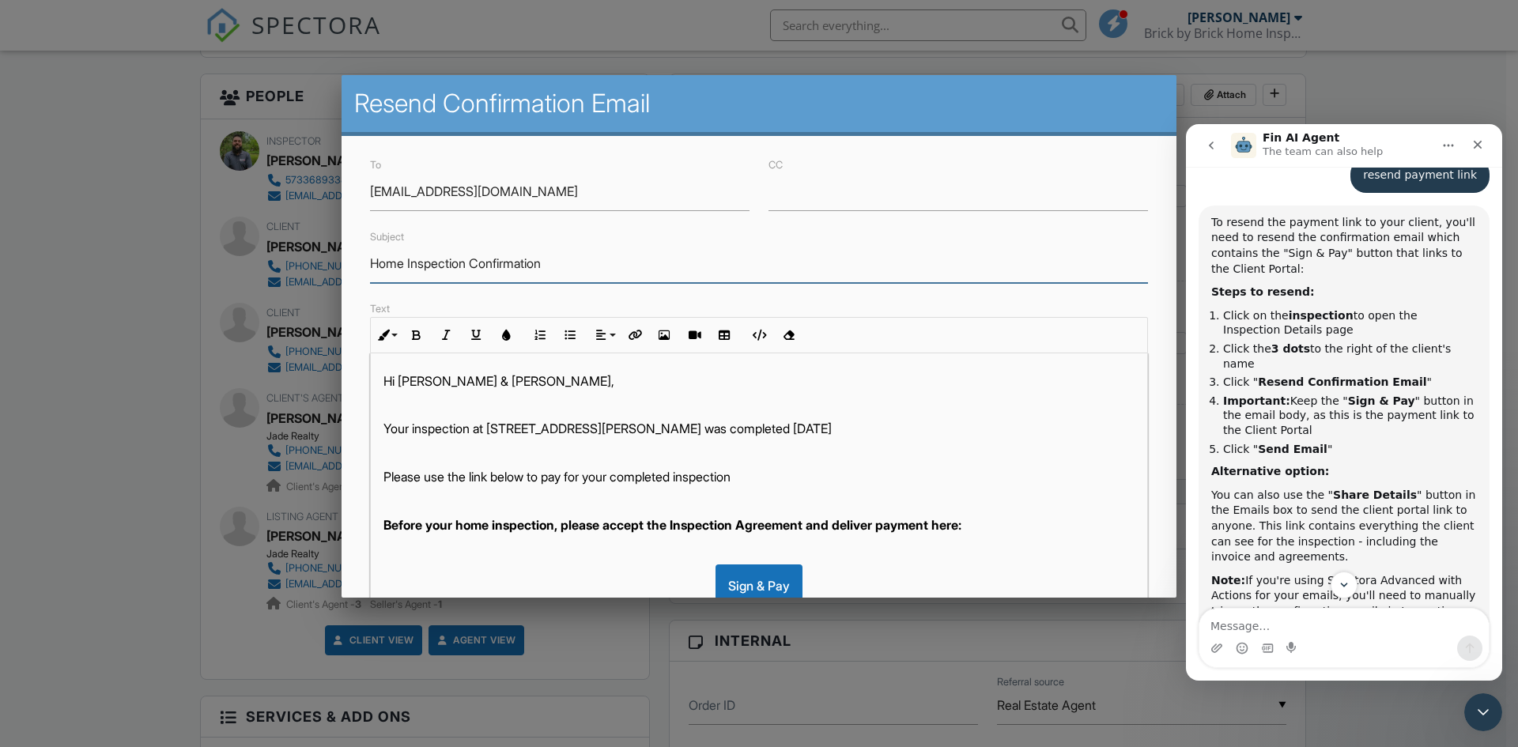
click at [569, 270] on input "Home Inspection Confirmation" at bounding box center [759, 263] width 778 height 39
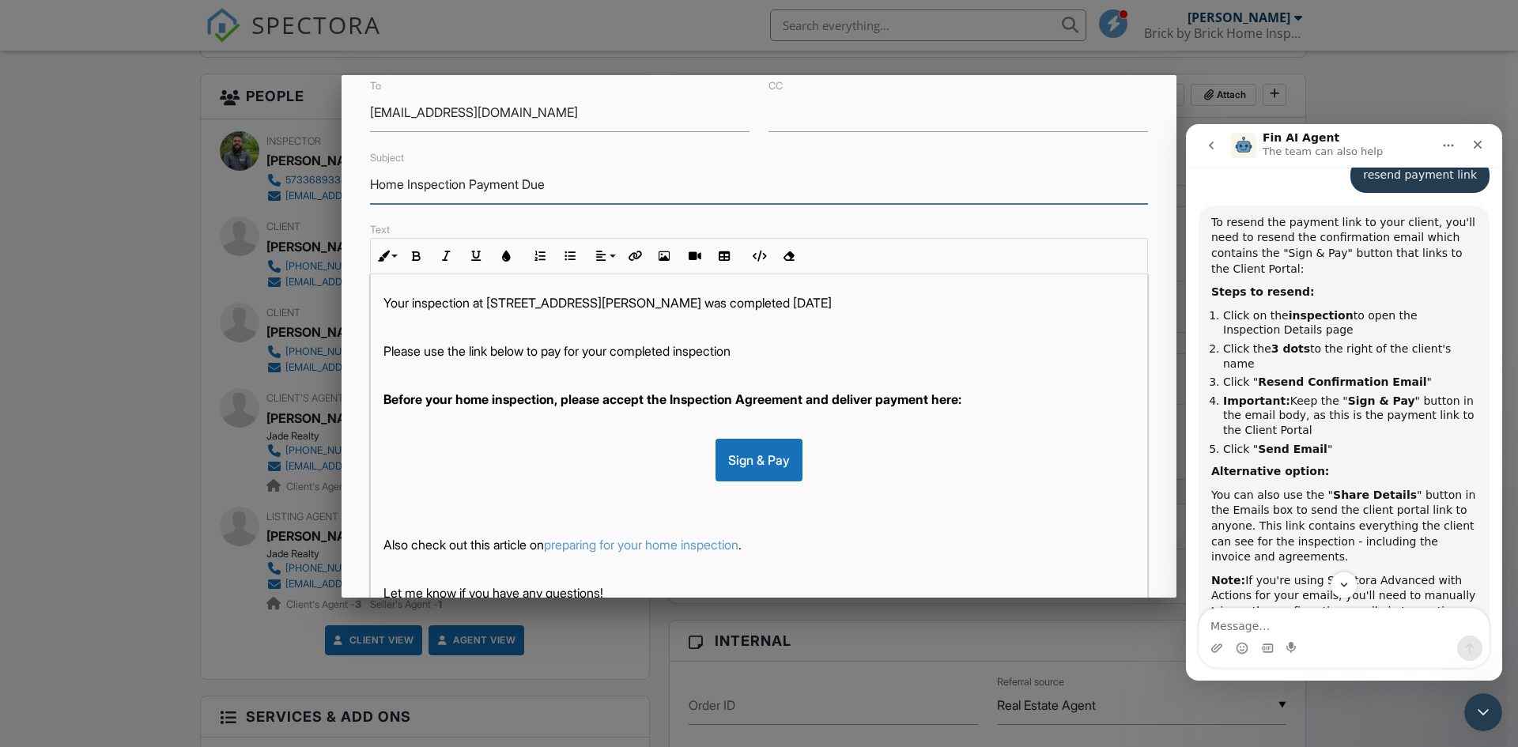
scroll to position [70, 0]
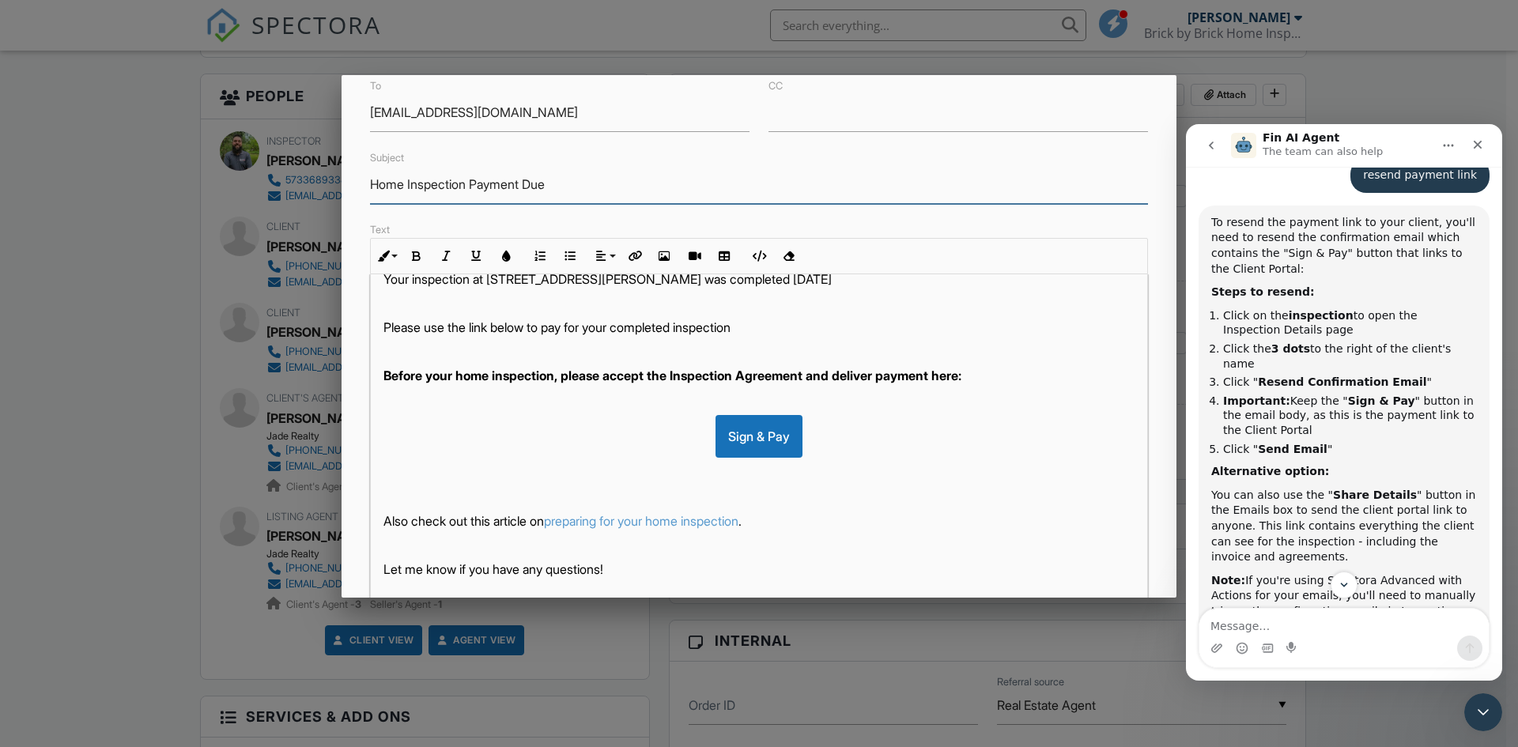
type input "Home Inspection Payment Due"
click at [572, 375] on strong "Before your home inspection, please accept the Inspection Agreement and deliver…" at bounding box center [672, 376] width 578 height 16
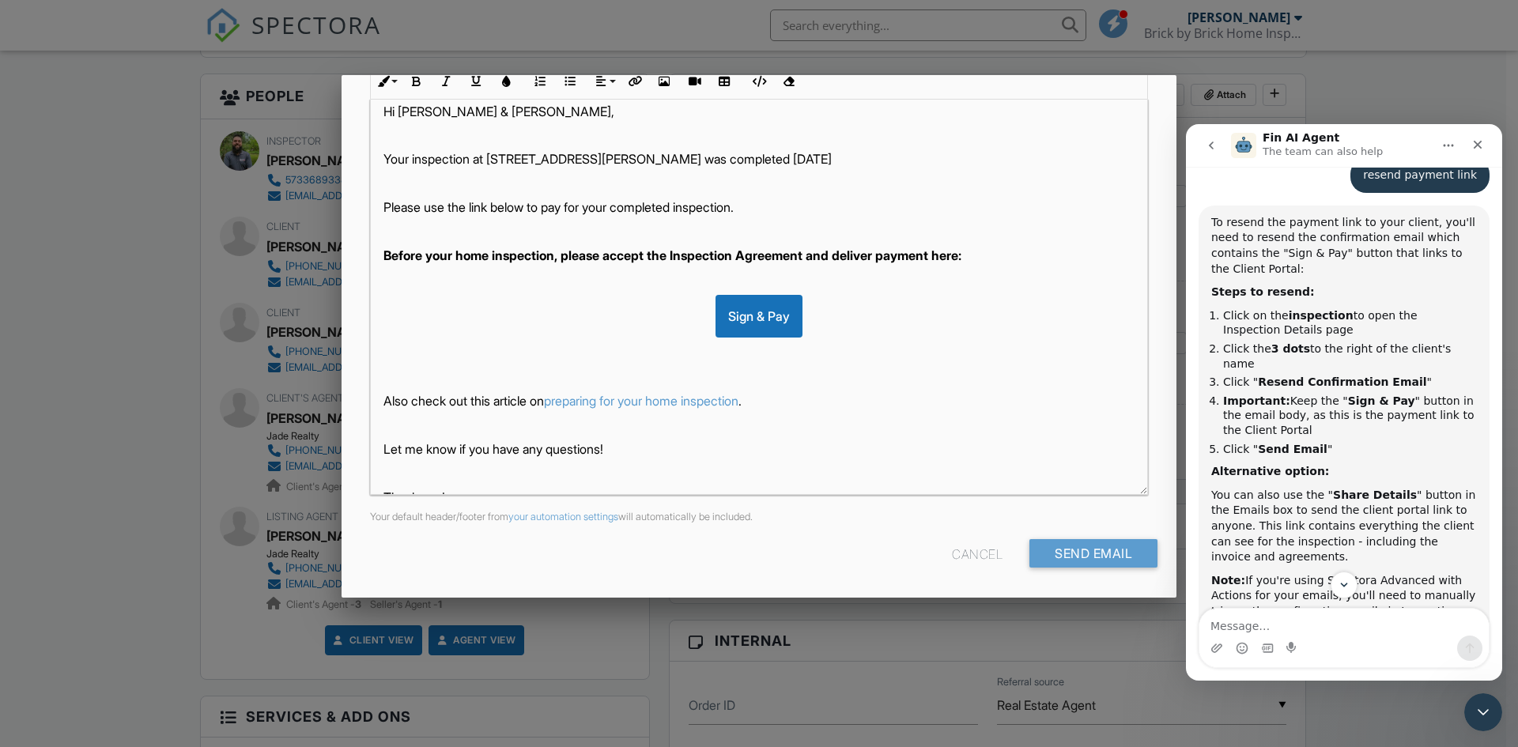
scroll to position [0, 0]
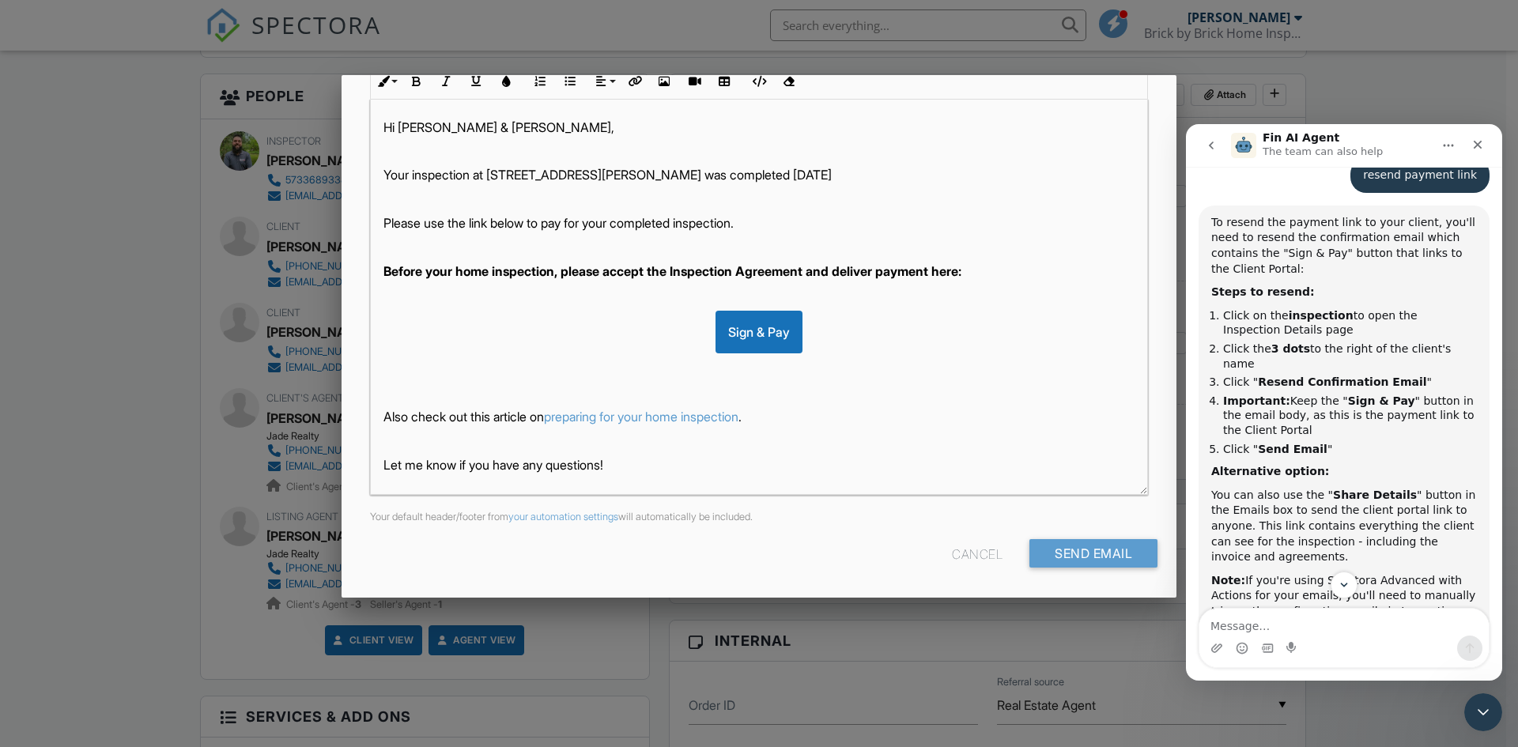
click at [843, 276] on strong "Before your home inspection, please accept the Inspection Agreement and deliver…" at bounding box center [672, 271] width 578 height 16
drag, startPoint x: 798, startPoint y: 275, endPoint x: 614, endPoint y: 272, distance: 184.3
click at [614, 272] on strong "Before your home inspection, please accept the Inspection Agreement and deliver…" at bounding box center [672, 271] width 578 height 16
click at [634, 270] on strong "Before your home inspection, please and deliver payment here:" at bounding box center [570, 271] width 375 height 16
drag, startPoint x: 610, startPoint y: 307, endPoint x: 586, endPoint y: 299, distance: 25.8
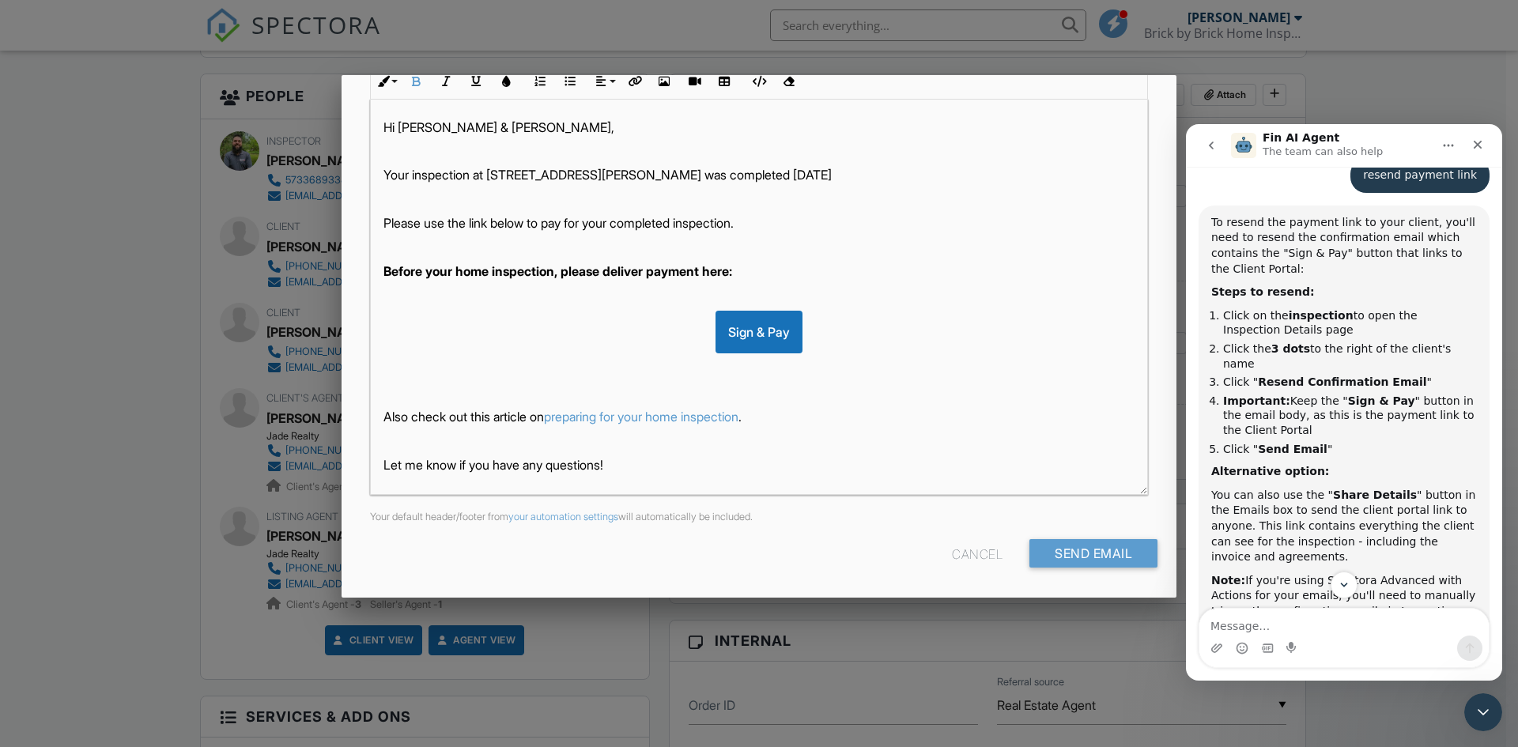
click at [609, 307] on div "Hi Daneal & Britney, Your inspection at 13705 Hawksbill Dr , Dixon, MO 65459 wa…" at bounding box center [759, 333] width 776 height 466
click at [573, 269] on strong "Before your home inspection, please deliver payment here:" at bounding box center [557, 271] width 349 height 16
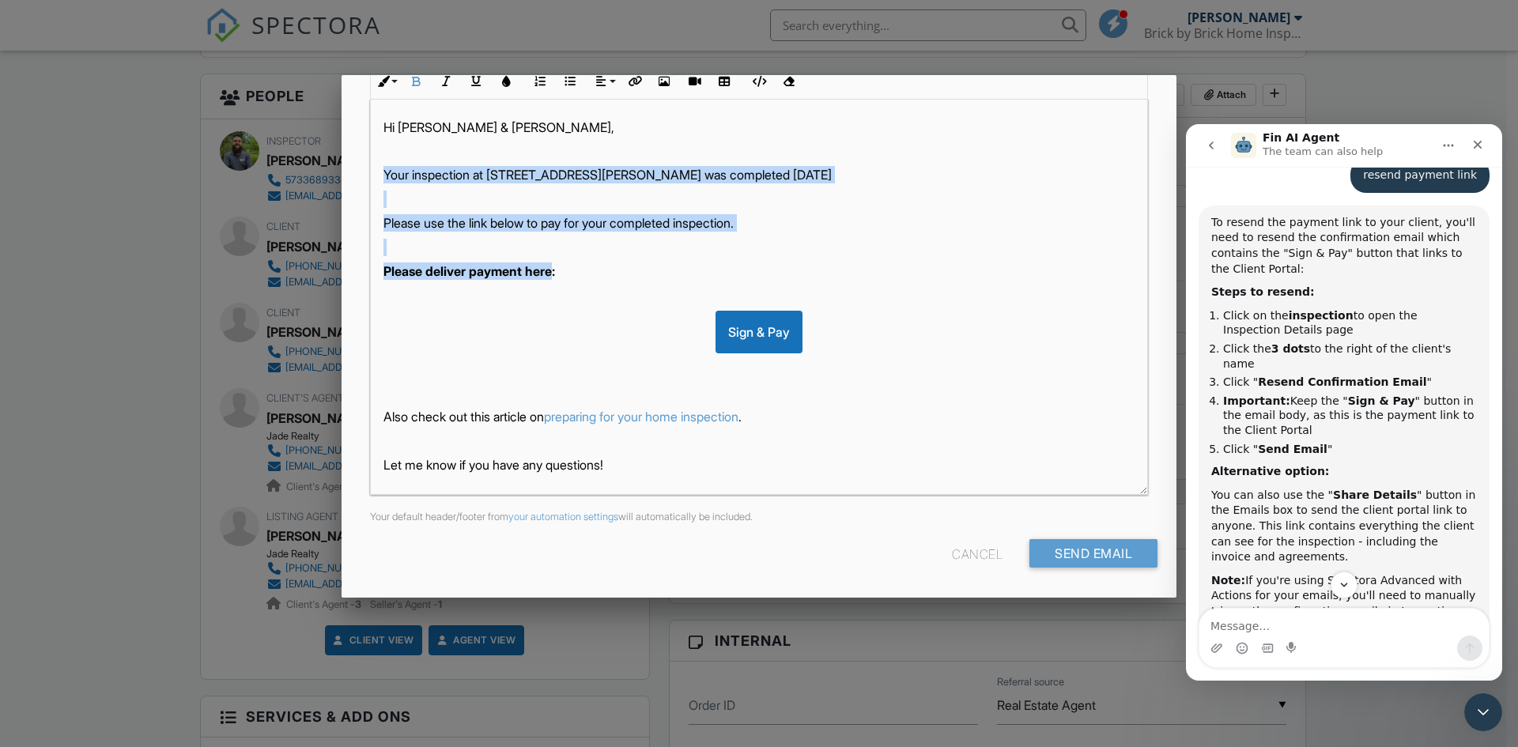
drag, startPoint x: 513, startPoint y: 279, endPoint x: 383, endPoint y: 179, distance: 164.0
click at [383, 179] on div "Hi Daneal & Britney, Your inspection at 13705 Hawksbill Dr , Dixon, MO 65459 wa…" at bounding box center [759, 333] width 776 height 466
copy div "Your inspection at 13705 Hawksbill Dr , Dixon, MO 65459 was completed 08/21/202…"
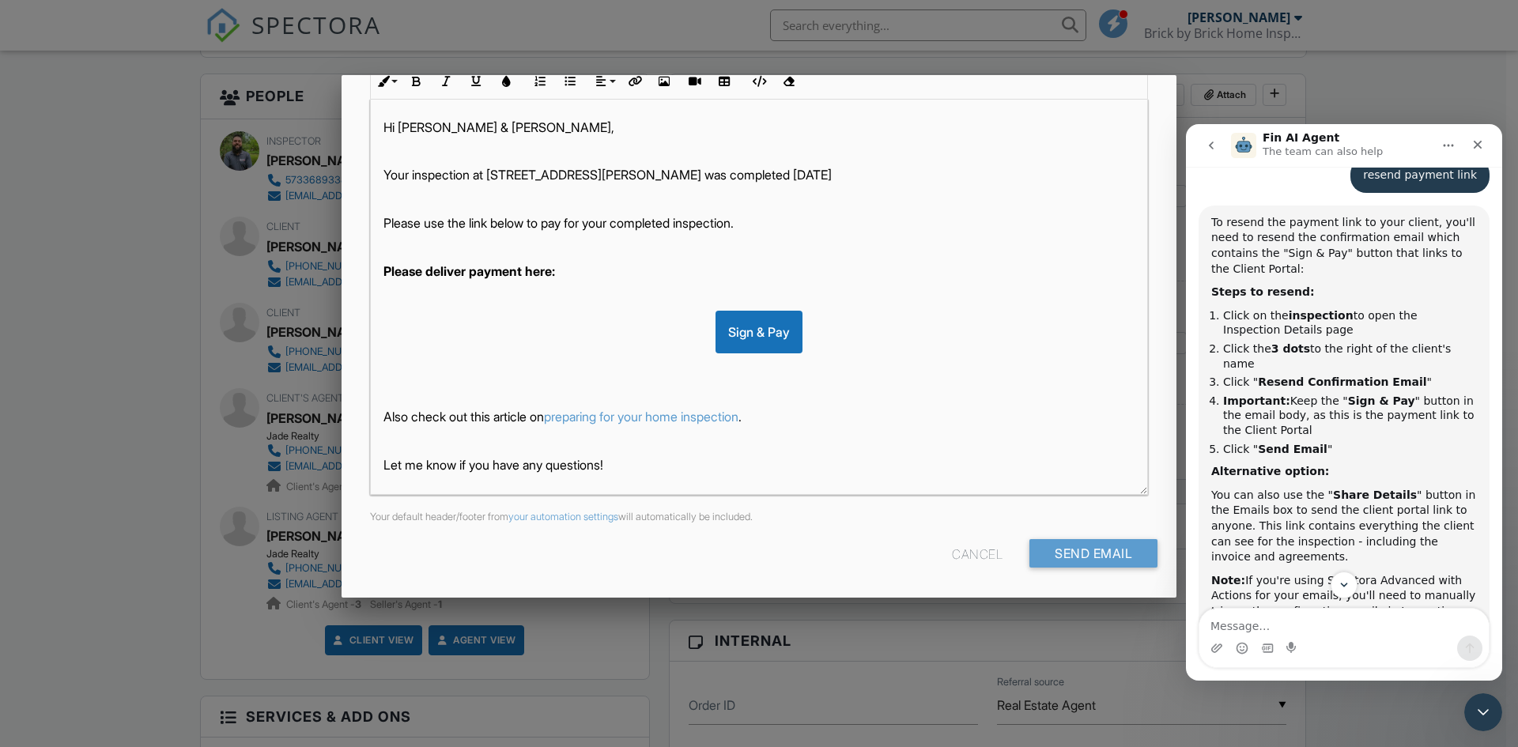
click at [437, 309] on div "Hi Daneal & Britney, Your inspection at 13705 Hawksbill Dr , Dixon, MO 65459 wa…" at bounding box center [759, 333] width 776 height 466
drag, startPoint x: 777, startPoint y: 490, endPoint x: 921, endPoint y: 487, distance: 143.9
click at [780, 489] on p at bounding box center [758, 488] width 751 height 17
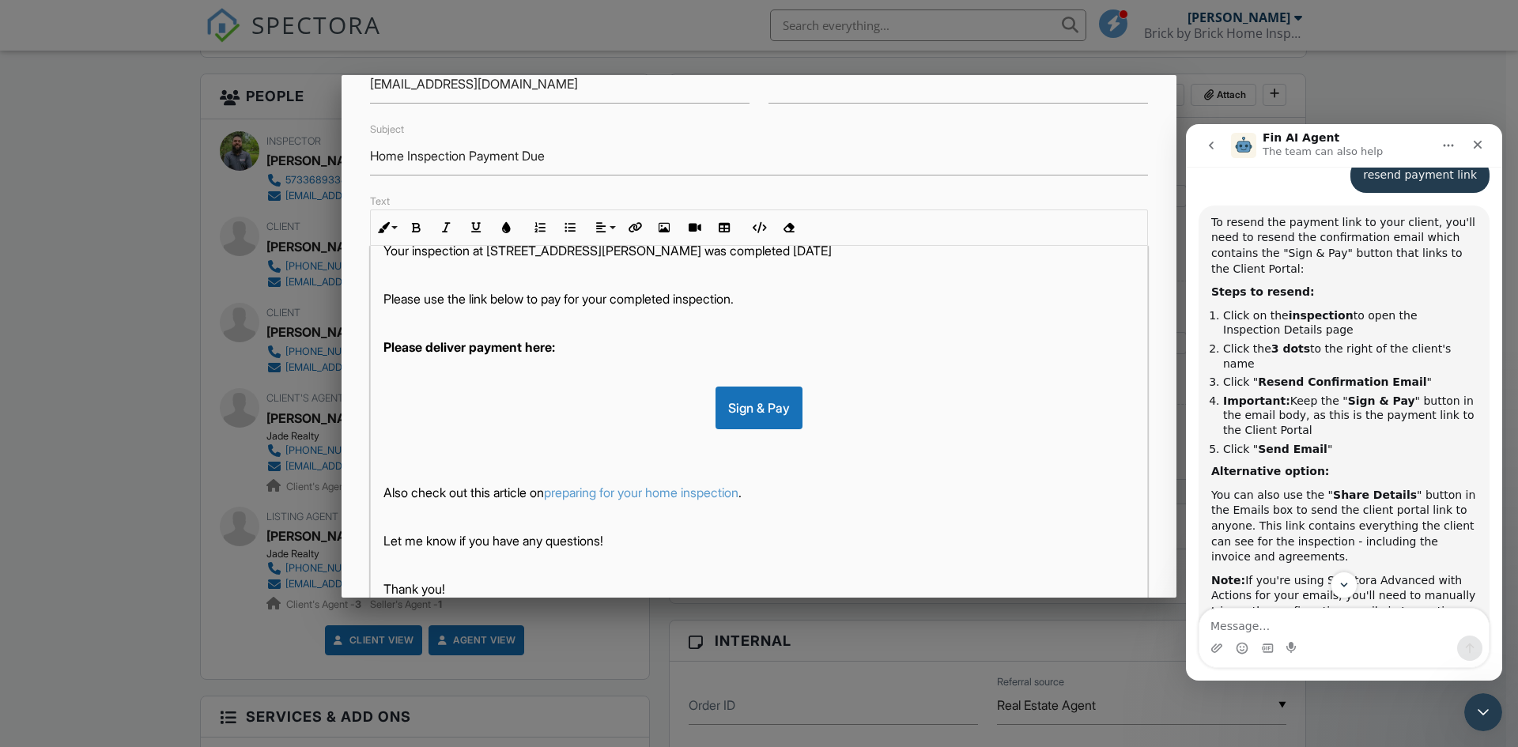
scroll to position [254, 0]
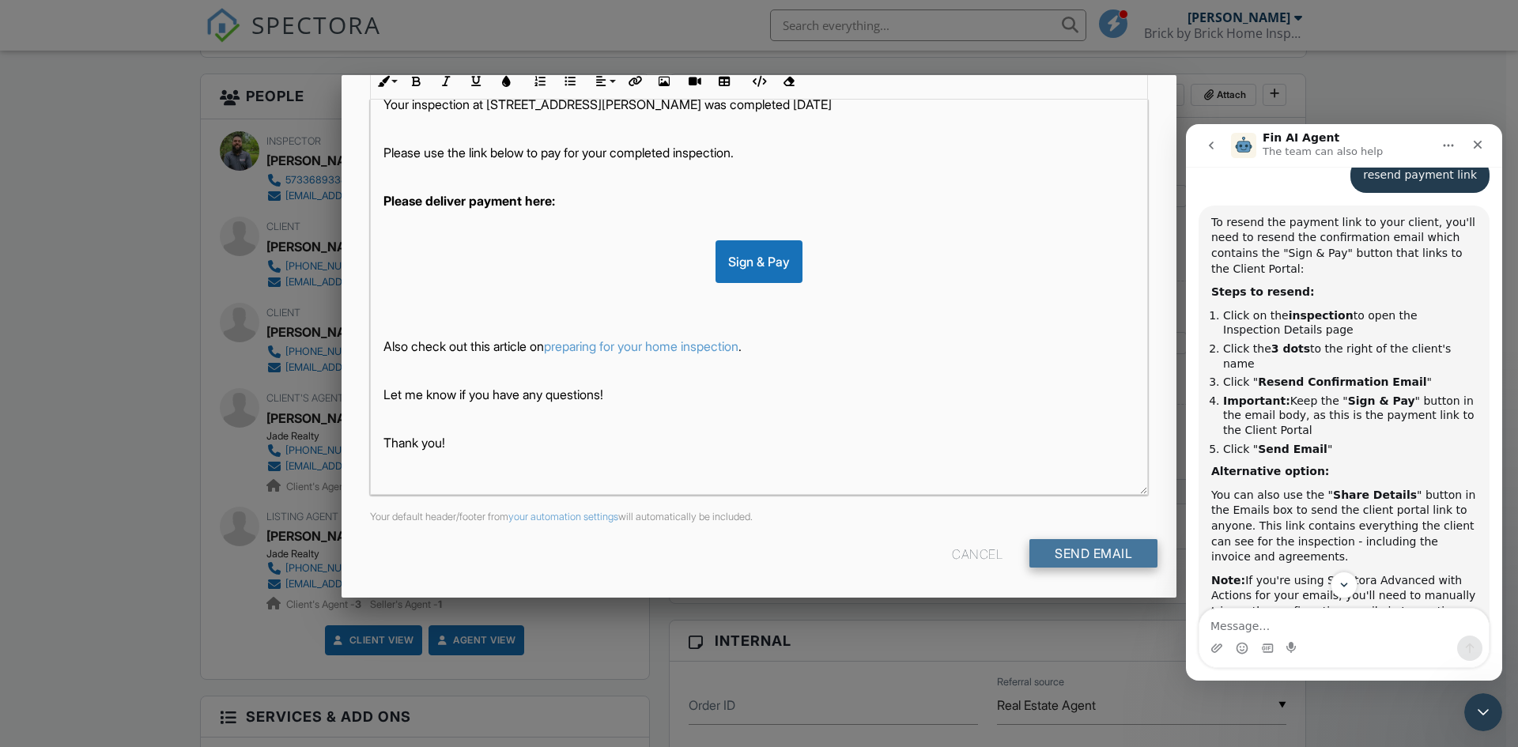
click at [1101, 546] on input "Send Email" at bounding box center [1093, 553] width 128 height 28
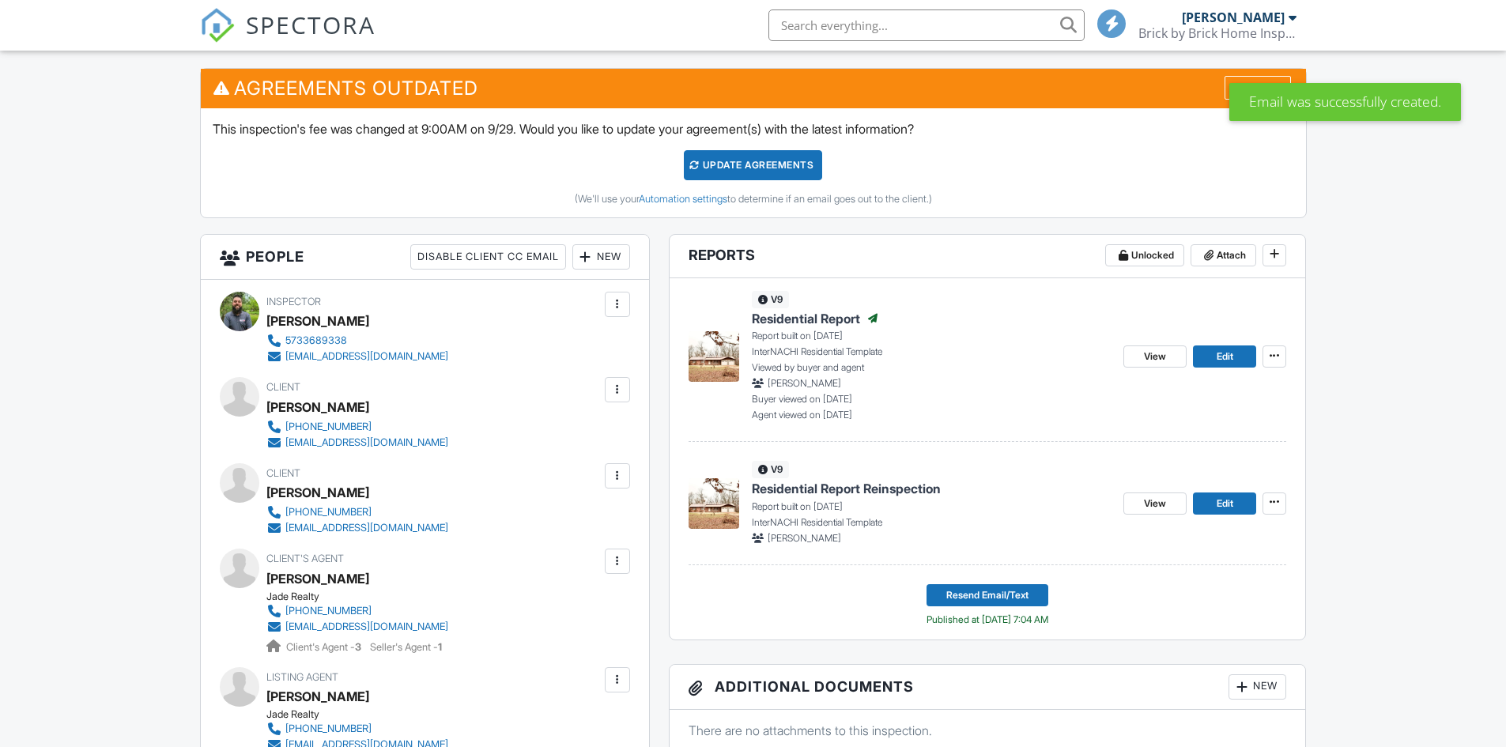
click at [615, 480] on div at bounding box center [618, 476] width 16 height 16
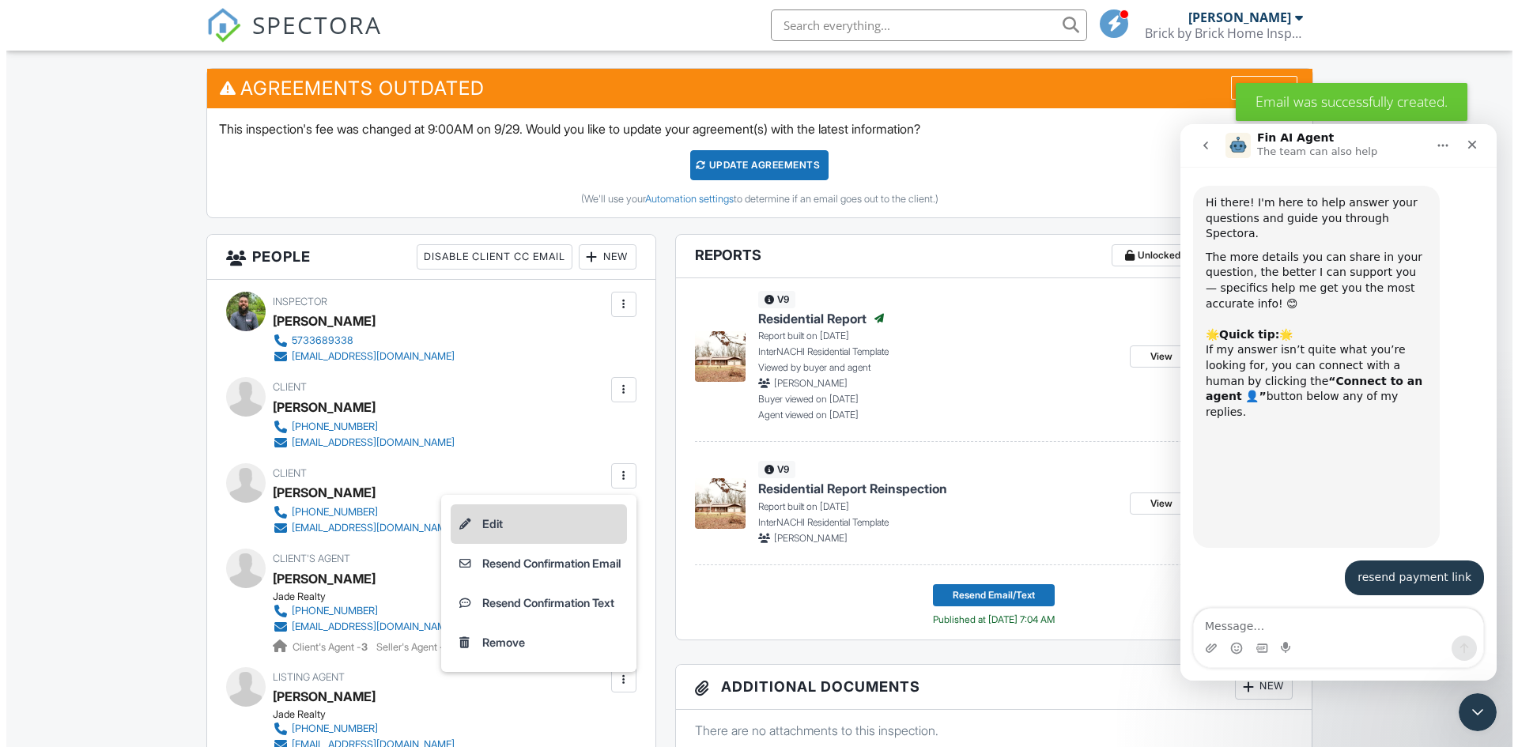
scroll to position [668, 0]
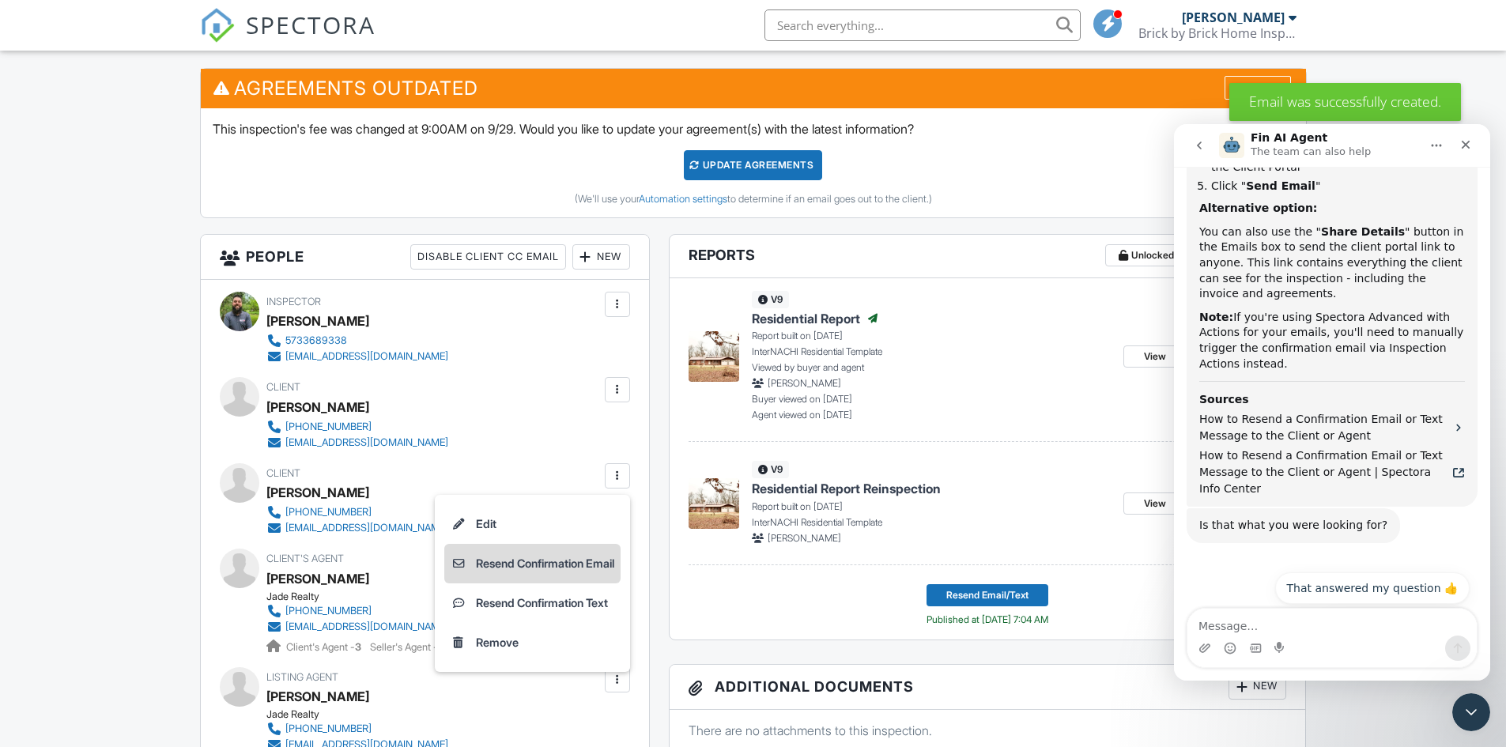
click at [544, 557] on li "Resend Confirmation Email" at bounding box center [532, 564] width 176 height 40
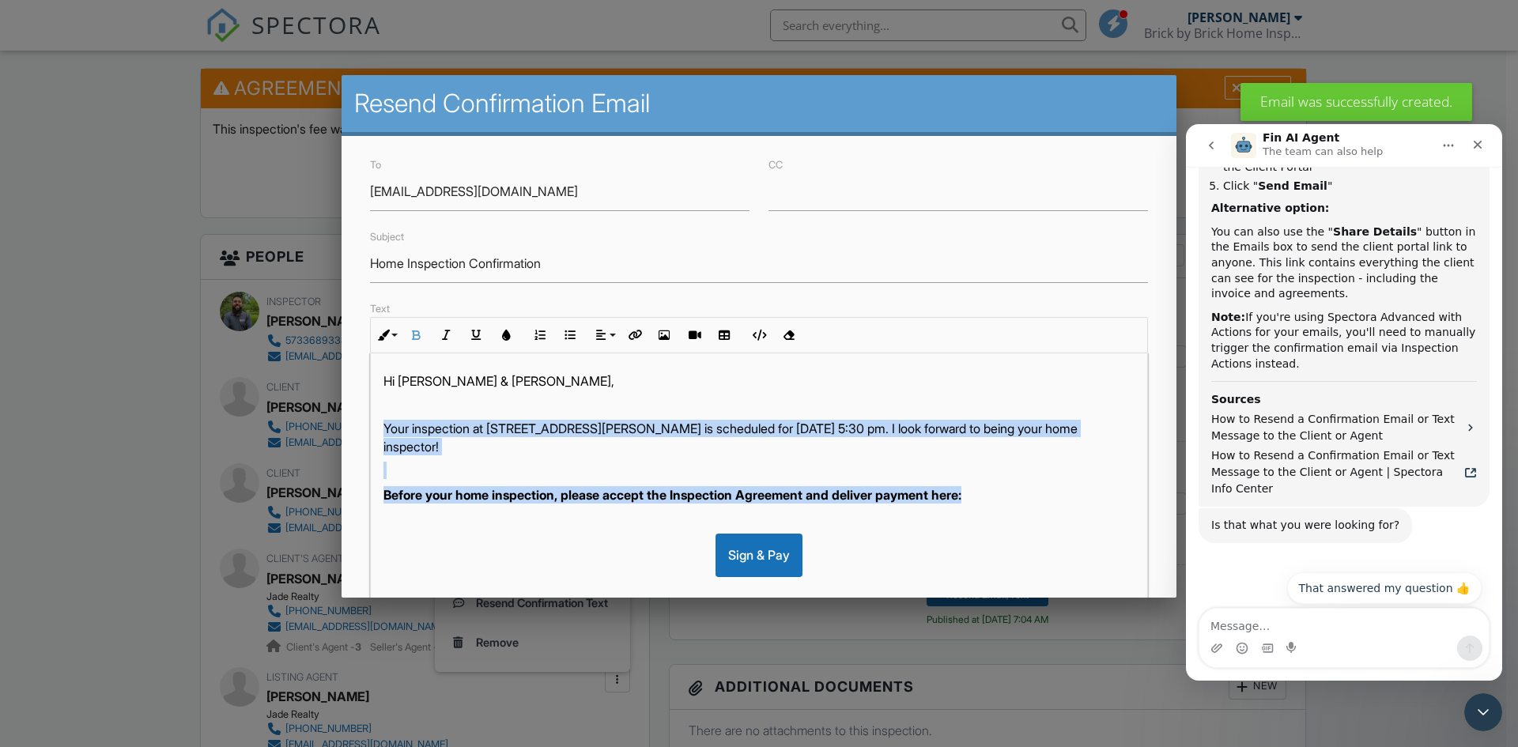
drag, startPoint x: 936, startPoint y: 499, endPoint x: 383, endPoint y: 426, distance: 558.2
click at [383, 426] on div "Hi Daneal & Britney, Your inspection at 13705 Hawksbill Dr , Dixon, MO 65459 is…" at bounding box center [759, 570] width 776 height 435
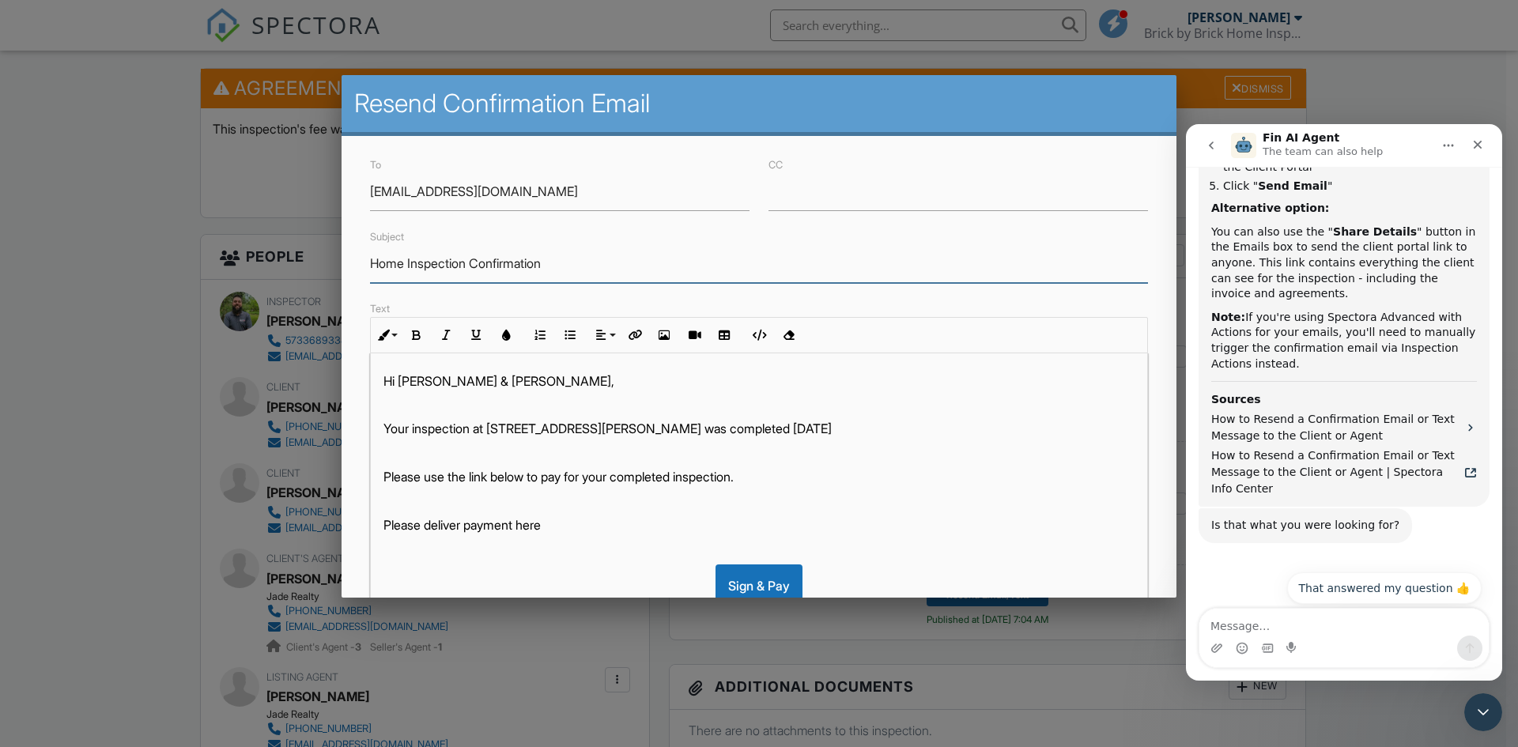
drag, startPoint x: 561, startPoint y: 264, endPoint x: 474, endPoint y: 263, distance: 86.2
click at [474, 263] on input "Home Inspection Confirmation" at bounding box center [759, 263] width 778 height 39
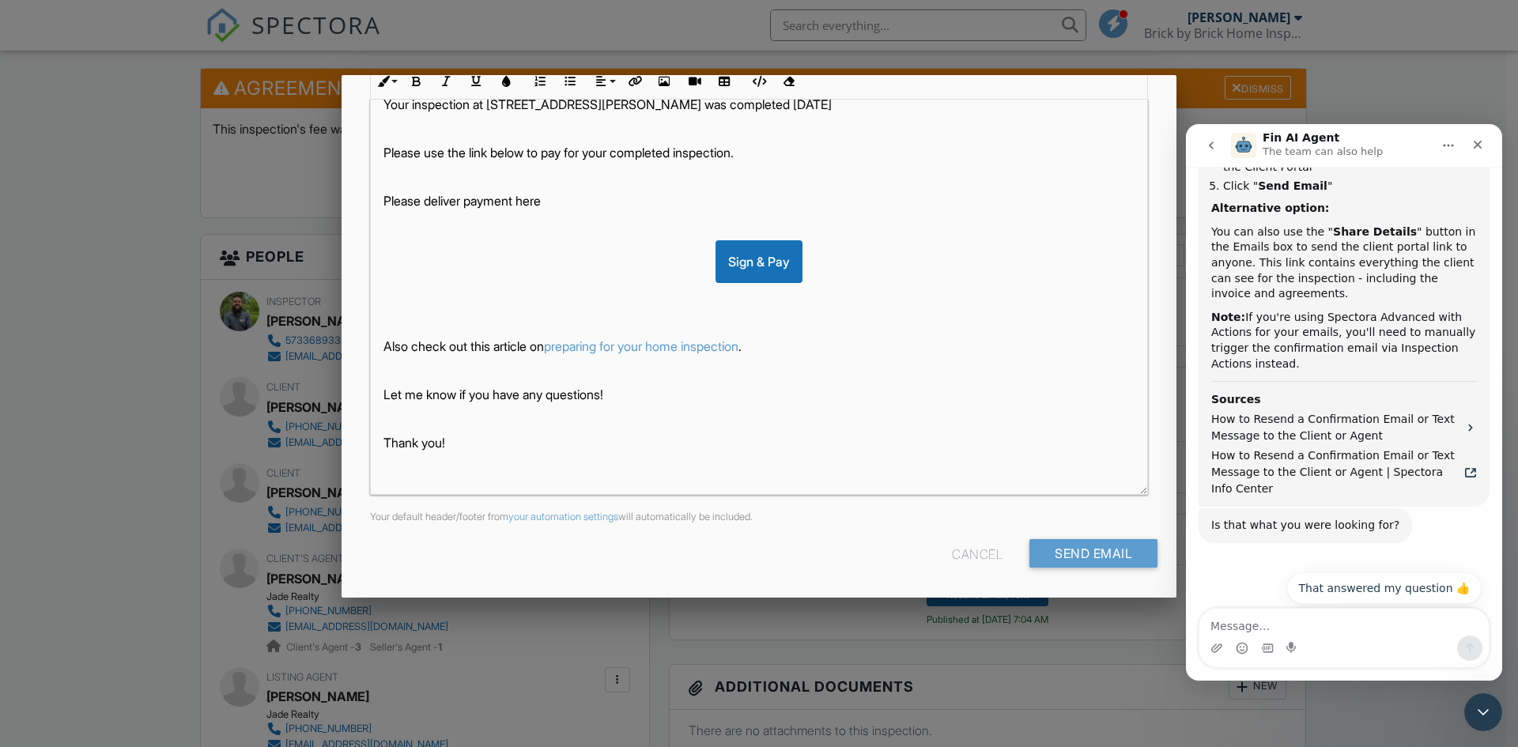
scroll to position [70, 0]
type input "Home Inspection Payment Due"
click at [1088, 553] on input "Send Email" at bounding box center [1093, 553] width 128 height 28
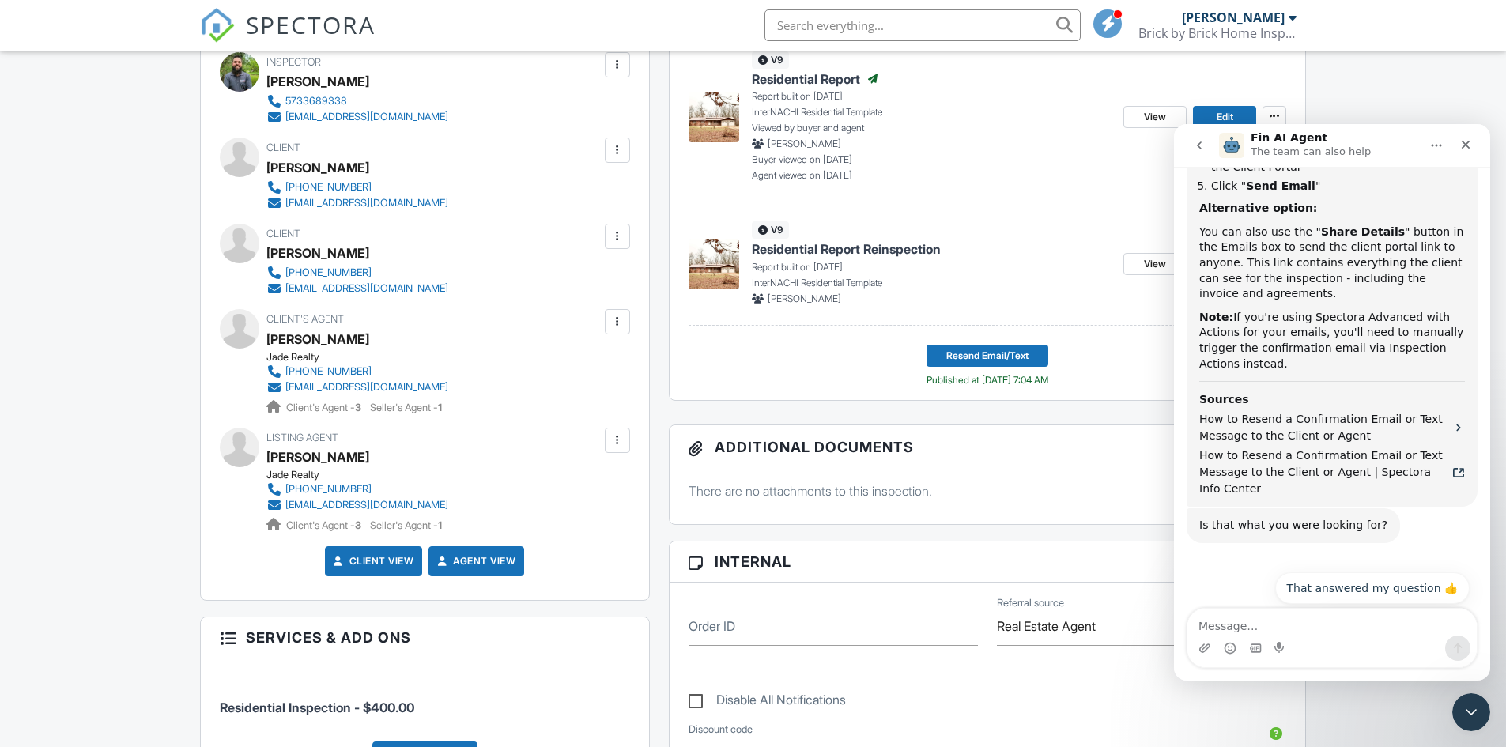
scroll to position [556, 0]
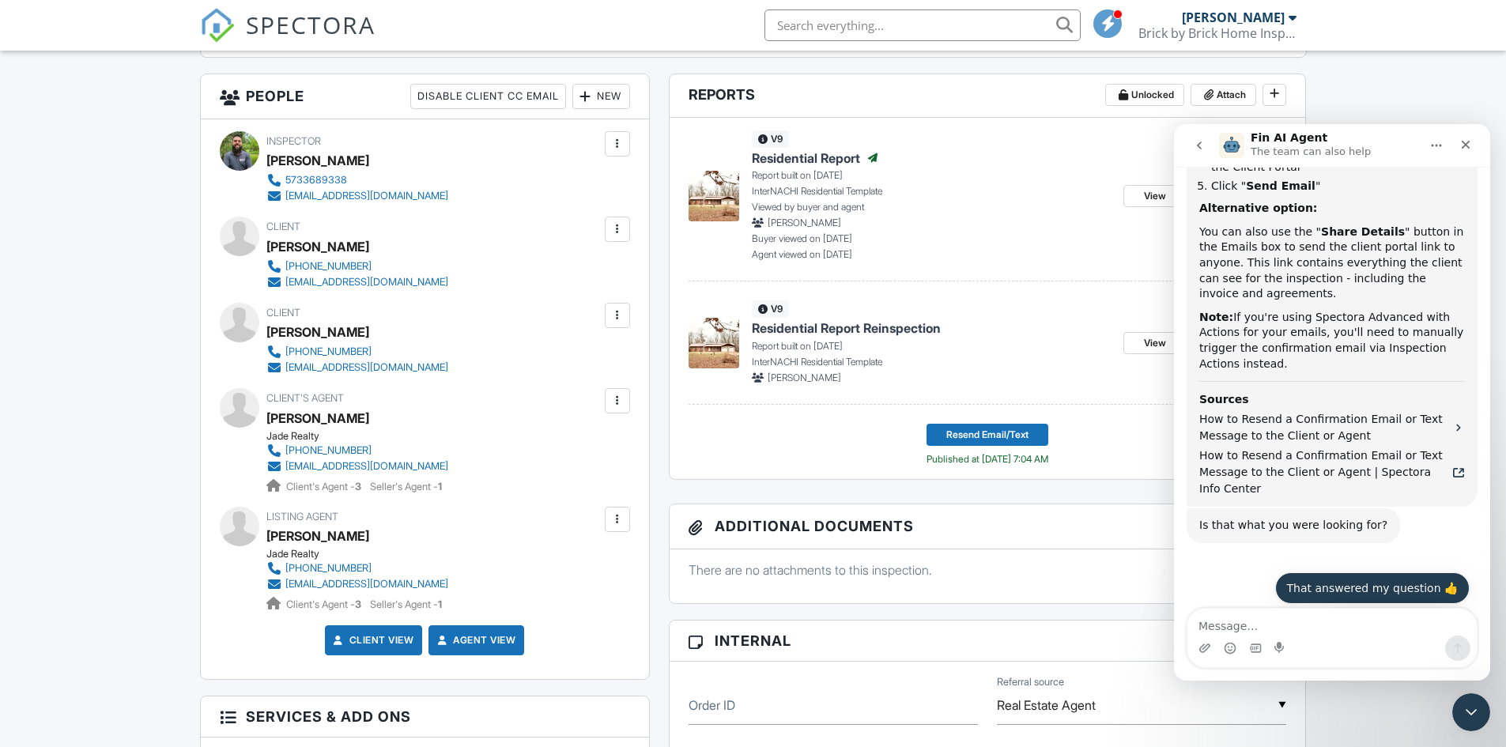
click at [1347, 572] on button "That answered my question 👍" at bounding box center [1372, 588] width 195 height 32
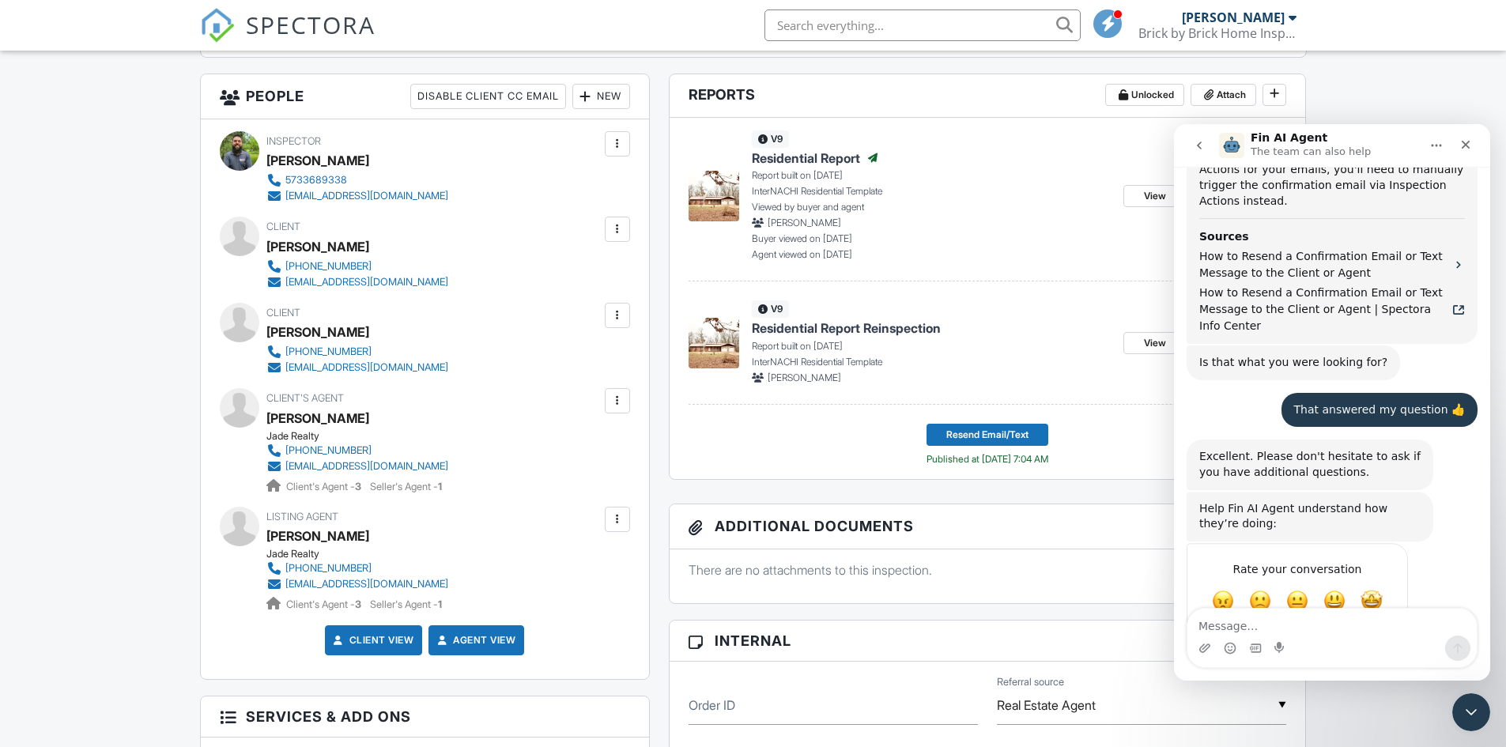
scroll to position [830, 0]
click at [1464, 149] on icon "Close" at bounding box center [1466, 144] width 13 height 13
